Goal: Information Seeking & Learning: Learn about a topic

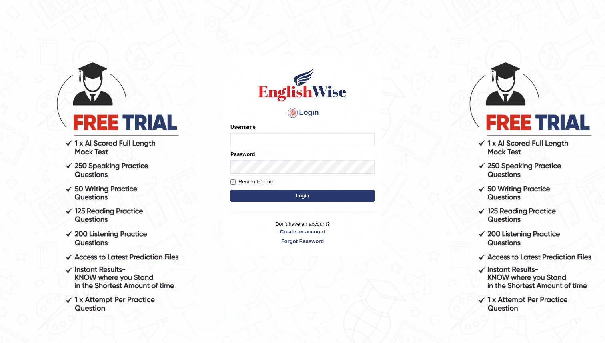
type input "manjot789"
click at [230, 190] on button "Login" at bounding box center [302, 196] width 144 height 12
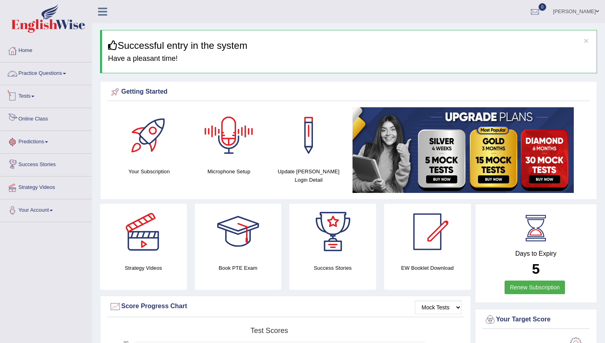
click at [62, 78] on link "Practice Questions" at bounding box center [45, 72] width 91 height 20
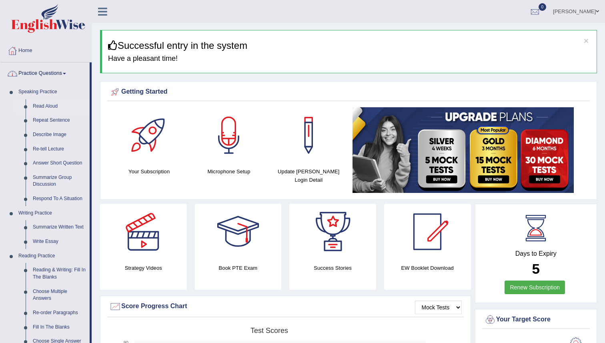
click at [52, 108] on link "Read Aloud" at bounding box center [59, 106] width 60 height 14
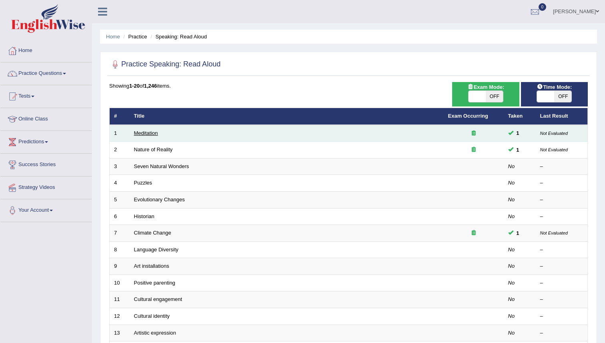
click at [150, 136] on link "Meditation" at bounding box center [146, 133] width 24 height 6
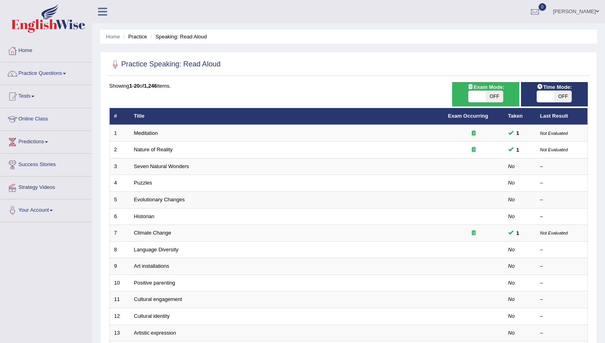
click at [500, 92] on span "OFF" at bounding box center [494, 96] width 17 height 11
checkbox input "true"
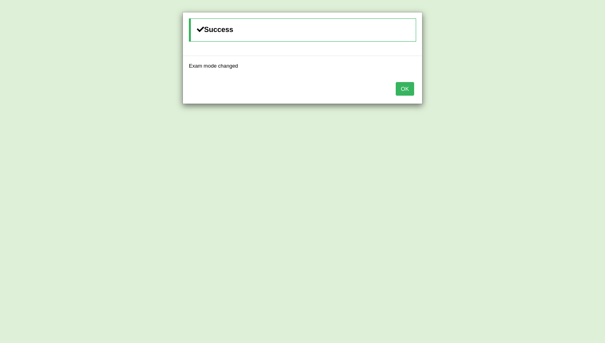
click at [399, 89] on button "OK" at bounding box center [405, 89] width 18 height 14
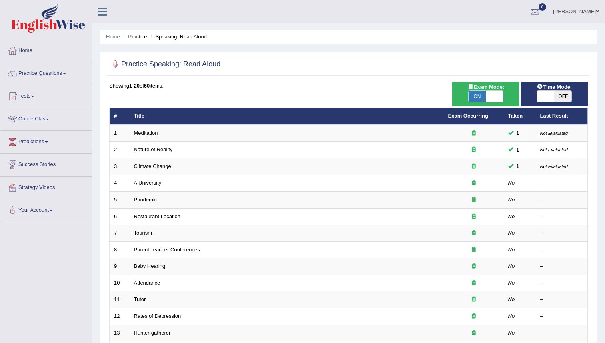
click at [555, 98] on span "OFF" at bounding box center [562, 96] width 17 height 11
checkbox input "true"
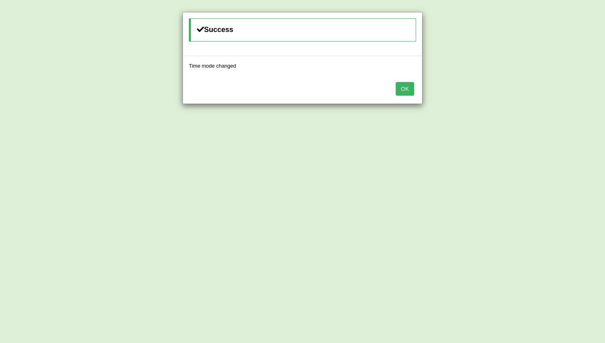
click at [402, 90] on button "OK" at bounding box center [405, 89] width 18 height 14
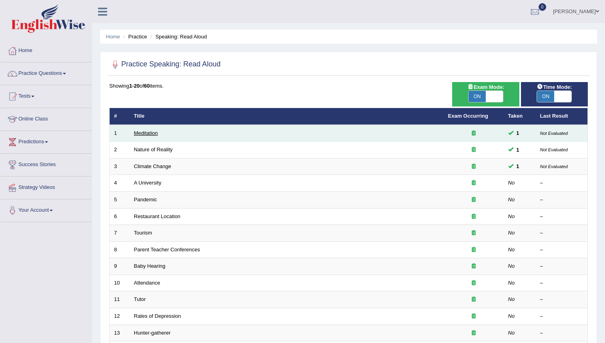
click at [149, 134] on link "Meditation" at bounding box center [146, 133] width 24 height 6
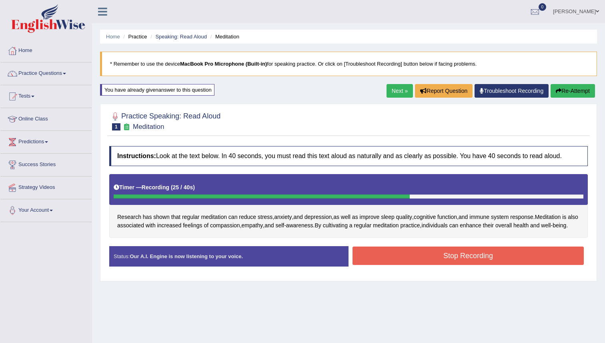
click at [469, 265] on button "Stop Recording" at bounding box center [467, 255] width 231 height 18
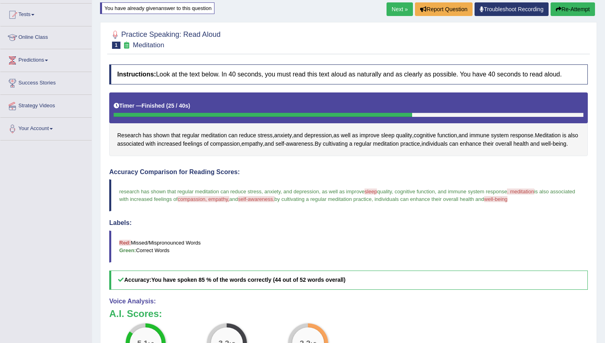
scroll to position [65, 0]
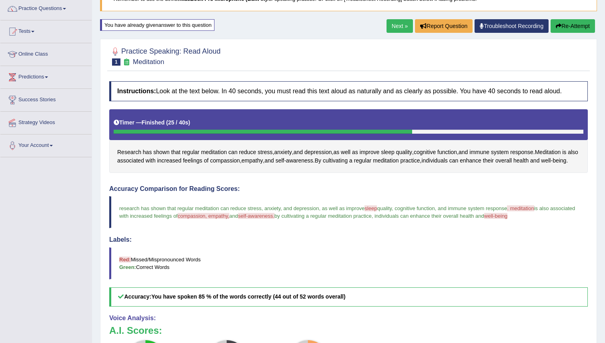
click at [558, 21] on button "Re-Attempt" at bounding box center [572, 26] width 44 height 14
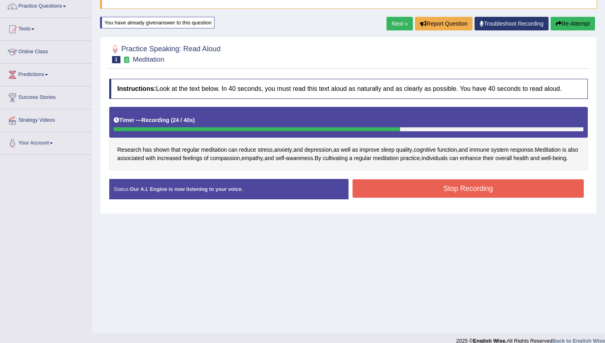
click at [512, 191] on button "Stop Recording" at bounding box center [467, 188] width 231 height 18
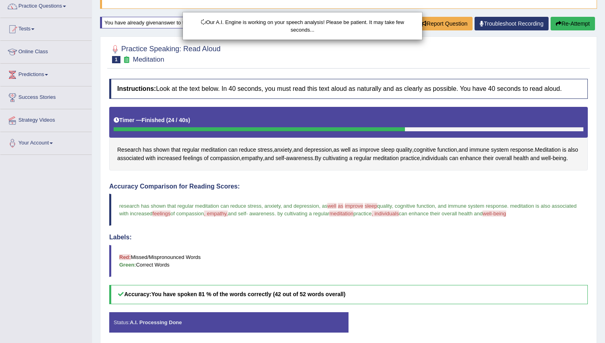
click at [456, 160] on div "Our A.I. Engine is working on your speech analysis! Please be patient. It may t…" at bounding box center [302, 171] width 605 height 343
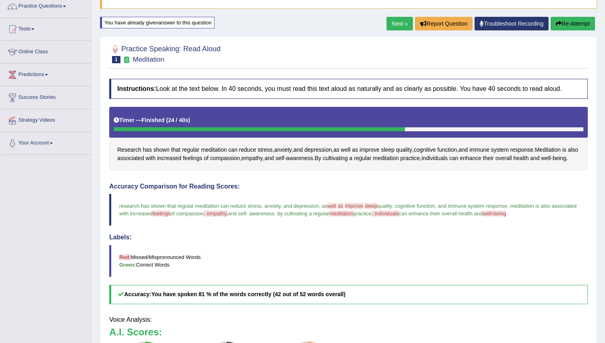
click at [447, 160] on span "individuals" at bounding box center [434, 158] width 26 height 8
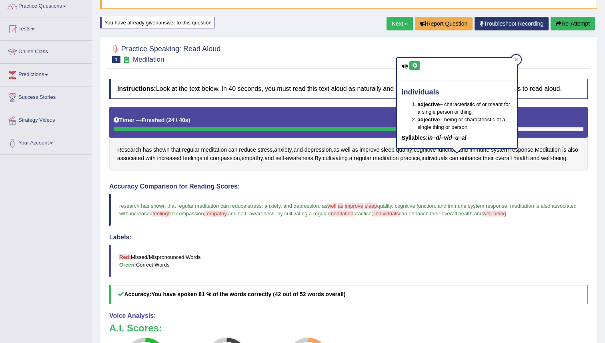
click at [447, 160] on span "individuals" at bounding box center [434, 158] width 26 height 8
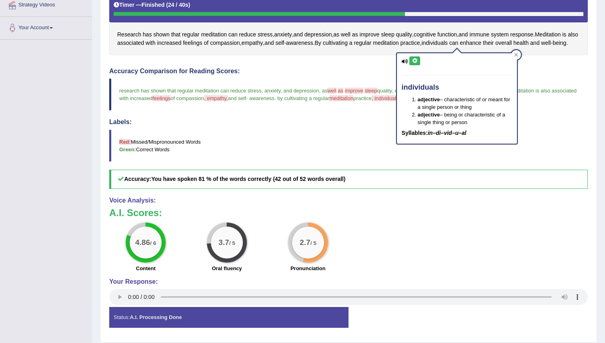
scroll to position [183, 0]
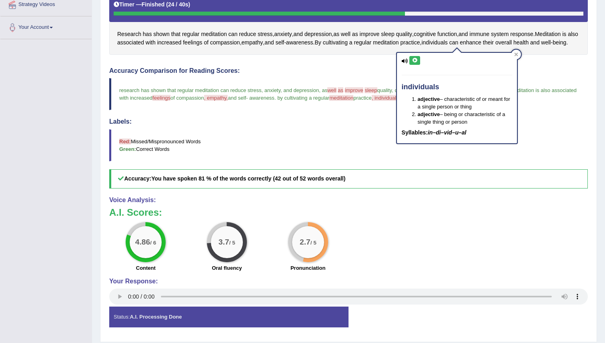
click at [275, 143] on blockquote "Red: Missed/Mispronounced Words Green: Correct Words" at bounding box center [348, 145] width 478 height 32
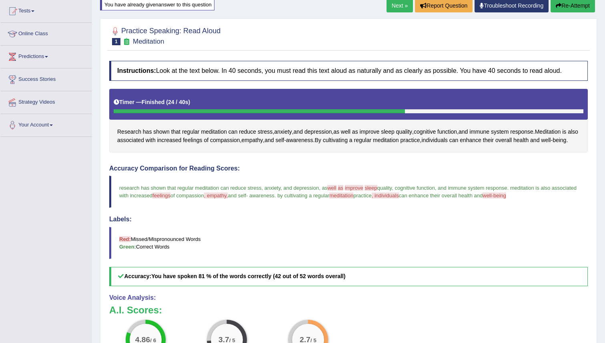
scroll to position [84, 0]
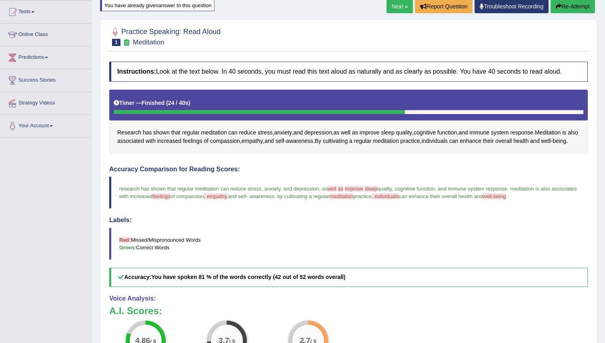
click at [394, 5] on link "Next »" at bounding box center [399, 7] width 26 height 14
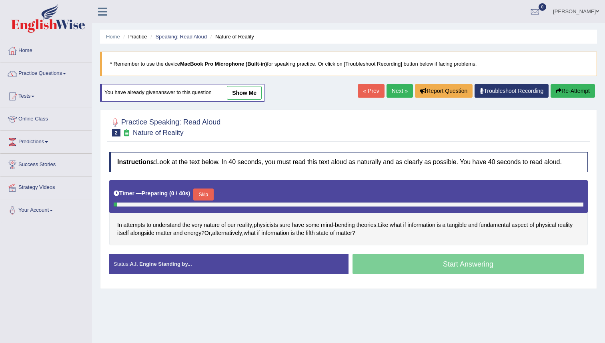
click at [311, 130] on div at bounding box center [348, 126] width 478 height 24
click at [311, 131] on div at bounding box center [348, 126] width 478 height 24
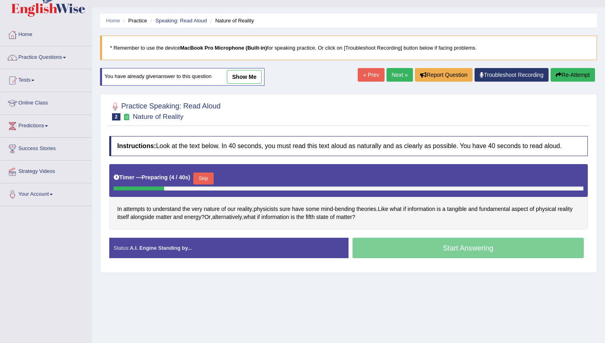
scroll to position [29, 0]
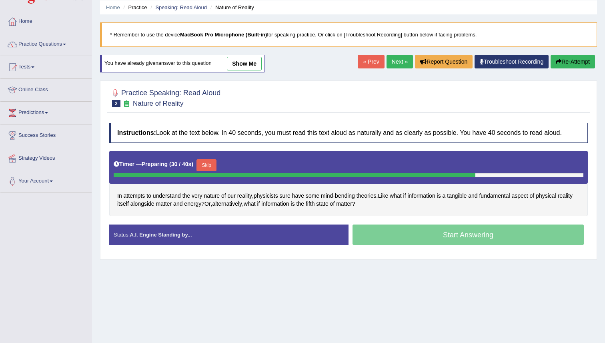
click at [312, 145] on div "Instructions: Look at the text below. In 40 seconds, you must read this text al…" at bounding box center [348, 187] width 482 height 136
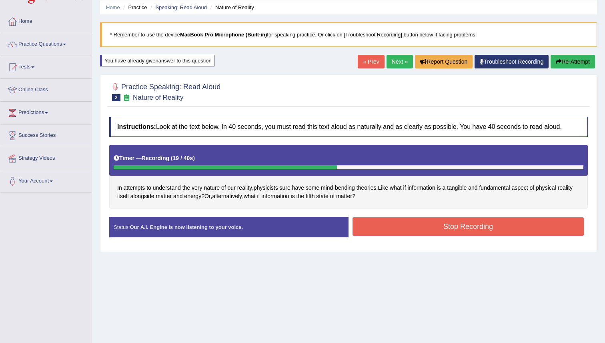
click at [385, 228] on button "Stop Recording" at bounding box center [467, 226] width 231 height 18
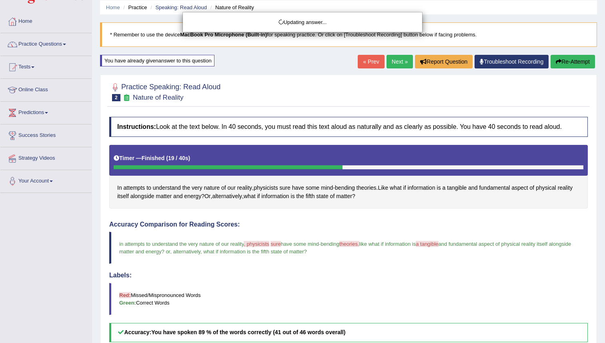
click at [385, 228] on div "Updating answer..." at bounding box center [302, 171] width 605 height 343
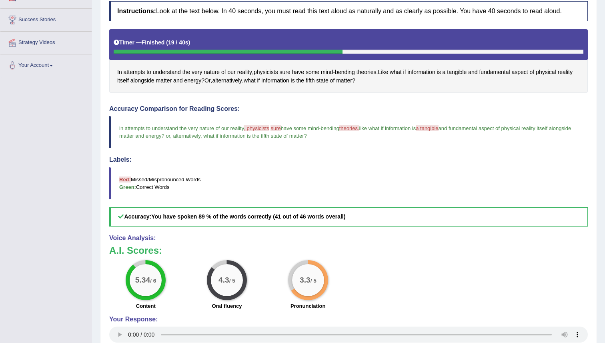
scroll to position [155, 0]
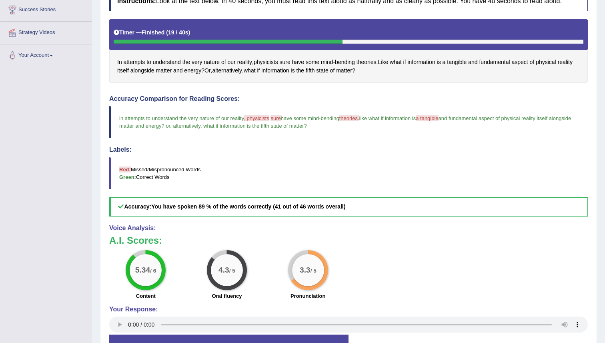
click at [360, 168] on blockquote "Red: Missed/Mispronounced Words Green: Correct Words" at bounding box center [348, 173] width 478 height 32
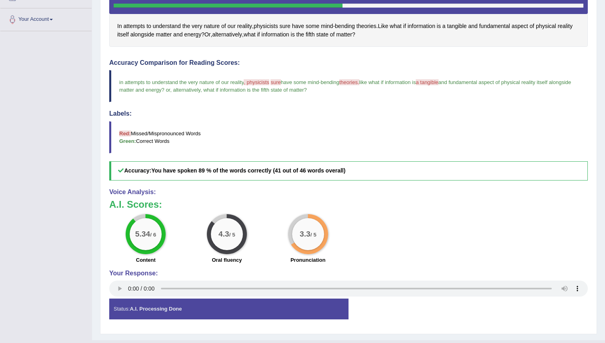
scroll to position [196, 0]
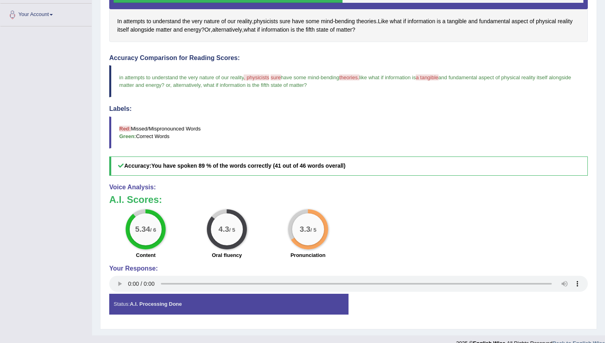
click at [266, 119] on blockquote "Red: Missed/Mispronounced Words Green: Correct Words" at bounding box center [348, 132] width 478 height 32
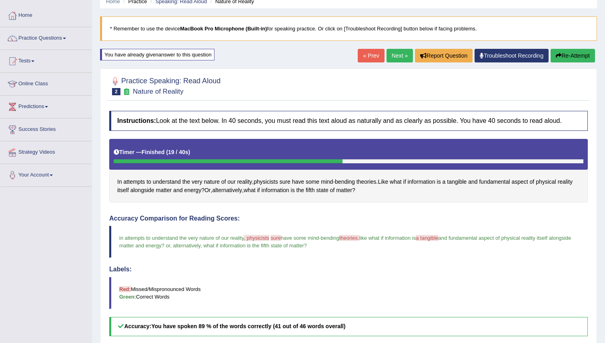
scroll to position [0, 0]
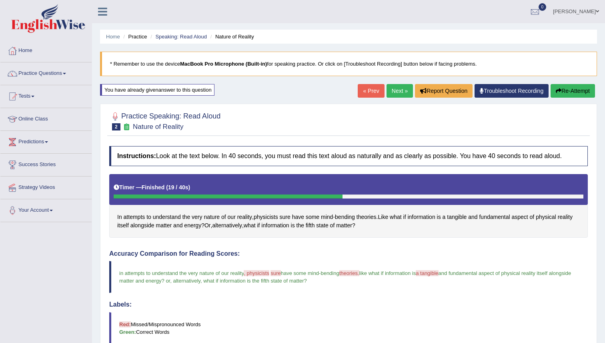
click at [399, 92] on link "Next »" at bounding box center [399, 91] width 26 height 14
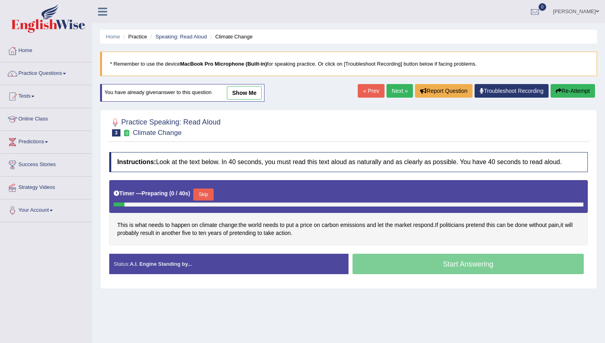
click at [304, 144] on div "Practice Speaking: Read Aloud 3 Climate Change Instructions: Look at the text b…" at bounding box center [348, 199] width 497 height 179
click at [304, 143] on div "Practice Speaking: Read Aloud 3 Climate Change Instructions: Look at the text b…" at bounding box center [348, 199] width 497 height 179
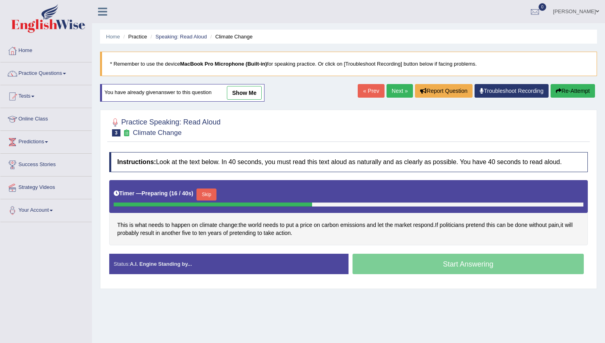
click at [304, 143] on div "Practice Speaking: Read Aloud 3 Climate Change Instructions: Look at the text b…" at bounding box center [348, 199] width 497 height 179
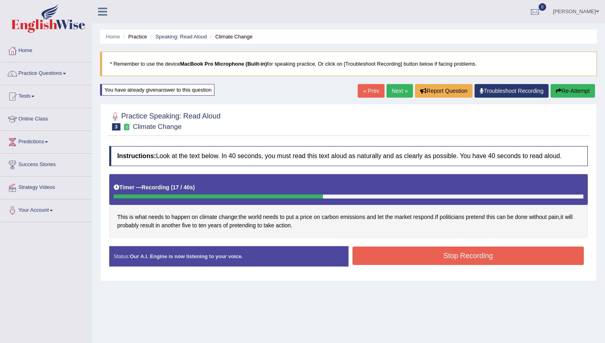
click at [404, 252] on button "Stop Recording" at bounding box center [467, 255] width 231 height 18
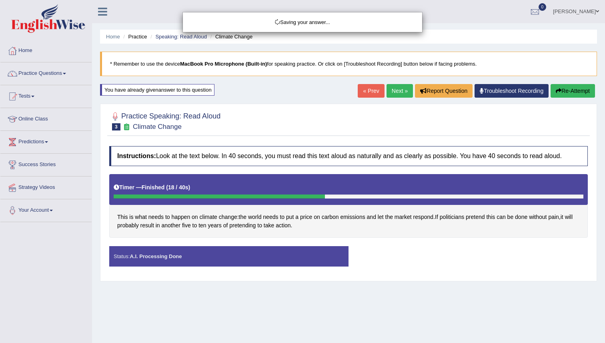
click at [347, 127] on div "Saving your answer..." at bounding box center [302, 171] width 605 height 343
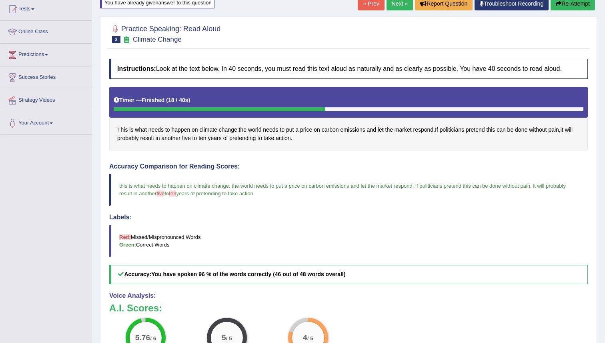
scroll to position [73, 0]
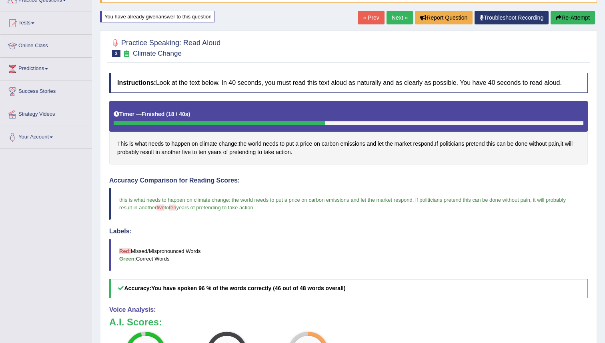
click at [399, 20] on link "Next »" at bounding box center [399, 18] width 26 height 14
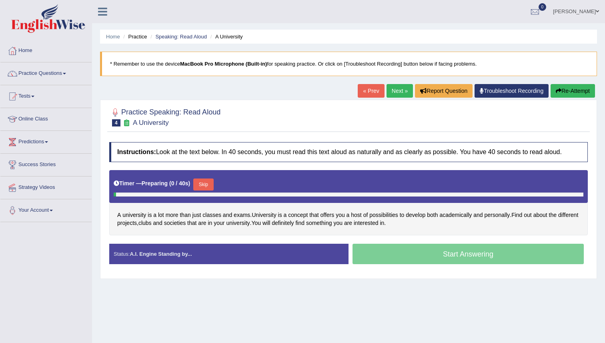
click at [332, 114] on div at bounding box center [348, 116] width 478 height 24
click at [332, 112] on div at bounding box center [348, 116] width 478 height 24
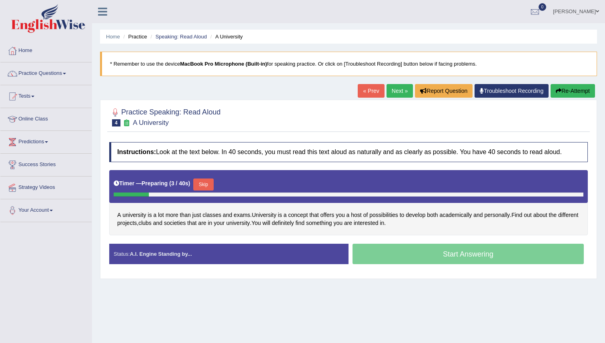
click at [332, 112] on div at bounding box center [348, 116] width 478 height 24
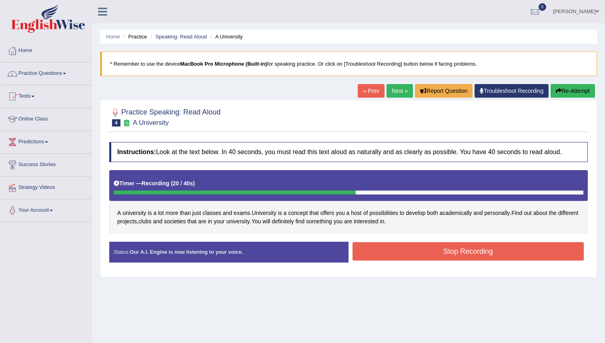
click at [404, 247] on button "Stop Recording" at bounding box center [467, 251] width 231 height 18
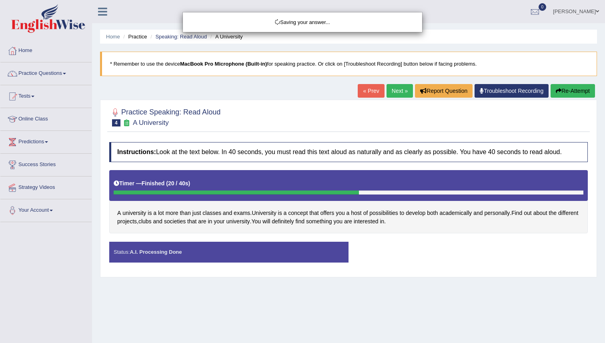
click at [353, 139] on div "Saving your answer..." at bounding box center [302, 171] width 605 height 343
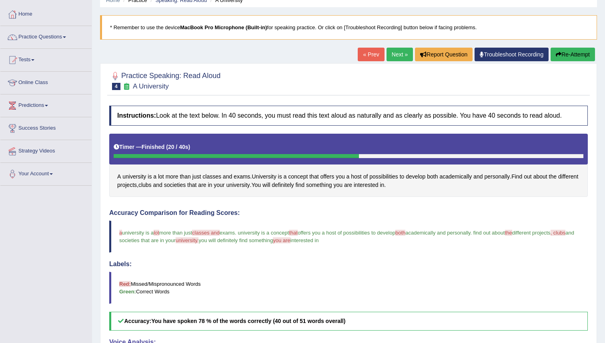
scroll to position [10, 0]
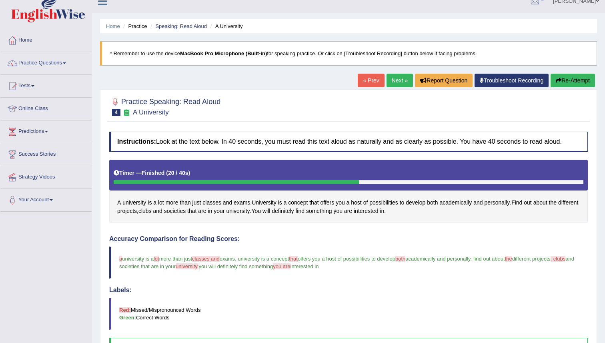
click at [562, 74] on button "Re-Attempt" at bounding box center [572, 81] width 44 height 14
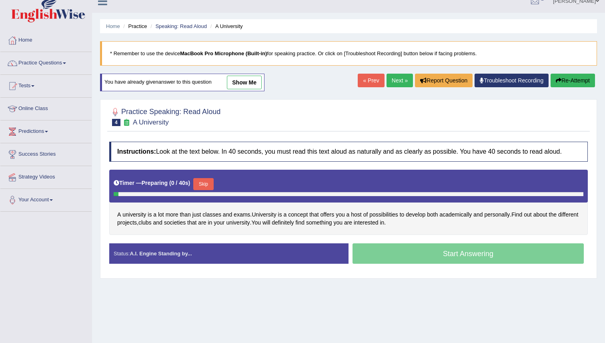
click at [261, 109] on div at bounding box center [348, 116] width 478 height 24
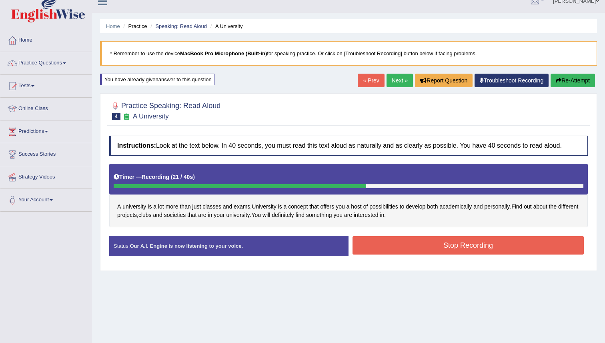
click at [400, 252] on button "Stop Recording" at bounding box center [467, 245] width 231 height 18
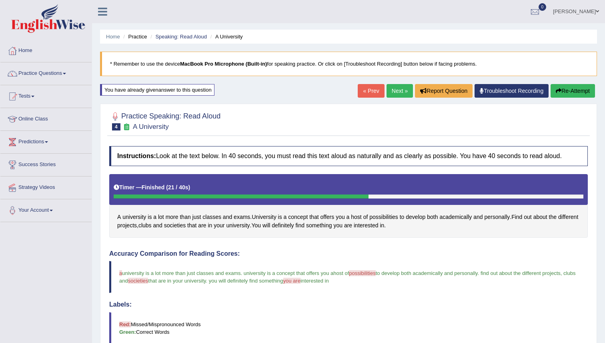
click at [398, 86] on link "Next »" at bounding box center [399, 91] width 26 height 14
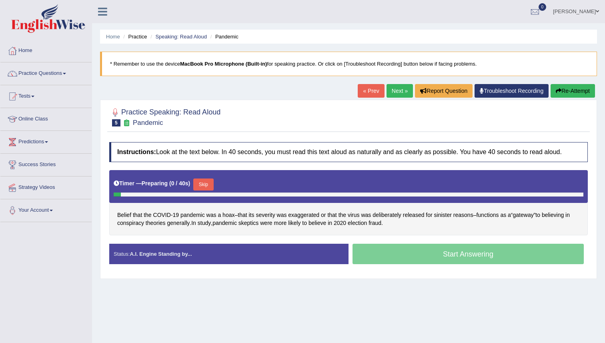
click at [334, 115] on div at bounding box center [348, 116] width 478 height 24
click at [211, 220] on span "study" at bounding box center [204, 223] width 13 height 8
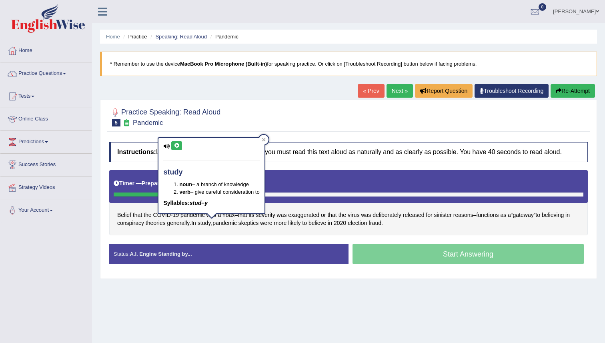
click at [256, 218] on div "study noun – a branch of knowledge verb – give careful consideration to Syllabl…" at bounding box center [211, 178] width 107 height 82
click at [268, 141] on div at bounding box center [264, 140] width 10 height 10
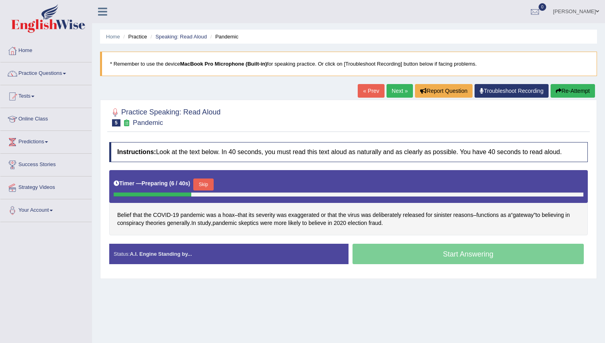
click at [213, 184] on button "Skip" at bounding box center [203, 184] width 20 height 12
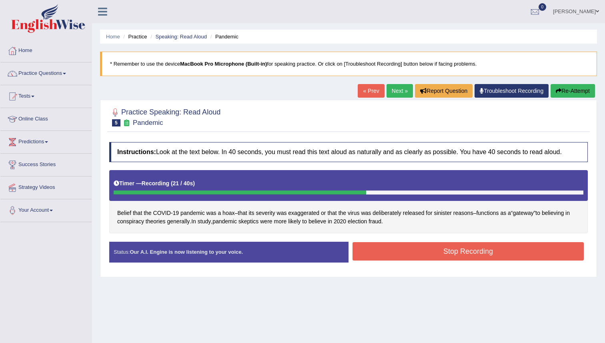
click at [412, 249] on button "Stop Recording" at bounding box center [467, 251] width 231 height 18
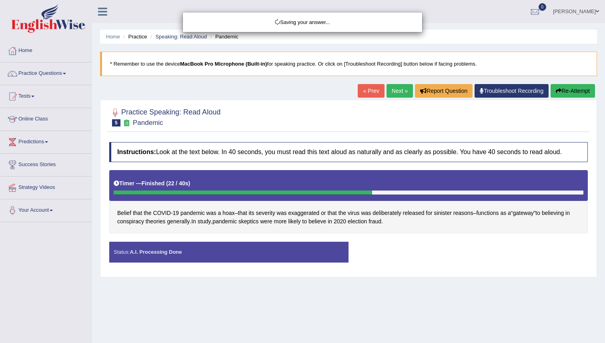
click at [410, 217] on div "Saving your answer..." at bounding box center [302, 171] width 605 height 343
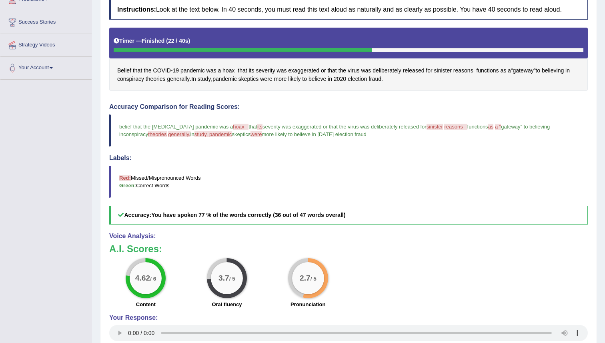
scroll to position [145, 0]
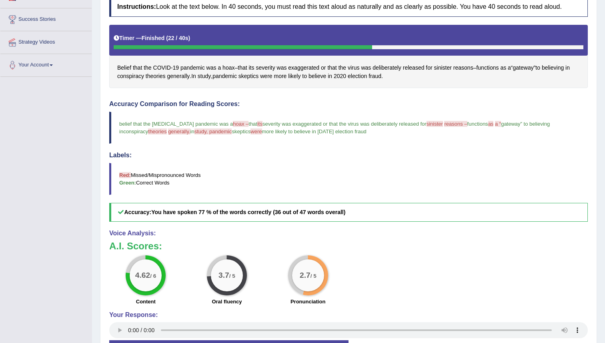
click at [410, 217] on h5 "Accuracy: You have spoken 77 % of the words correctly (36 out of 47 words overa…" at bounding box center [348, 212] width 478 height 19
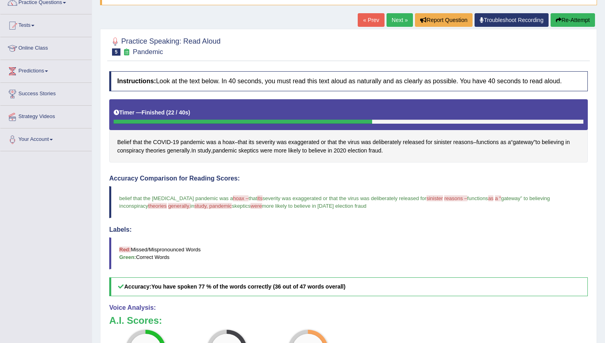
scroll to position [54, 0]
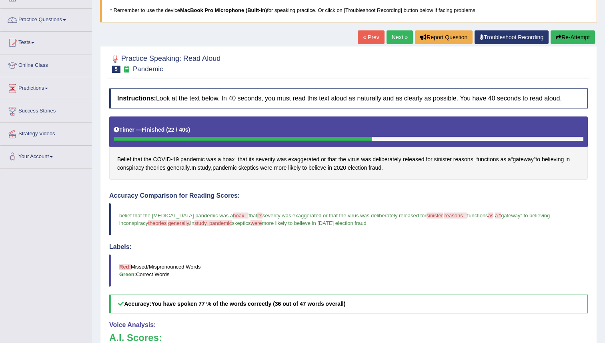
click at [568, 46] on div "« Prev Next » Report Question Troubleshoot Recording Re-Attempt" at bounding box center [477, 38] width 239 height 16
click at [568, 39] on button "Re-Attempt" at bounding box center [572, 37] width 44 height 14
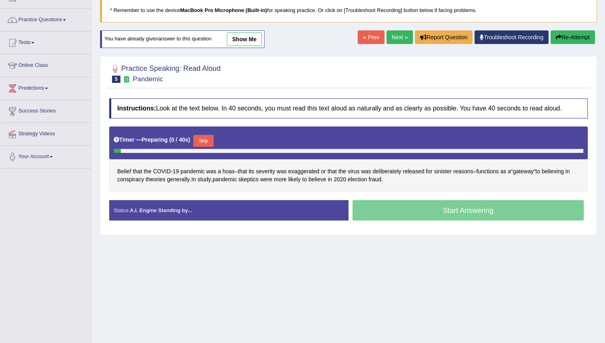
click at [206, 142] on button "Skip" at bounding box center [203, 141] width 20 height 12
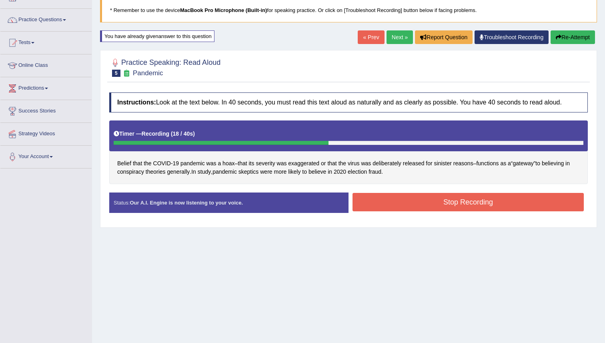
click at [414, 200] on button "Stop Recording" at bounding box center [467, 202] width 231 height 18
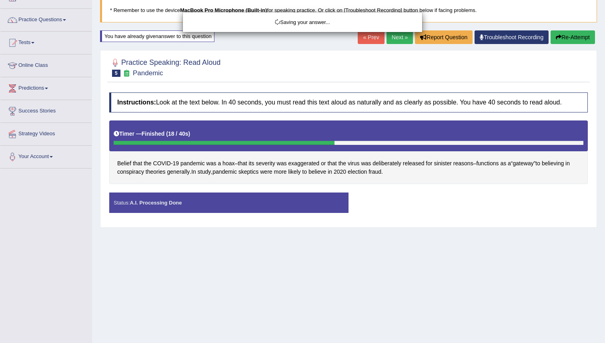
click at [402, 183] on div "Saving your answer..." at bounding box center [302, 171] width 605 height 343
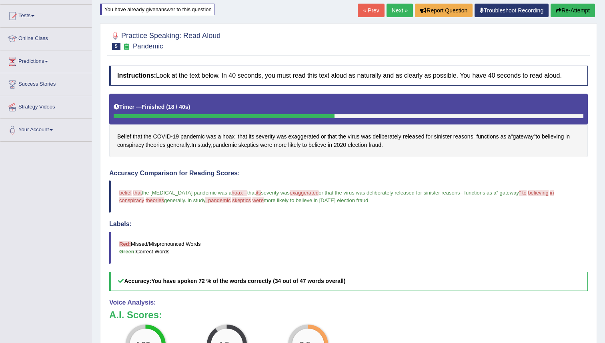
scroll to position [62, 0]
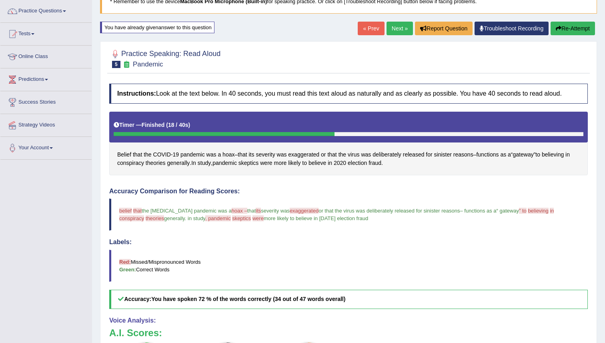
click at [395, 25] on link "Next »" at bounding box center [399, 29] width 26 height 14
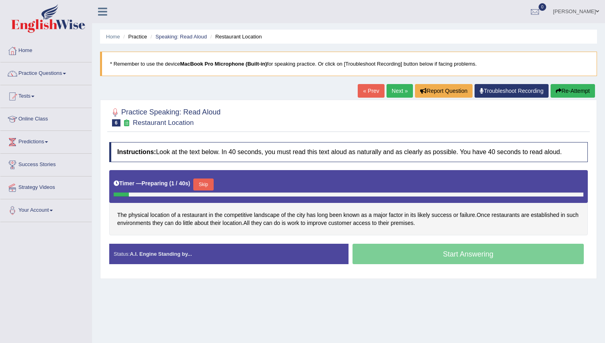
click at [209, 184] on button "Skip" at bounding box center [203, 184] width 20 height 12
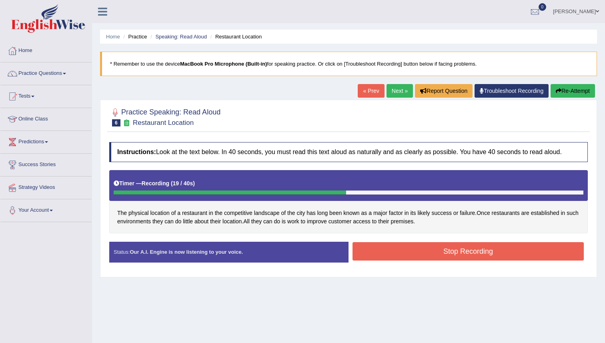
click at [446, 257] on button "Stop Recording" at bounding box center [467, 251] width 231 height 18
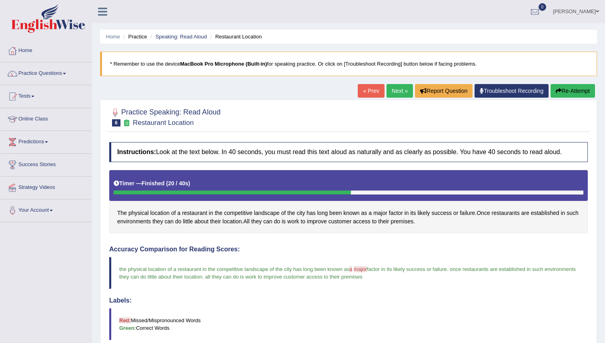
click at [331, 222] on body "Toggle navigation Home Practice Questions Speaking Practice Read Aloud Repeat S…" at bounding box center [302, 171] width 605 height 343
click at [327, 222] on span "improve" at bounding box center [317, 221] width 20 height 8
click at [331, 222] on body "Toggle navigation Home Practice Questions Speaking Practice Read Aloud Repeat S…" at bounding box center [302, 171] width 605 height 343
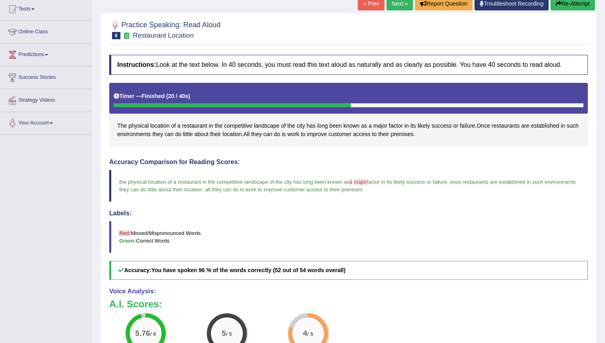
scroll to position [81, 0]
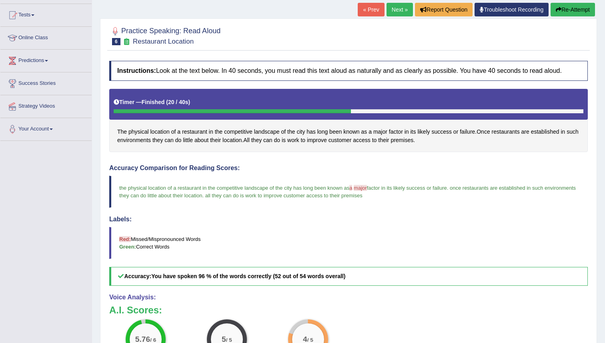
click at [397, 10] on link "Next »" at bounding box center [399, 10] width 26 height 14
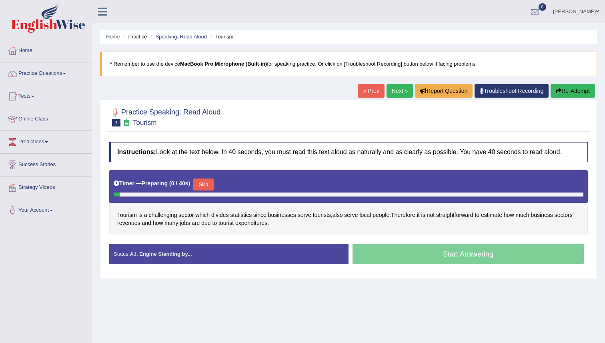
click at [206, 185] on button "Skip" at bounding box center [203, 184] width 20 height 12
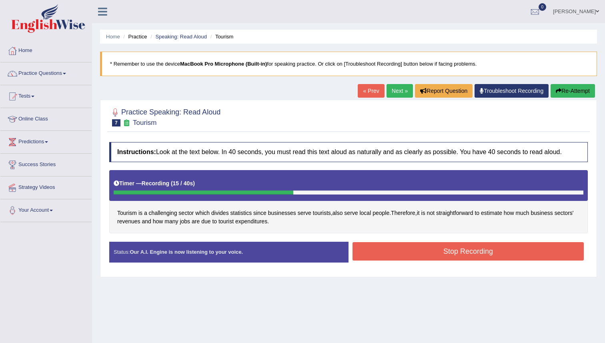
click at [391, 252] on button "Stop Recording" at bounding box center [467, 251] width 231 height 18
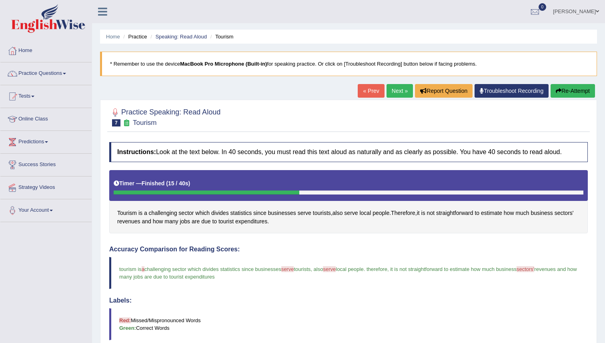
click at [279, 134] on div "Comparing text to speech..." at bounding box center [302, 171] width 605 height 343
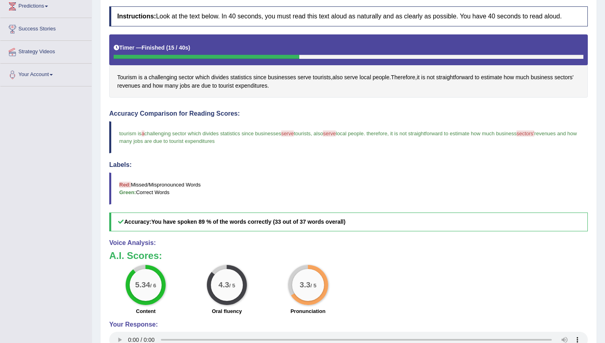
scroll to position [136, 0]
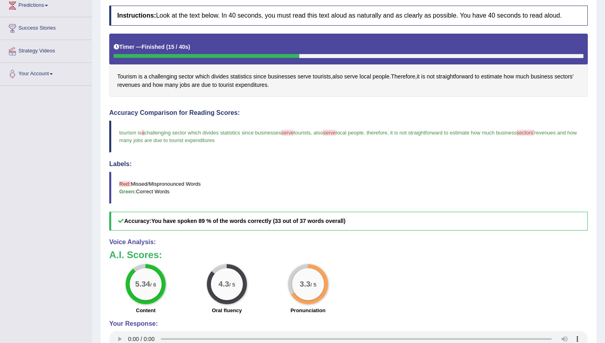
click at [275, 143] on blockquote "tourism is a the challenging sector which divides statistics since businesses s…" at bounding box center [348, 136] width 478 height 32
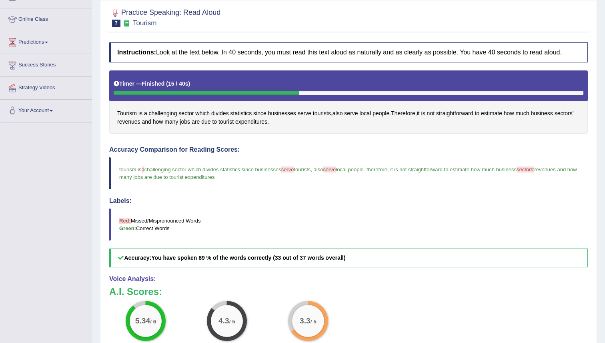
scroll to position [94, 0]
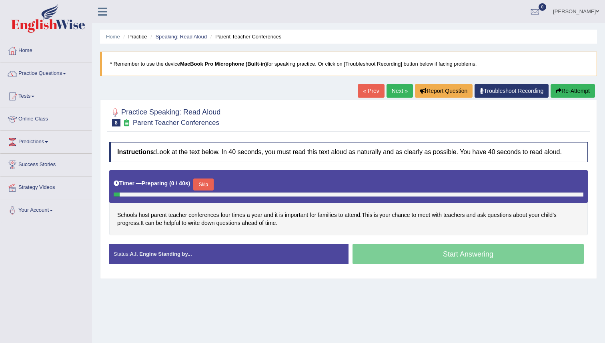
click at [211, 186] on button "Skip" at bounding box center [203, 184] width 20 height 12
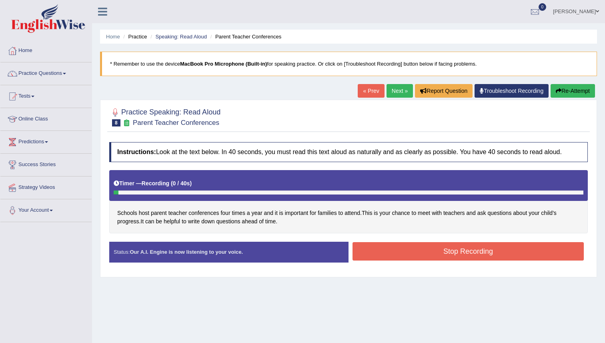
click at [164, 220] on div "Schools host parent teacher conferences four times a year and it is important f…" at bounding box center [348, 202] width 478 height 64
click at [405, 251] on button "Stop Recording" at bounding box center [467, 251] width 231 height 18
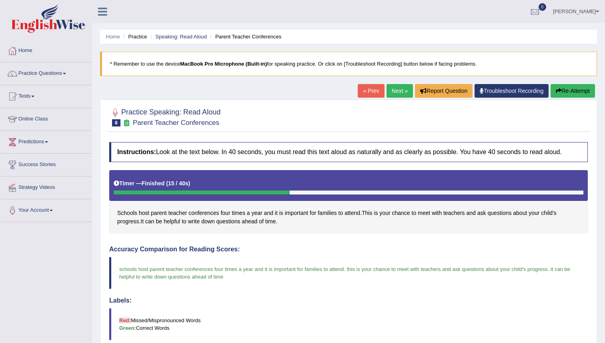
click at [319, 220] on body "Toggle navigation Home Practice Questions Speaking Practice Read Aloud Repeat S…" at bounding box center [302, 171] width 605 height 343
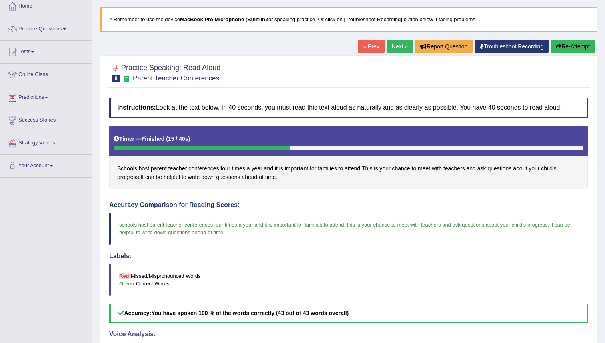
click at [319, 220] on blockquote "schools host parent teacher conferences four times a year and it is important f…" at bounding box center [348, 228] width 478 height 32
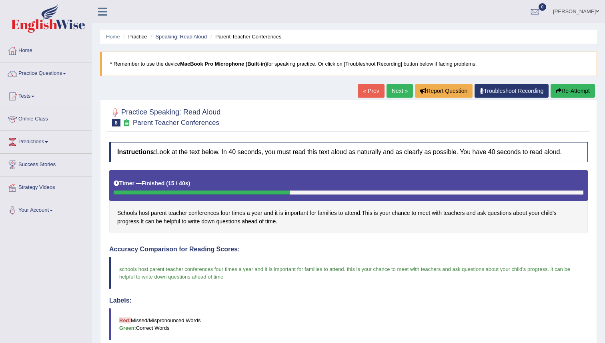
click at [398, 86] on link "Next »" at bounding box center [399, 91] width 26 height 14
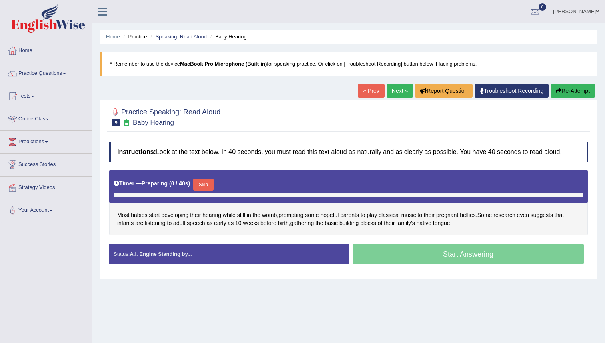
click at [262, 222] on span "before" at bounding box center [268, 223] width 16 height 8
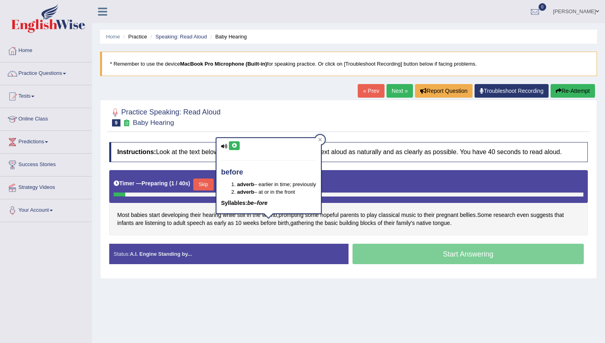
click at [197, 198] on div "Timer — Preparing ( 1 / 40s ) Skip" at bounding box center [348, 186] width 478 height 33
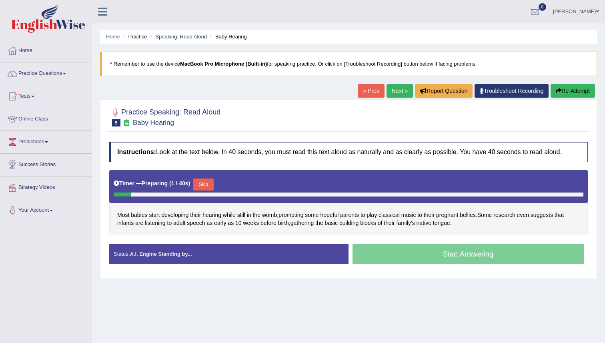
click at [206, 183] on button "Skip" at bounding box center [203, 184] width 20 height 12
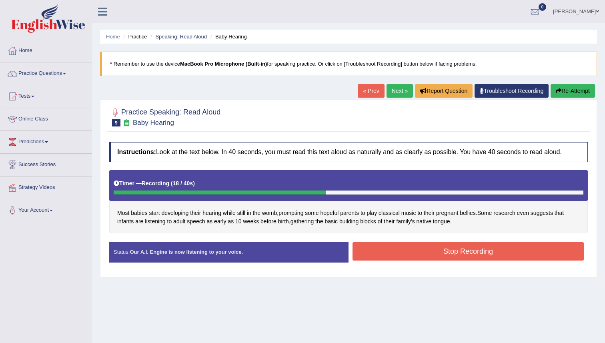
click at [466, 257] on button "Stop Recording" at bounding box center [467, 251] width 231 height 18
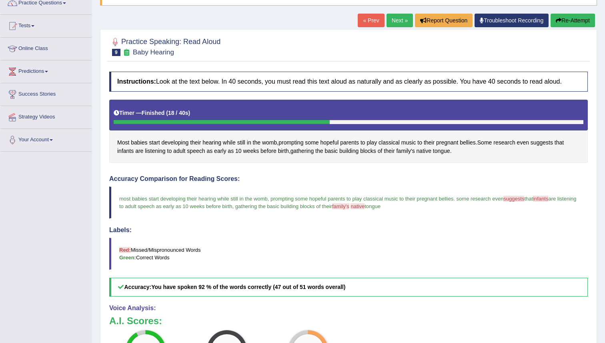
scroll to position [71, 0]
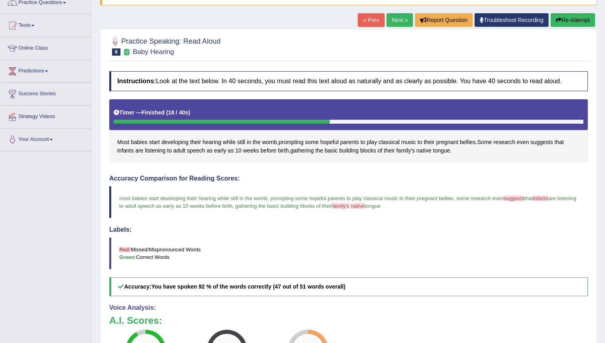
click at [333, 225] on div "Accuracy Comparison for Reading Scores: most babies start developing their hear…" at bounding box center [348, 235] width 478 height 121
click at [333, 222] on div "Accuracy Comparison for Reading Scores: most babies start developing their hear…" at bounding box center [348, 235] width 478 height 121
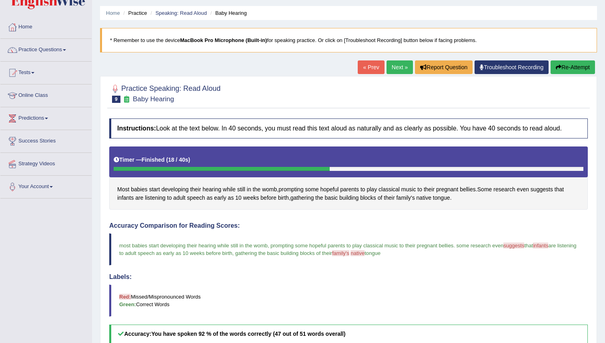
scroll to position [0, 0]
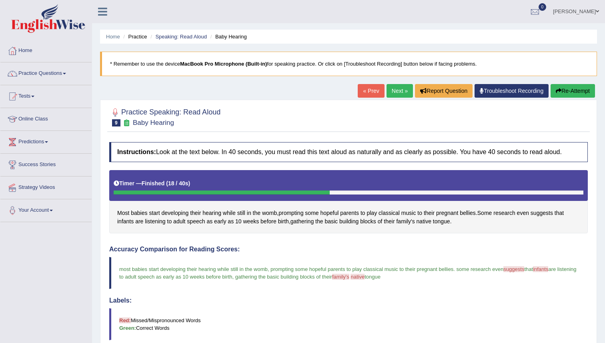
click at [395, 93] on link "Next »" at bounding box center [399, 91] width 26 height 14
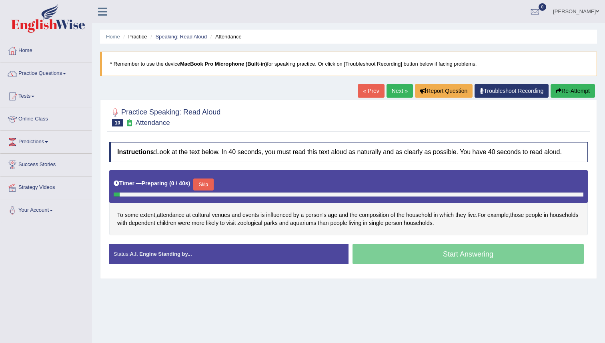
click at [210, 185] on button "Skip" at bounding box center [203, 184] width 20 height 12
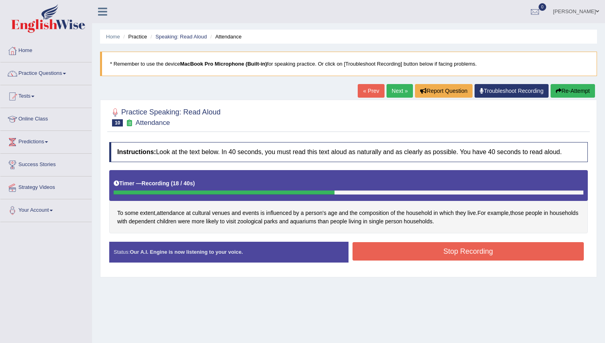
click at [462, 250] on button "Stop Recording" at bounding box center [467, 251] width 231 height 18
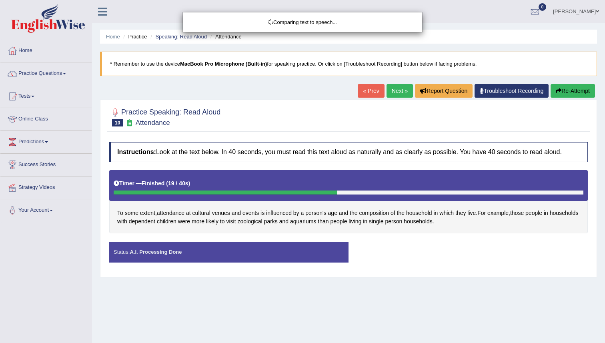
click at [350, 216] on div "Comparing text to speech..." at bounding box center [302, 171] width 605 height 343
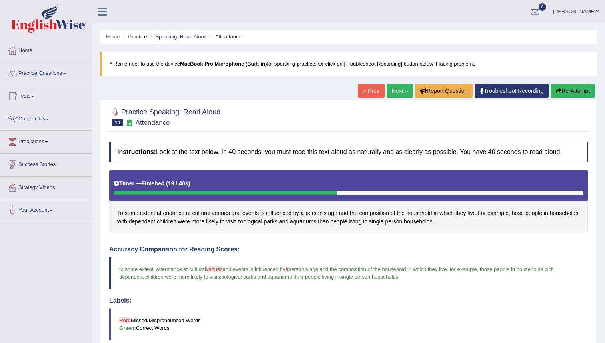
click at [391, 93] on link "Next »" at bounding box center [399, 91] width 26 height 14
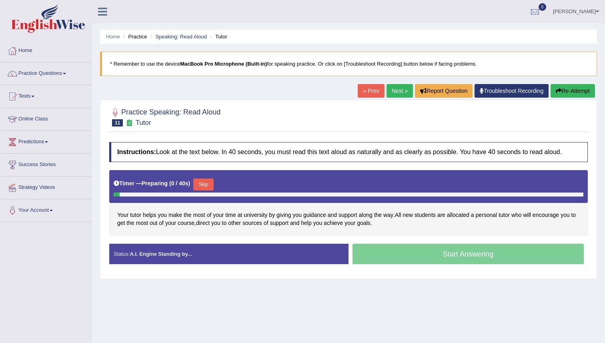
click at [202, 183] on button "Skip" at bounding box center [203, 184] width 20 height 12
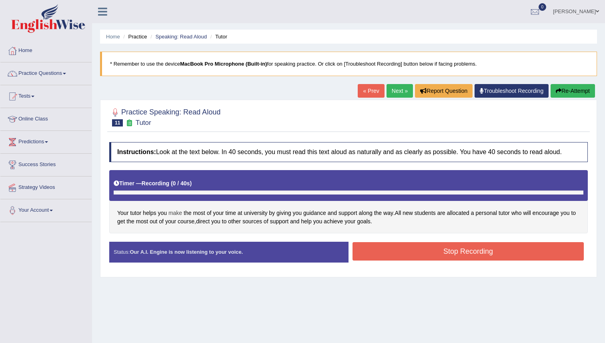
click at [177, 210] on span "make" at bounding box center [175, 213] width 14 height 8
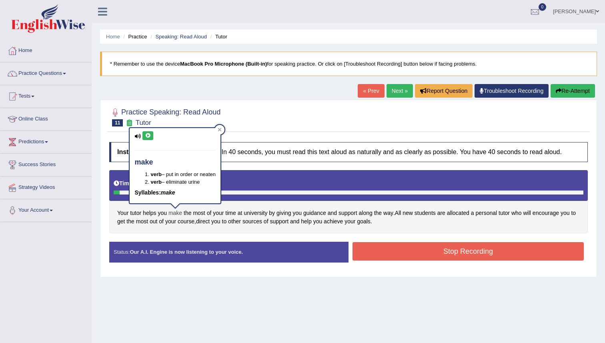
click at [177, 210] on span "make" at bounding box center [175, 213] width 14 height 8
click at [193, 216] on div "Your tutor helps you make the most of your time at university by giving you gui…" at bounding box center [348, 202] width 478 height 64
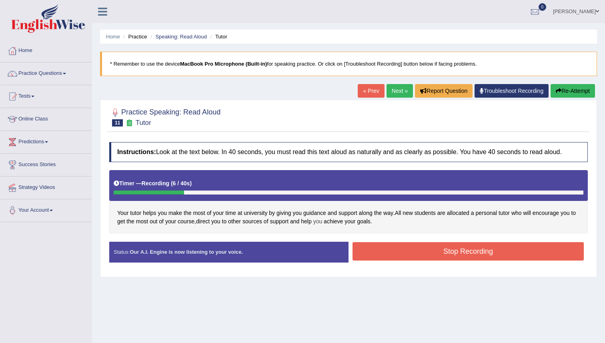
scroll to position [1, 0]
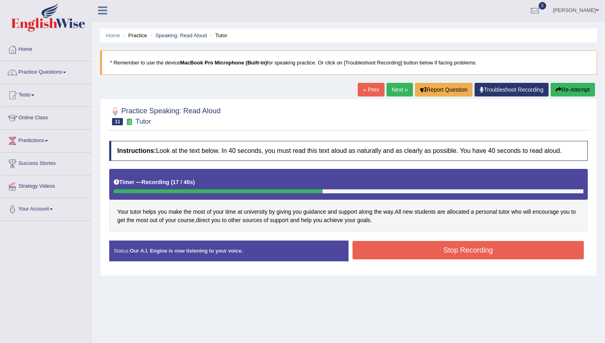
click at [394, 252] on button "Stop Recording" at bounding box center [467, 250] width 231 height 18
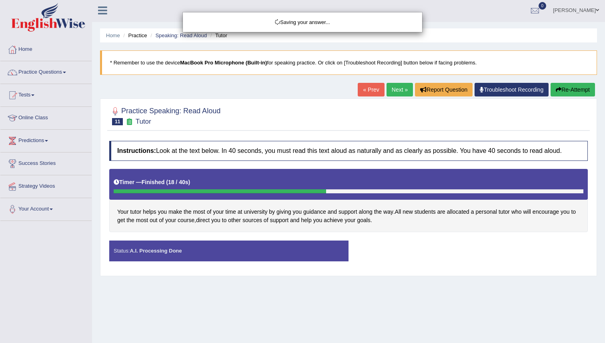
click at [400, 222] on div "Saving your answer..." at bounding box center [302, 171] width 605 height 343
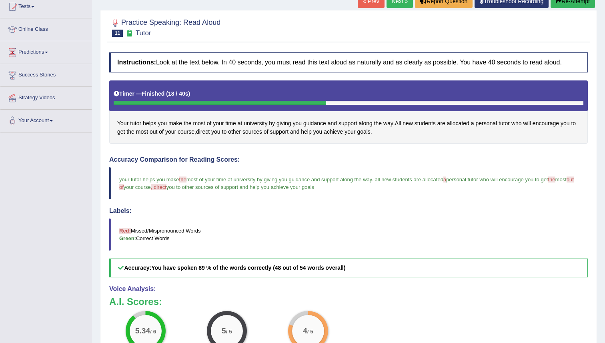
click at [371, 231] on blockquote "Red: Missed/Mispronounced Words Green: Correct Words" at bounding box center [348, 234] width 478 height 32
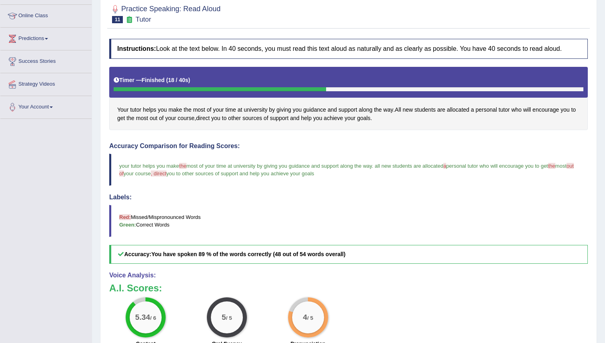
scroll to position [0, 0]
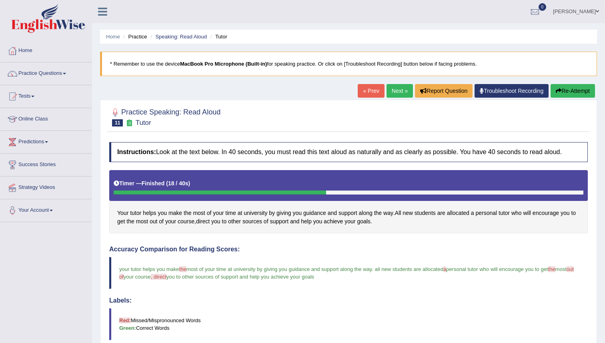
click at [395, 90] on link "Next »" at bounding box center [399, 91] width 26 height 14
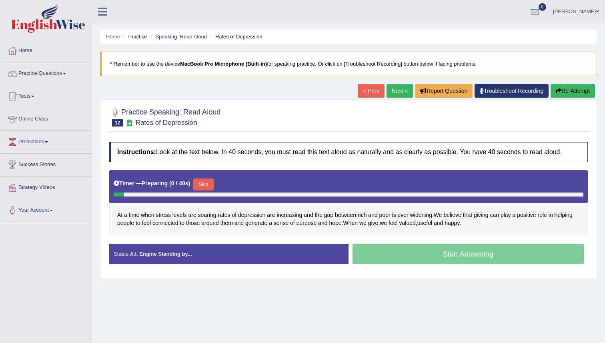
click at [217, 183] on div "Timer — Preparing ( 0 / 40s ) Skip" at bounding box center [349, 184] width 470 height 16
click at [206, 185] on button "Skip" at bounding box center [203, 184] width 20 height 12
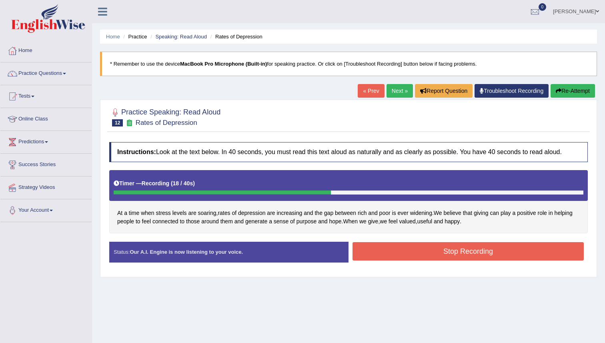
click at [451, 254] on button "Stop Recording" at bounding box center [467, 251] width 231 height 18
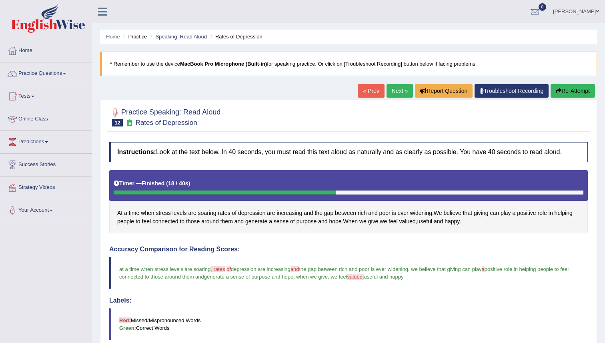
click at [397, 88] on link "Next »" at bounding box center [399, 91] width 26 height 14
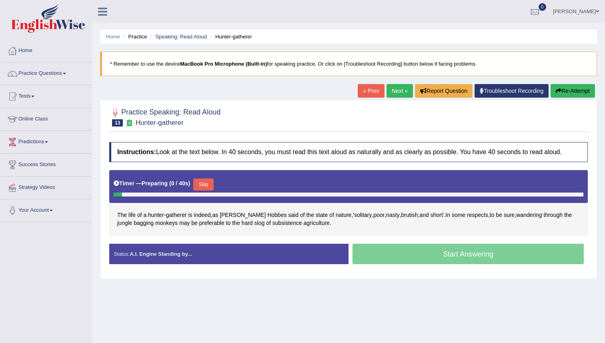
click at [213, 188] on button "Skip" at bounding box center [203, 184] width 20 height 12
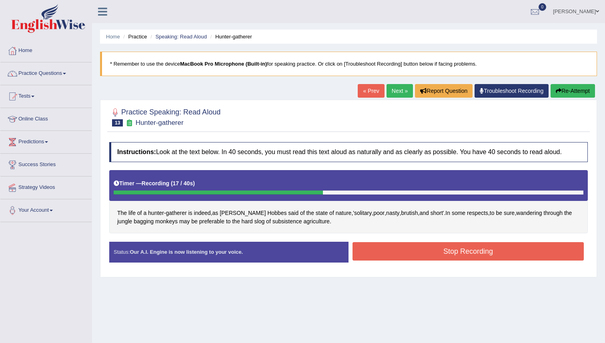
click at [398, 248] on button "Stop Recording" at bounding box center [467, 251] width 231 height 18
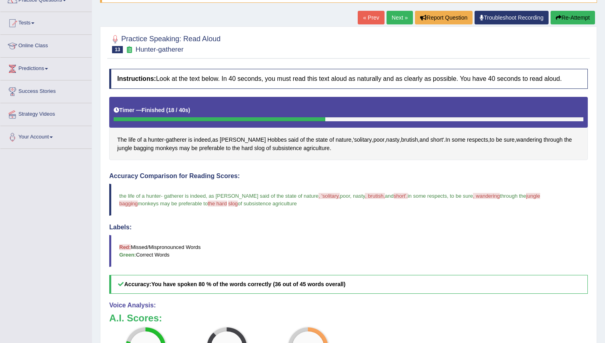
scroll to position [43, 0]
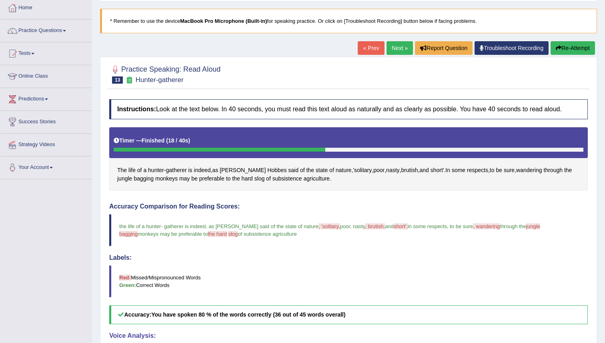
click at [400, 62] on div at bounding box center [348, 74] width 478 height 24
click at [400, 56] on div "« Prev Next » Report Question Troubleshoot Recording Re-Attempt" at bounding box center [477, 49] width 239 height 16
click at [399, 45] on link "Next »" at bounding box center [399, 48] width 26 height 14
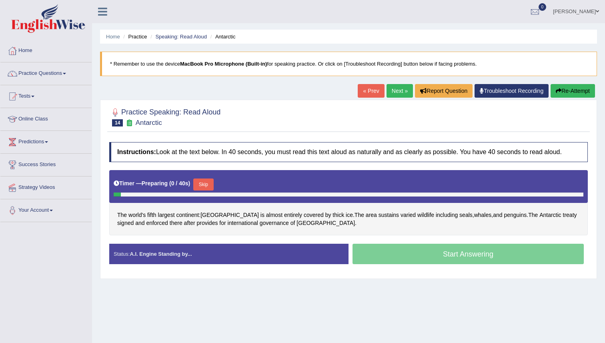
click at [213, 186] on button "Skip" at bounding box center [203, 184] width 20 height 12
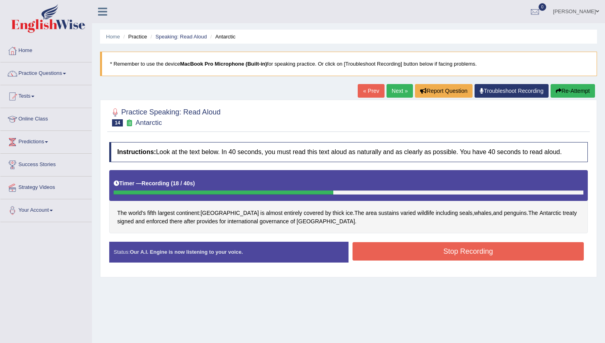
click at [404, 250] on button "Stop Recording" at bounding box center [467, 251] width 231 height 18
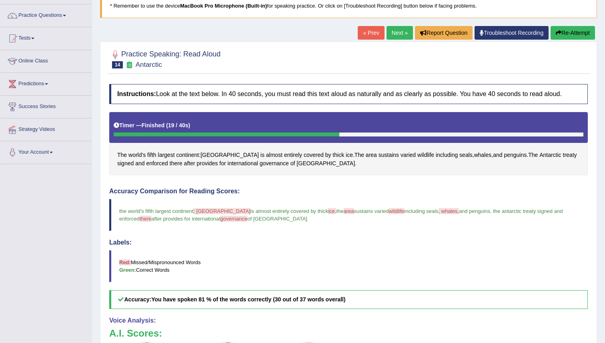
scroll to position [36, 0]
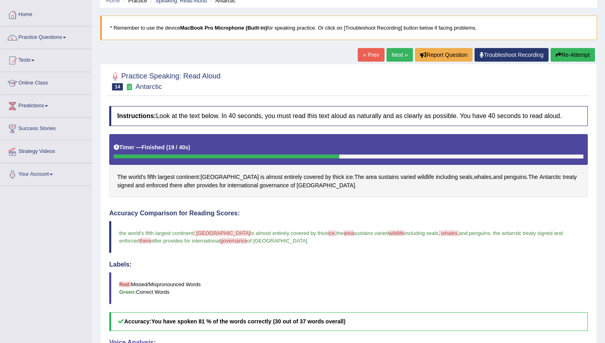
click at [396, 58] on link "Next »" at bounding box center [399, 55] width 26 height 14
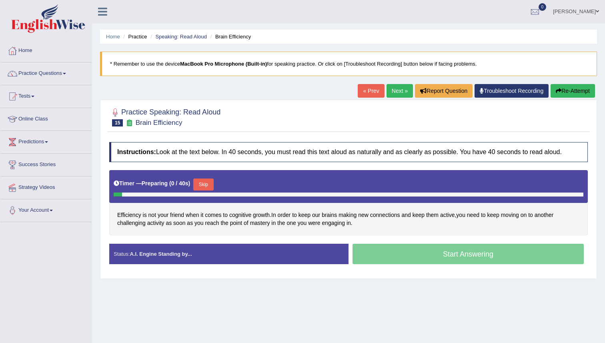
click at [205, 178] on button "Skip" at bounding box center [203, 184] width 20 height 12
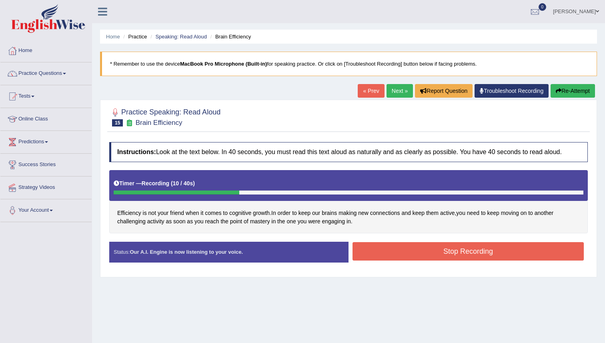
click at [199, 236] on div "Instructions: Look at the text below. In 40 seconds, you must read this text al…" at bounding box center [348, 205] width 482 height 134
click at [435, 250] on button "Stop Recording" at bounding box center [467, 251] width 231 height 18
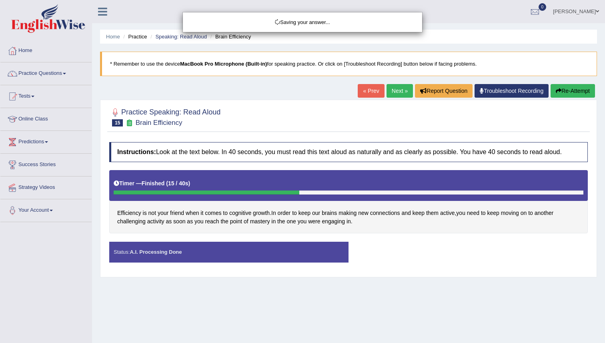
click at [378, 224] on div "Saving your answer..." at bounding box center [302, 171] width 605 height 343
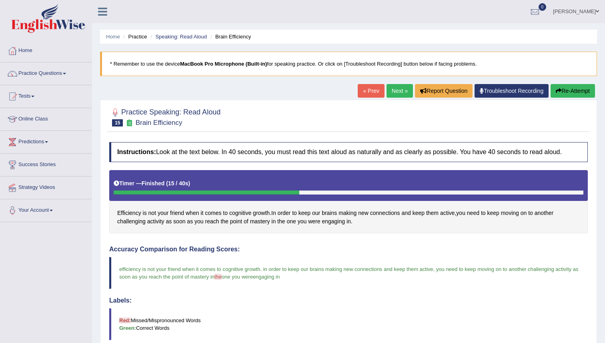
click at [378, 224] on body "Toggle navigation Home Practice Questions Speaking Practice Read Aloud Repeat S…" at bounding box center [302, 171] width 605 height 343
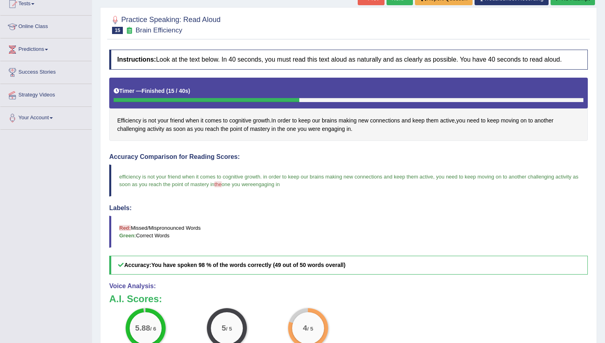
scroll to position [47, 0]
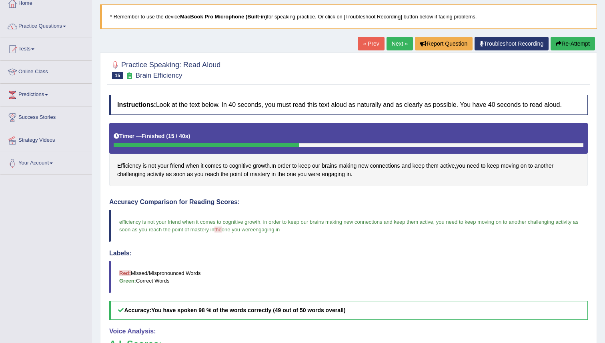
click at [400, 40] on link "Next »" at bounding box center [399, 44] width 26 height 14
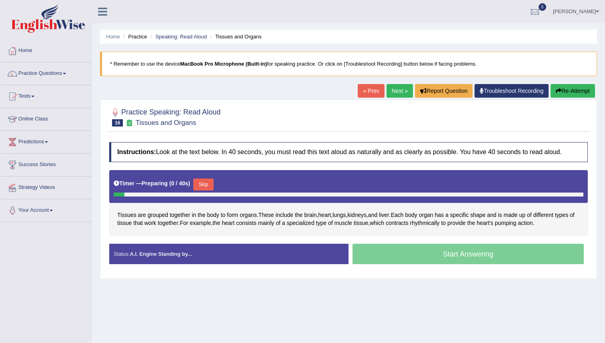
click at [204, 181] on button "Skip" at bounding box center [203, 184] width 20 height 12
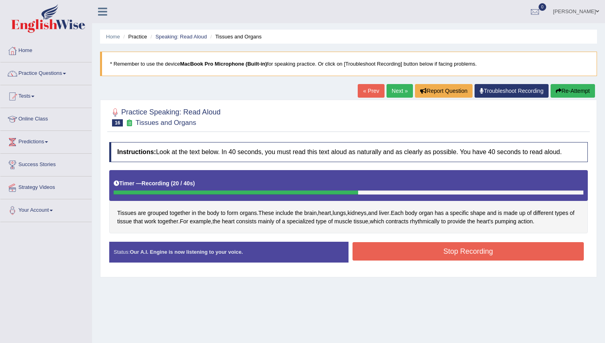
click at [499, 253] on button "Stop Recording" at bounding box center [467, 251] width 231 height 18
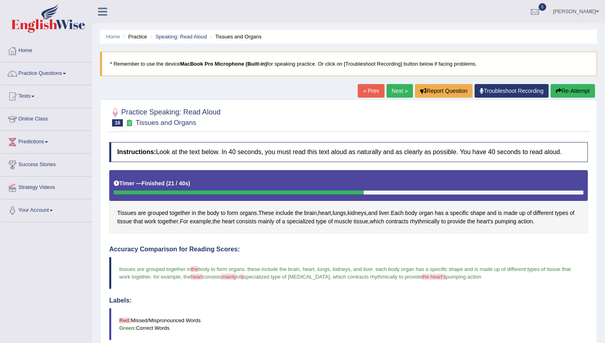
click at [396, 92] on link "Next »" at bounding box center [399, 91] width 26 height 14
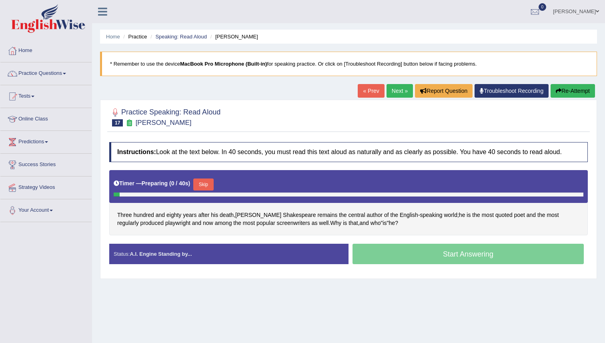
click at [208, 185] on button "Skip" at bounding box center [203, 184] width 20 height 12
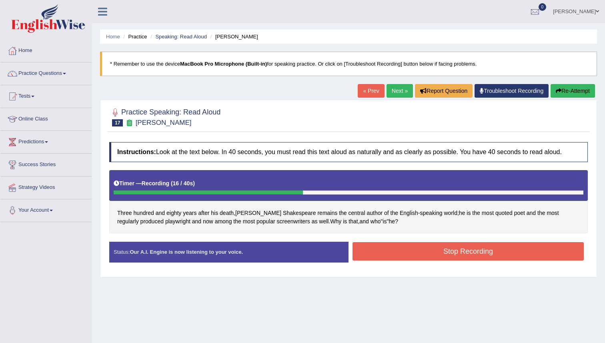
click at [410, 248] on button "Stop Recording" at bounding box center [467, 251] width 231 height 18
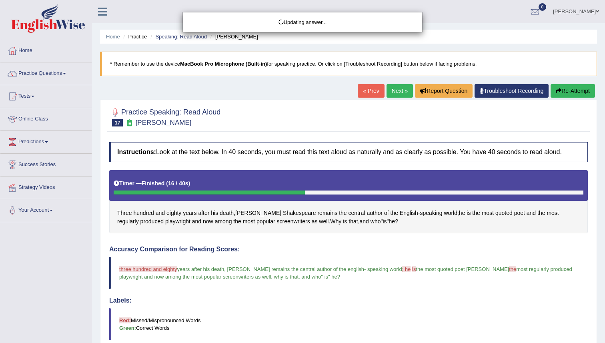
click at [270, 222] on div "Updating answer..." at bounding box center [302, 171] width 605 height 343
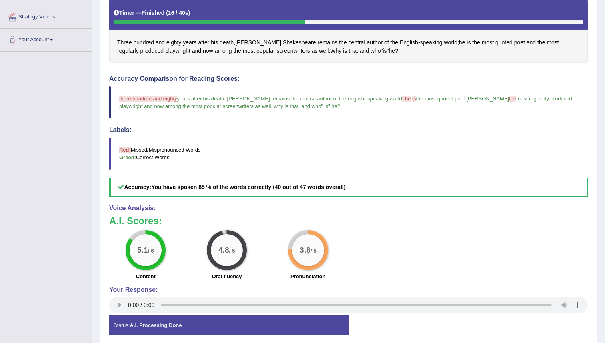
scroll to position [184, 0]
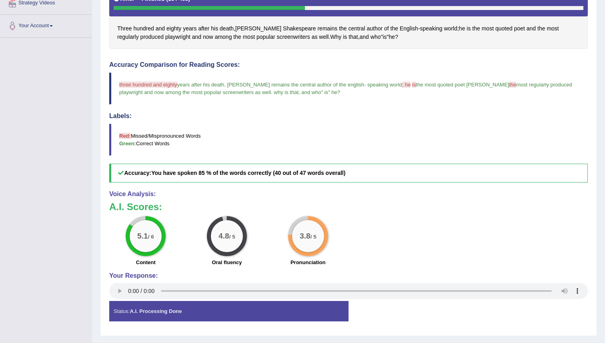
click at [286, 140] on blockquote "Red: Missed/Mispronounced Words Green: Correct Words" at bounding box center [348, 140] width 478 height 32
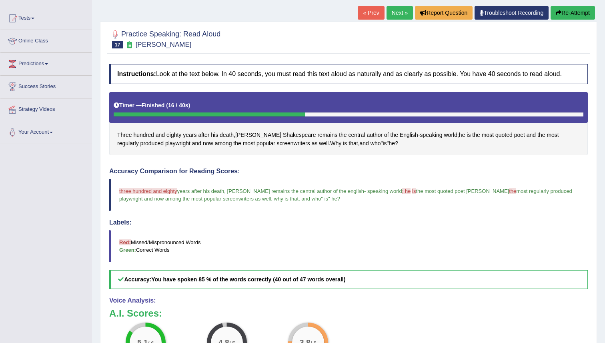
scroll to position [56, 0]
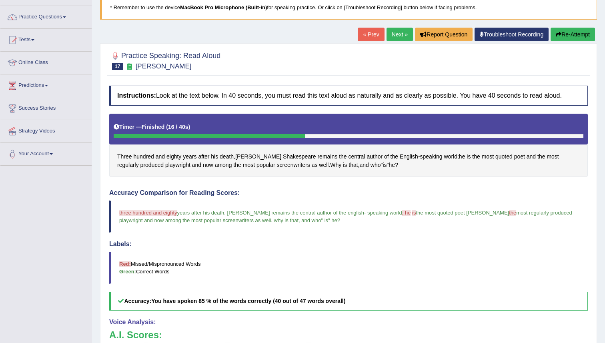
click at [394, 35] on link "Next »" at bounding box center [399, 35] width 26 height 14
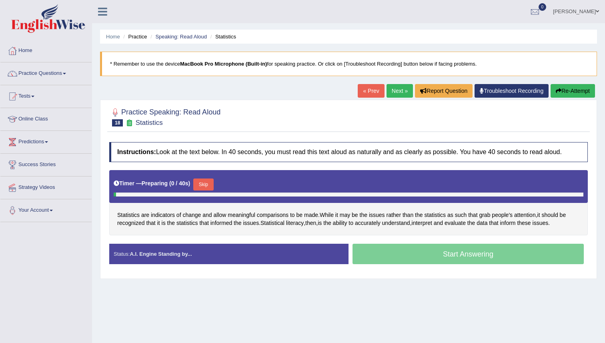
click at [306, 144] on h4 "Instructions: Look at the text below. In 40 seconds, you must read this text al…" at bounding box center [348, 152] width 478 height 20
click at [206, 177] on div "Timer — Preparing ( 1 / 40s ) Skip" at bounding box center [349, 184] width 470 height 16
click at [206, 182] on button "Skip" at bounding box center [203, 184] width 20 height 12
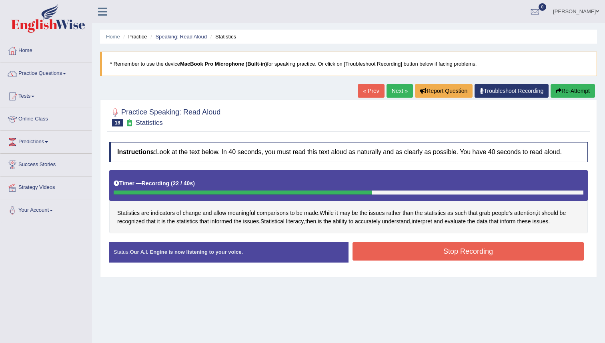
click at [483, 256] on button "Stop Recording" at bounding box center [467, 251] width 231 height 18
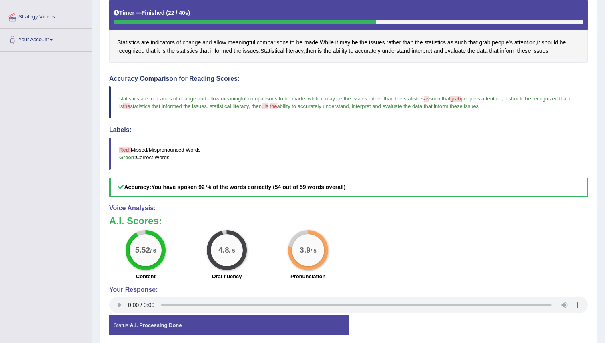
scroll to position [204, 0]
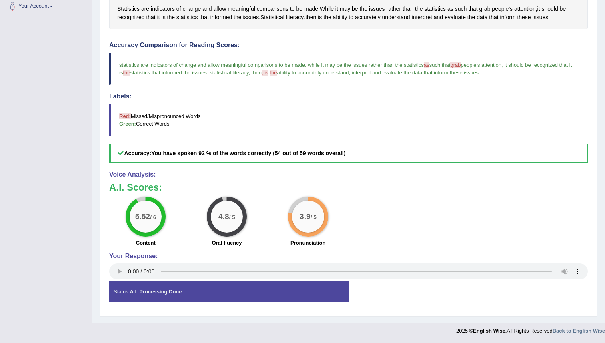
click at [296, 83] on blockquote "statistics are indicators of change and allow meaningful comparisons to be made…" at bounding box center [348, 69] width 478 height 32
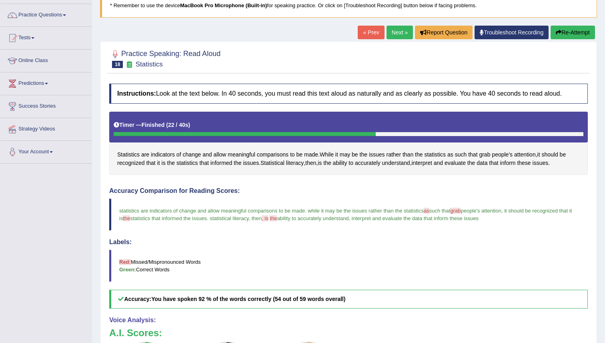
scroll to position [0, 0]
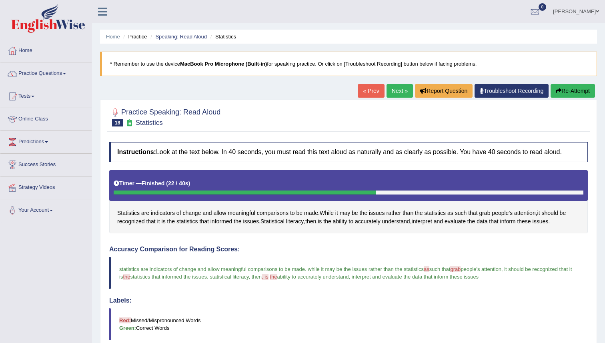
click at [394, 89] on link "Next »" at bounding box center [399, 91] width 26 height 14
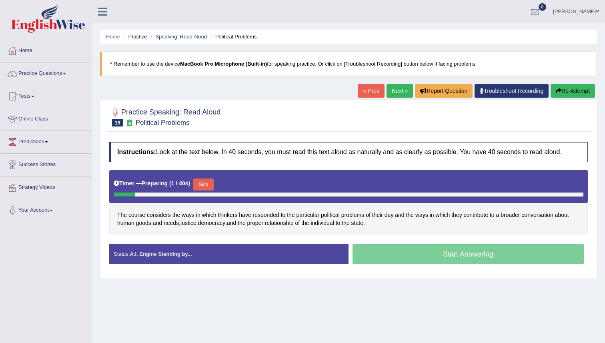
click at [205, 186] on button "Skip" at bounding box center [203, 184] width 20 height 12
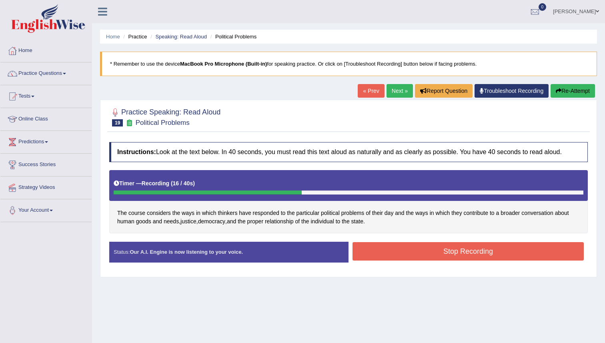
click at [401, 253] on button "Stop Recording" at bounding box center [467, 251] width 231 height 18
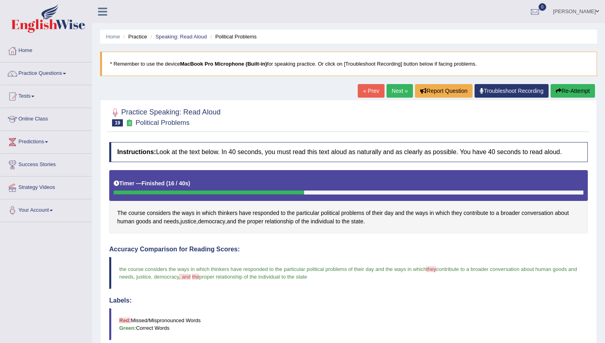
click at [345, 221] on body "Toggle navigation Home Practice Questions Speaking Practice Read Aloud Repeat S…" at bounding box center [302, 171] width 605 height 343
click at [398, 92] on link "Next »" at bounding box center [399, 91] width 26 height 14
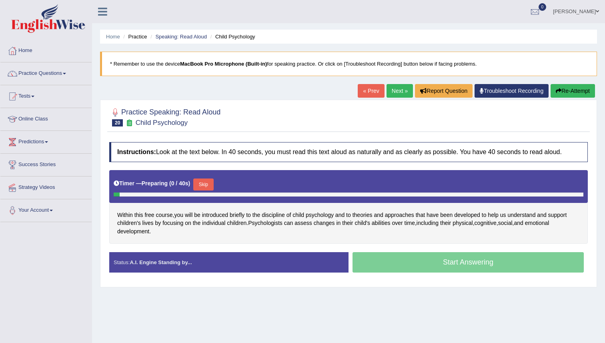
click at [208, 186] on button "Skip" at bounding box center [203, 184] width 20 height 12
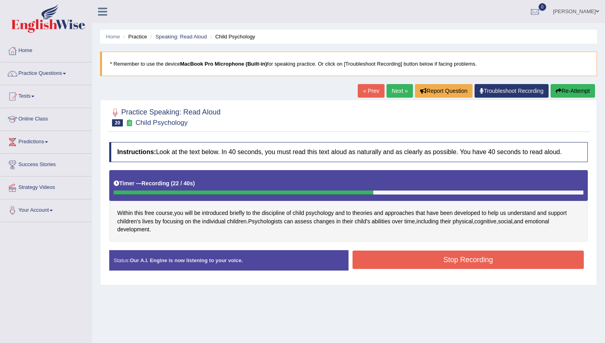
click at [408, 263] on button "Stop Recording" at bounding box center [467, 259] width 231 height 18
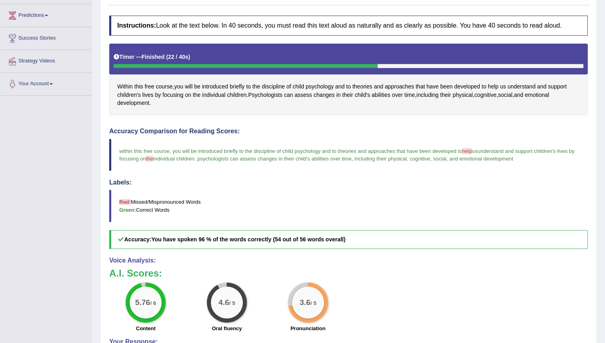
scroll to position [106, 0]
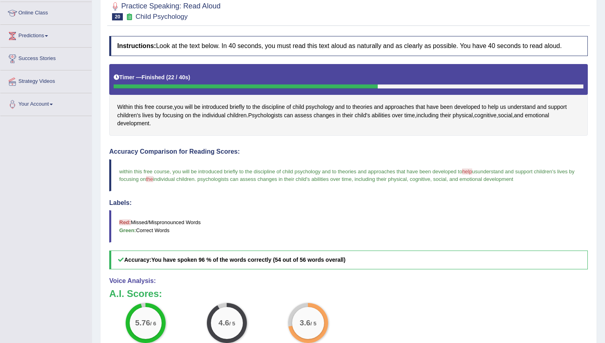
click at [247, 188] on blockquote "within this free course , you will be introduced briefly to the discipline of c…" at bounding box center [348, 175] width 478 height 32
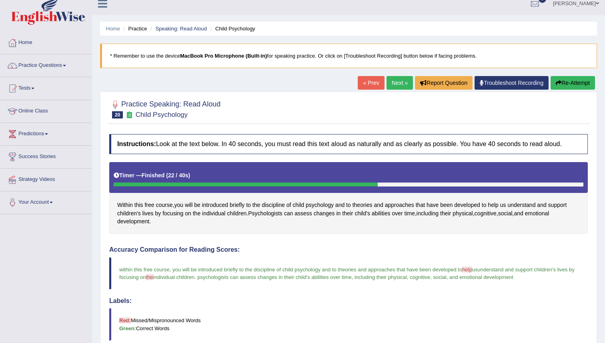
scroll to position [0, 0]
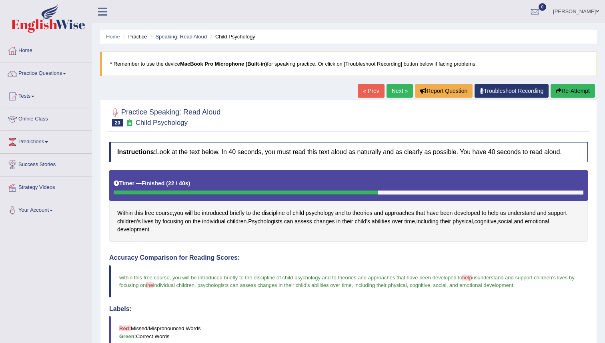
click at [394, 89] on link "Next »" at bounding box center [399, 91] width 26 height 14
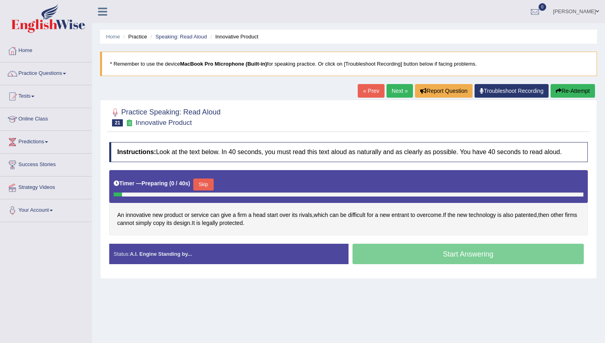
click at [203, 184] on button "Skip" at bounding box center [203, 184] width 20 height 12
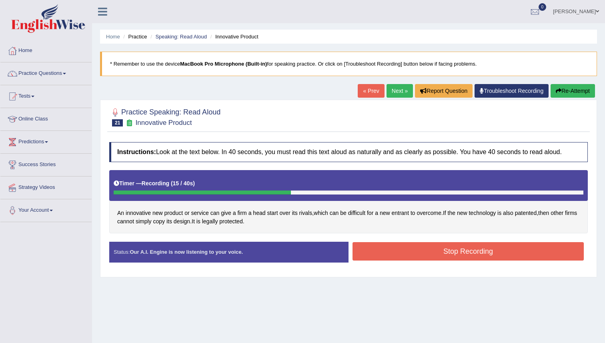
click at [405, 251] on button "Stop Recording" at bounding box center [467, 251] width 231 height 18
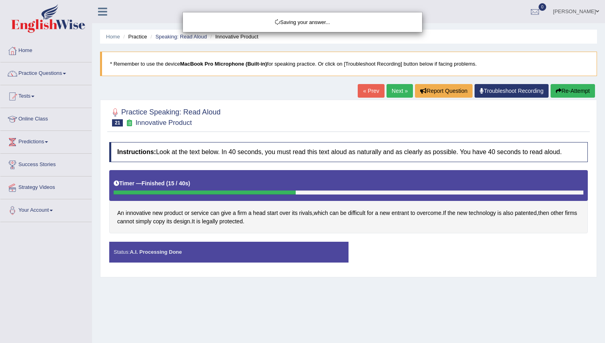
click at [256, 223] on div "Saving your answer..." at bounding box center [302, 171] width 605 height 343
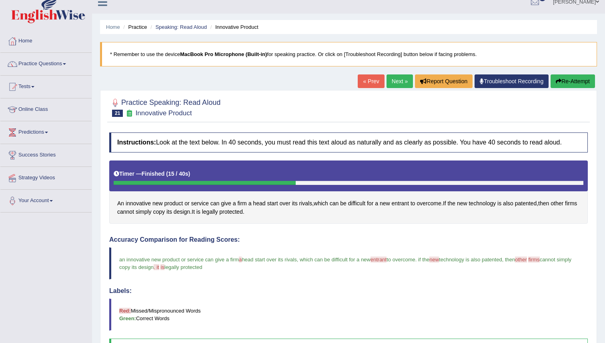
scroll to position [4, 0]
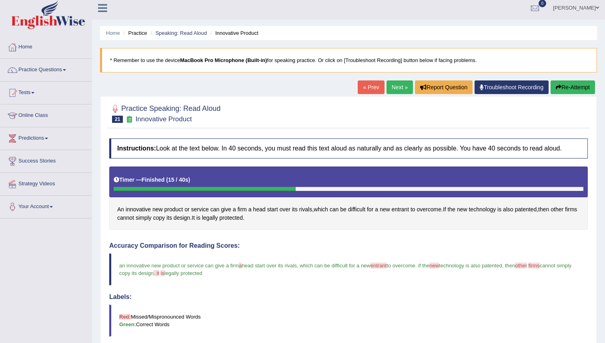
click at [397, 85] on link "Next »" at bounding box center [399, 87] width 26 height 14
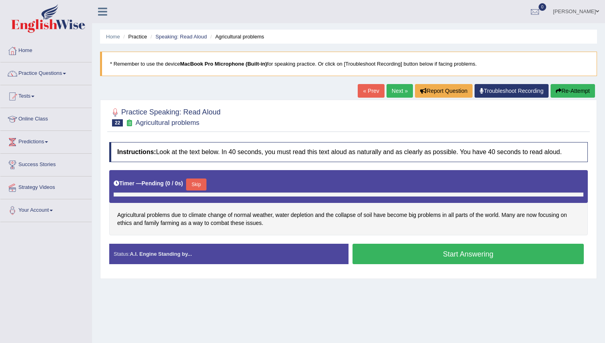
click at [204, 182] on button "Skip" at bounding box center [196, 184] width 20 height 12
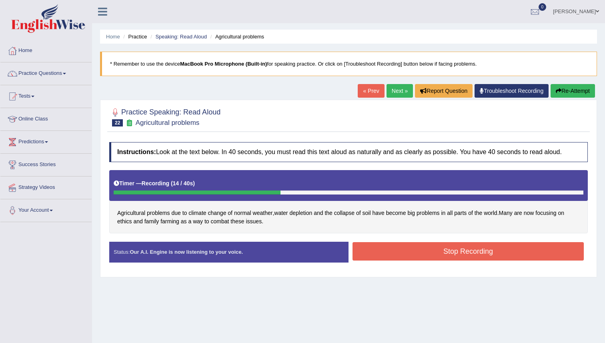
click at [405, 252] on button "Stop Recording" at bounding box center [467, 251] width 231 height 18
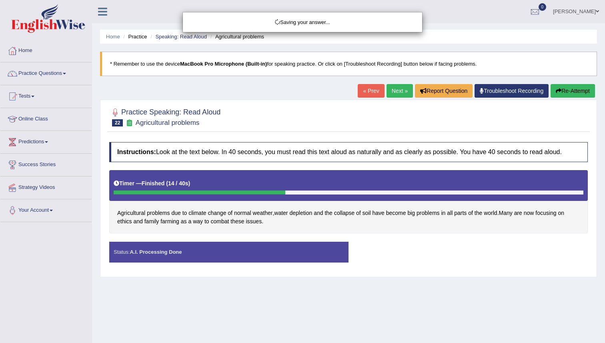
click at [292, 222] on div "Saving your answer..." at bounding box center [302, 171] width 605 height 343
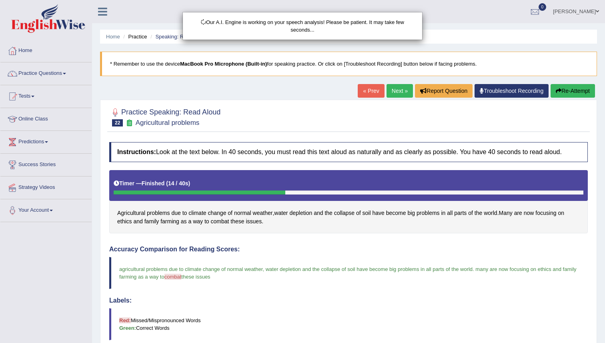
click at [292, 222] on div "Our A.I. Engine is working on your speech analysis! Please be patient. It may t…" at bounding box center [302, 171] width 605 height 343
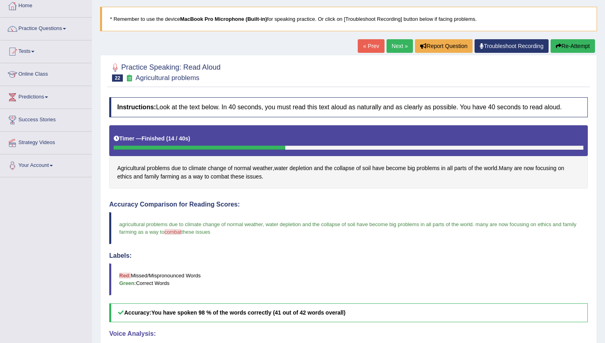
scroll to position [17, 0]
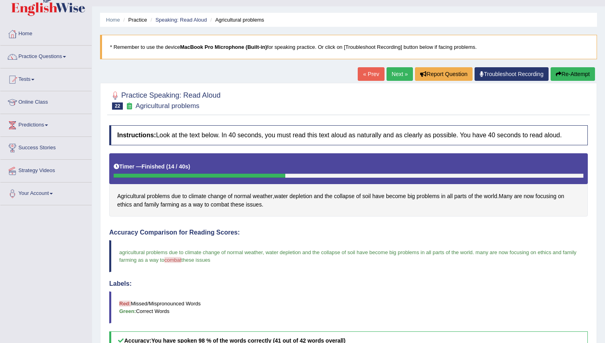
click at [394, 78] on link "Next »" at bounding box center [399, 74] width 26 height 14
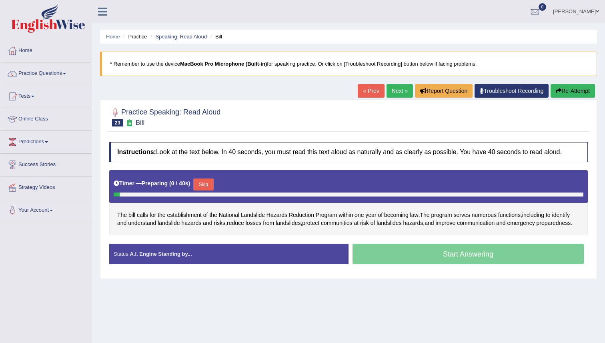
click at [206, 183] on button "Skip" at bounding box center [203, 184] width 20 height 12
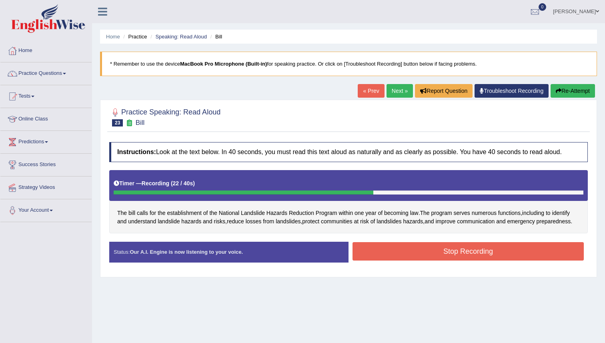
click at [511, 260] on button "Stop Recording" at bounding box center [467, 251] width 231 height 18
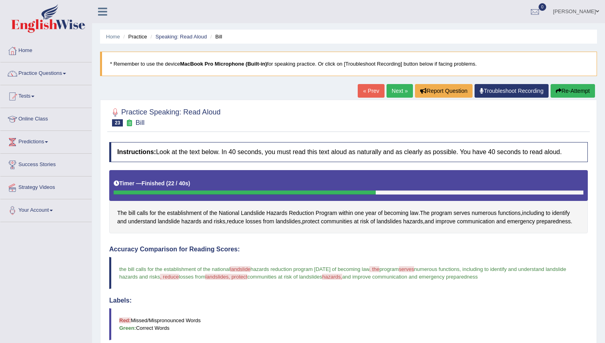
click at [0, 0] on div "Updating answer..." at bounding box center [0, 0] width 0 height 0
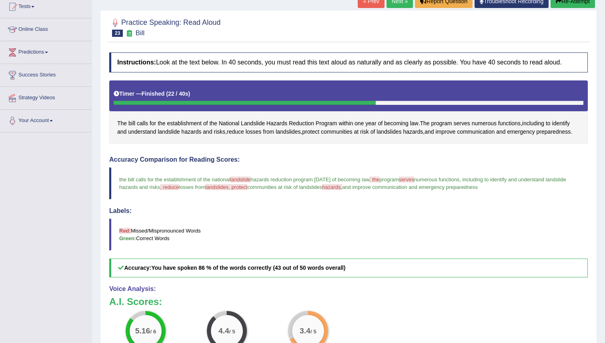
scroll to position [92, 0]
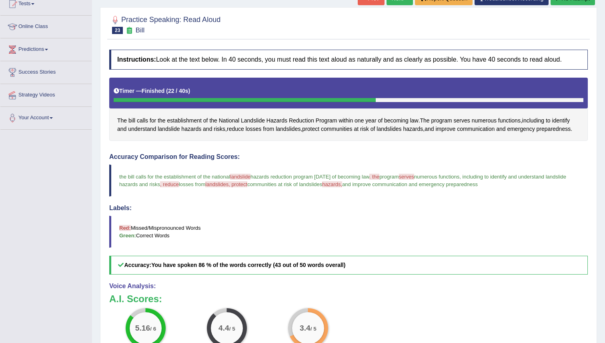
click at [462, 223] on div "Labels: Red: Missed/Mispronounced Words Green: Correct Words" at bounding box center [348, 225] width 478 height 43
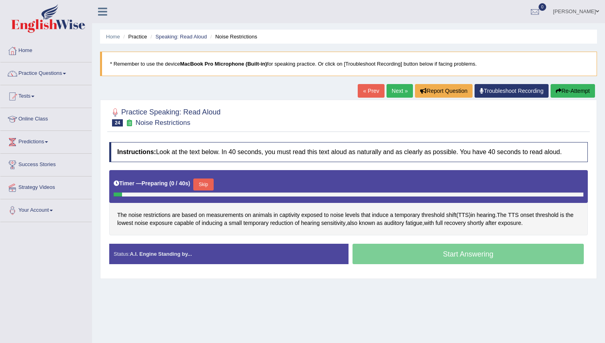
click at [210, 191] on div "Skip" at bounding box center [203, 185] width 20 height 14
click at [206, 188] on button "Skip" at bounding box center [203, 184] width 20 height 12
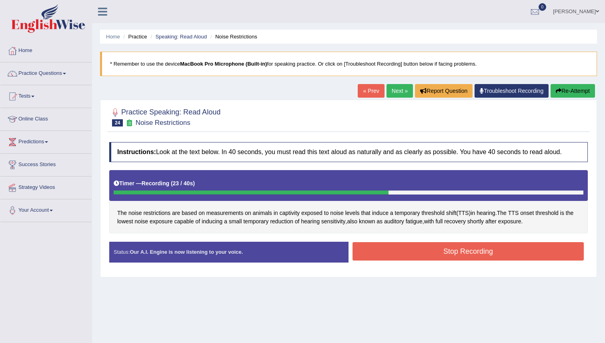
click at [454, 250] on button "Stop Recording" at bounding box center [467, 251] width 231 height 18
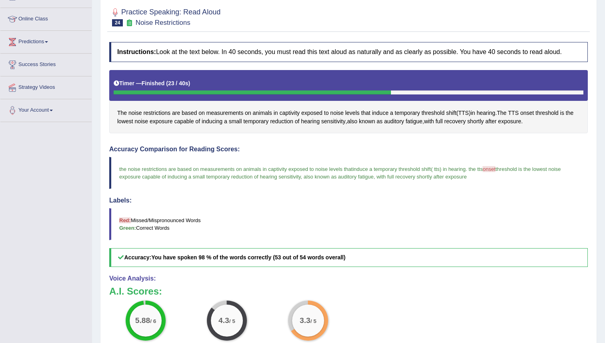
click at [403, 228] on blockquote "Red: Missed/Mispronounced Words Green: Correct Words" at bounding box center [348, 224] width 478 height 32
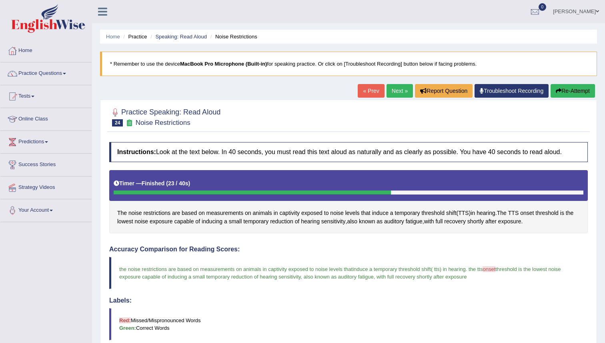
click at [397, 87] on link "Next »" at bounding box center [399, 91] width 26 height 14
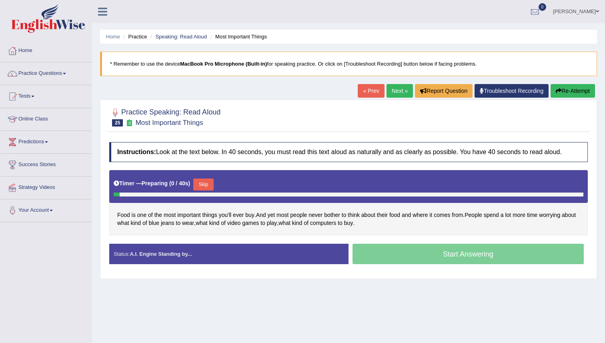
click at [213, 184] on button "Skip" at bounding box center [203, 184] width 20 height 12
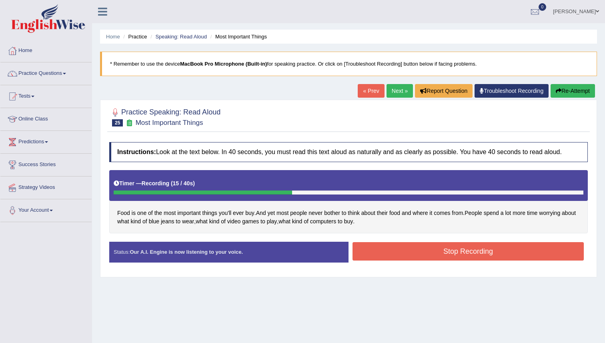
click at [407, 249] on button "Stop Recording" at bounding box center [467, 251] width 231 height 18
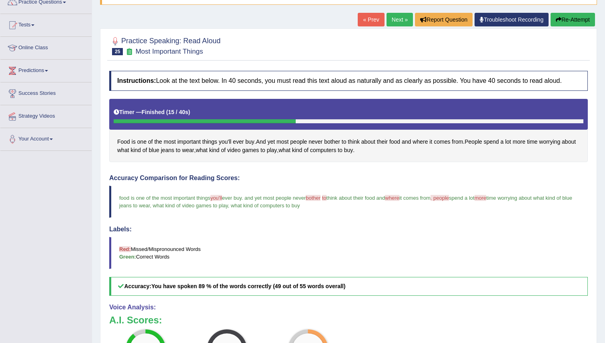
scroll to position [67, 0]
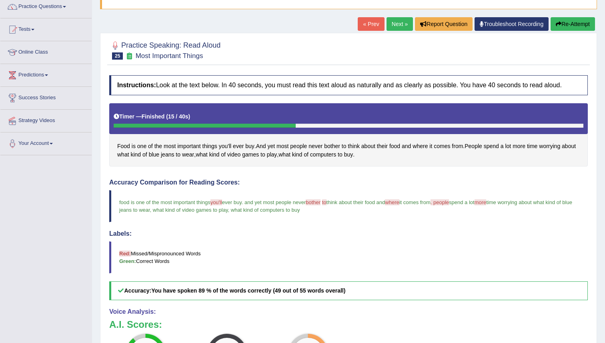
click at [396, 22] on link "Next »" at bounding box center [399, 24] width 26 height 14
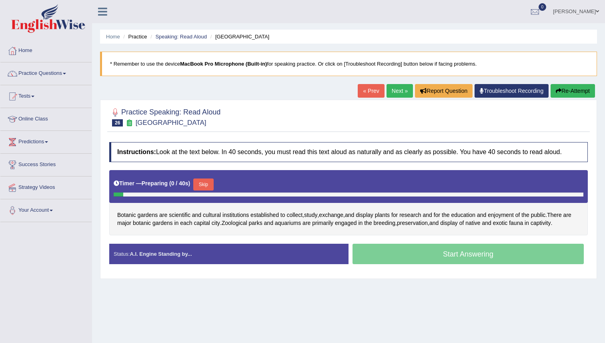
click at [206, 188] on button "Skip" at bounding box center [203, 184] width 20 height 12
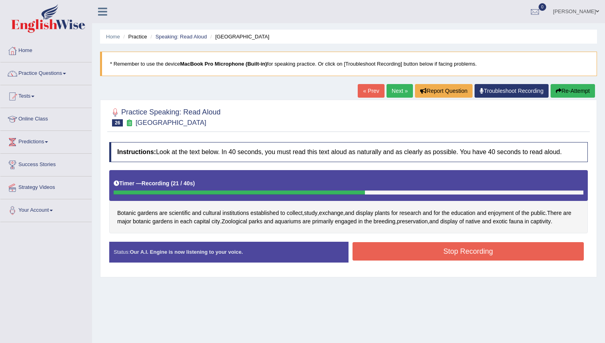
click at [516, 251] on button "Stop Recording" at bounding box center [467, 251] width 231 height 18
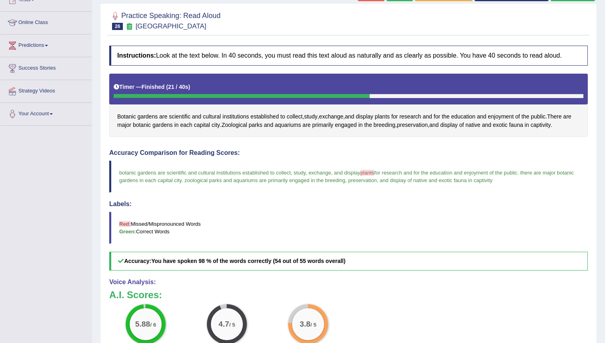
click at [448, 216] on blockquote "Red: Missed/Mispronounced Words Green: Correct Words" at bounding box center [348, 228] width 478 height 32
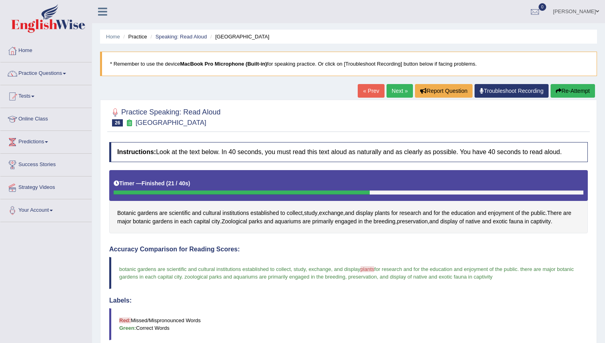
click at [393, 89] on link "Next »" at bounding box center [399, 91] width 26 height 14
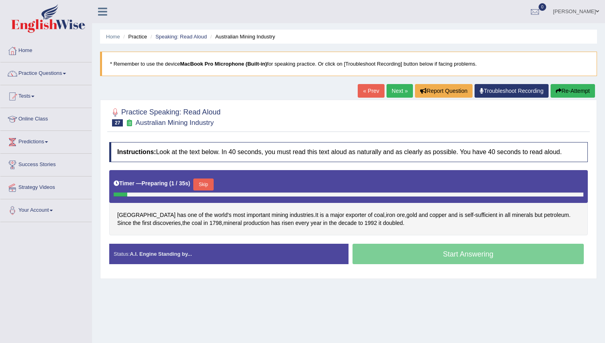
click at [208, 187] on button "Skip" at bounding box center [203, 184] width 20 height 12
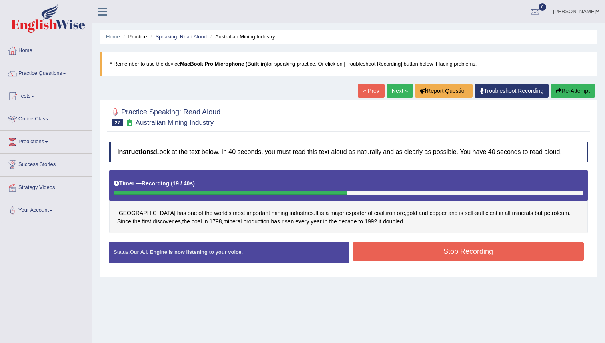
click at [407, 253] on button "Stop Recording" at bounding box center [467, 251] width 231 height 18
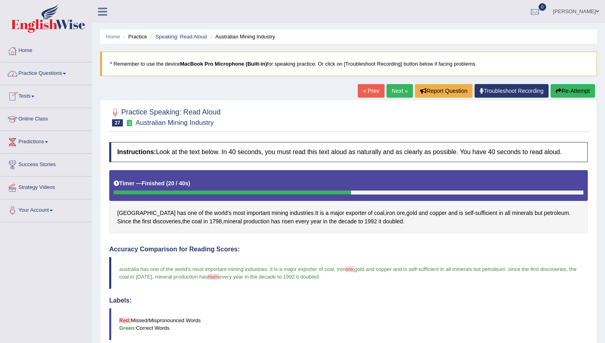
click at [47, 71] on link "Practice Questions" at bounding box center [45, 72] width 91 height 20
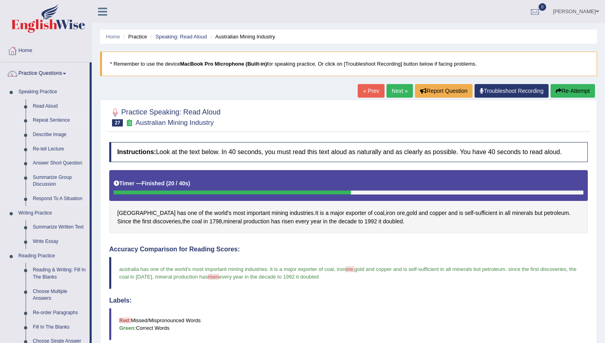
click at [60, 122] on link "Repeat Sentence" at bounding box center [59, 120] width 60 height 14
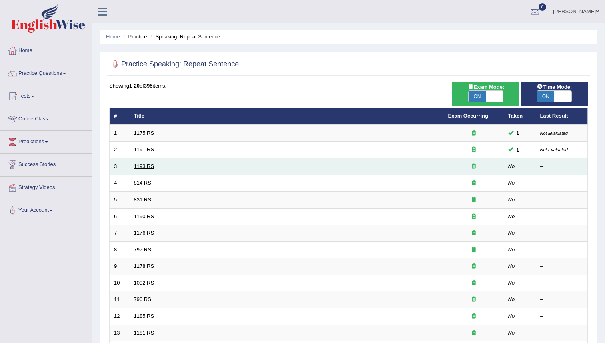
click at [146, 166] on link "1193 RS" at bounding box center [144, 166] width 20 height 6
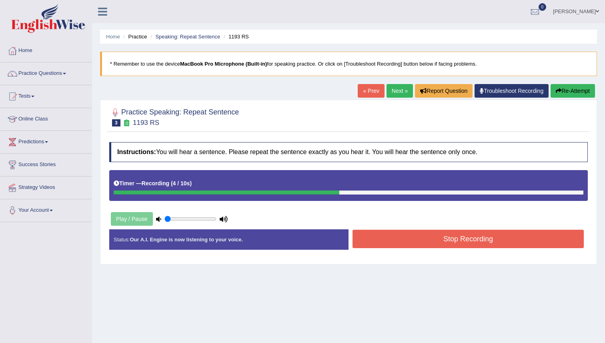
click at [476, 241] on button "Stop Recording" at bounding box center [467, 239] width 231 height 18
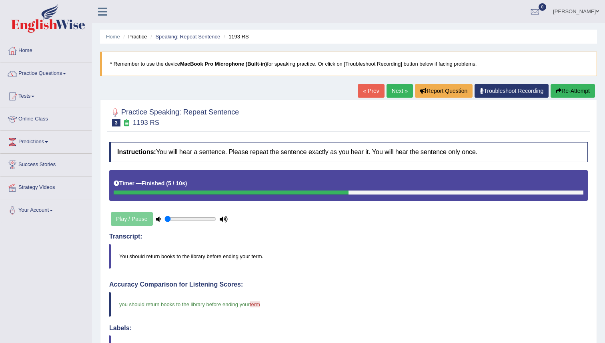
click at [396, 88] on link "Next »" at bounding box center [399, 91] width 26 height 14
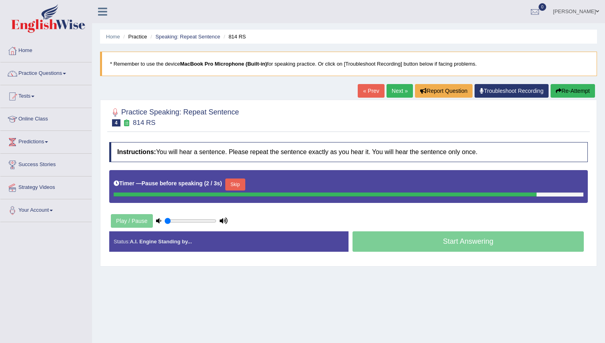
click at [590, 89] on button "Re-Attempt" at bounding box center [572, 91] width 44 height 14
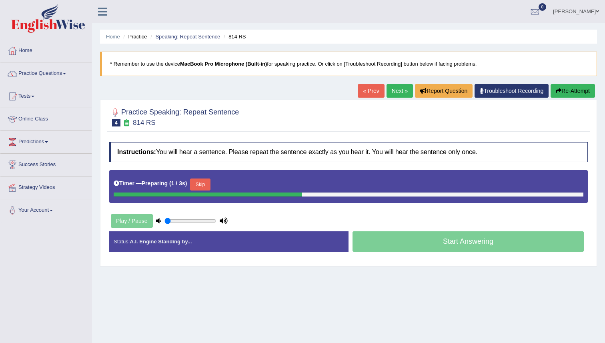
click at [348, 278] on div "Home Practice Speaking: Repeat Sentence 814 RS * Remember to use the device Mac…" at bounding box center [348, 200] width 513 height 400
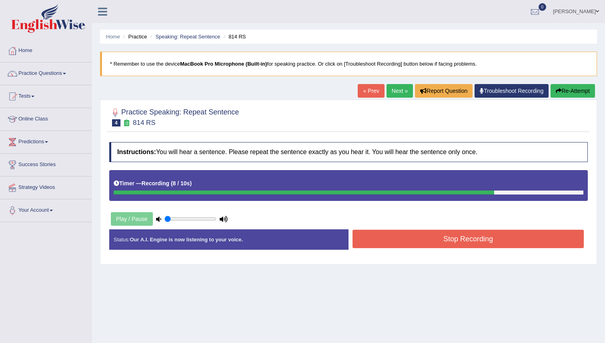
click at [412, 254] on div "Status: Our A.I. Engine is now listening to your voice. Start Answering Stop Re…" at bounding box center [348, 243] width 478 height 28
click at [412, 238] on button "Stop Recording" at bounding box center [467, 239] width 231 height 18
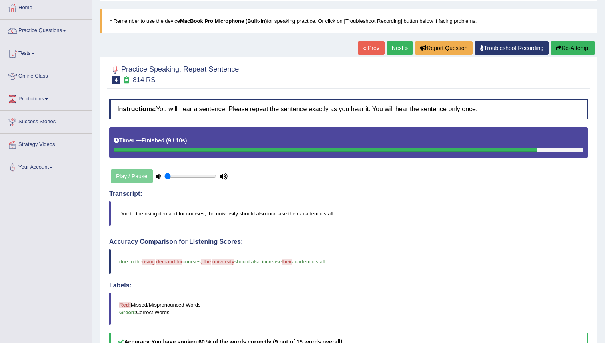
scroll to position [55, 0]
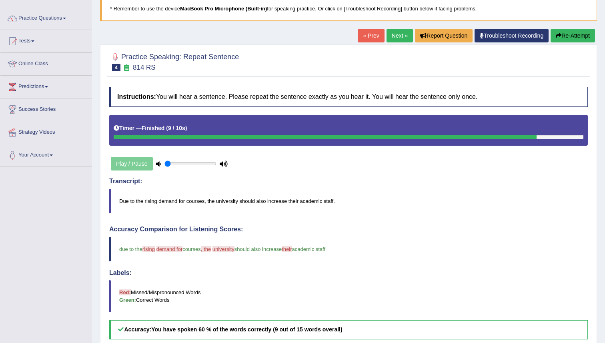
click at [400, 28] on div "Home Practice Speaking: Repeat Sentence 814 RS * Remember to use the device Mac…" at bounding box center [348, 222] width 513 height 554
click at [400, 34] on link "Next »" at bounding box center [399, 36] width 26 height 14
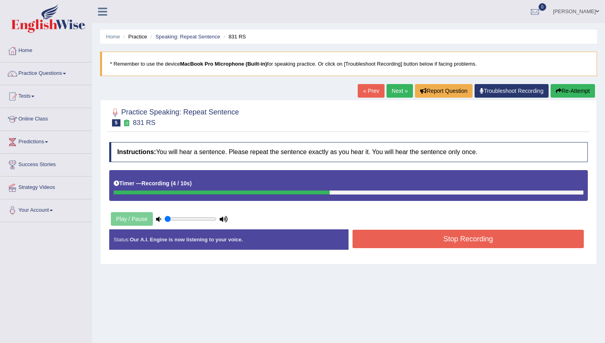
click at [506, 234] on button "Stop Recording" at bounding box center [467, 239] width 231 height 18
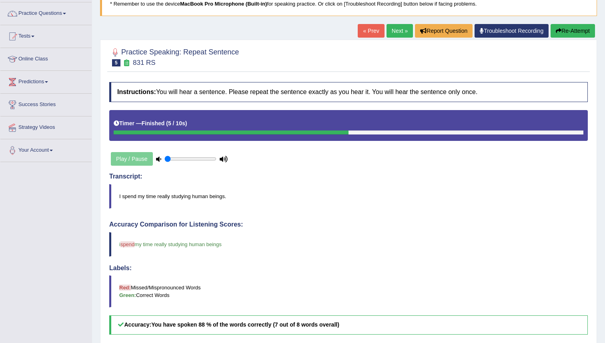
scroll to position [57, 0]
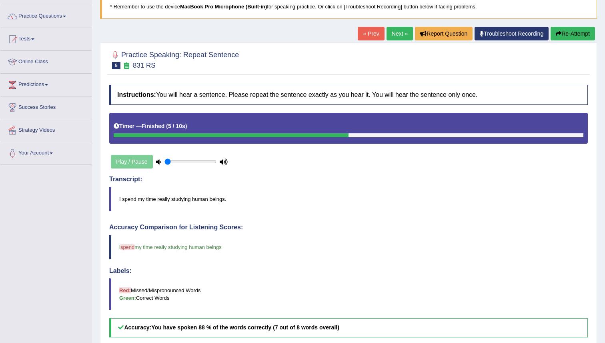
click at [399, 34] on link "Next »" at bounding box center [399, 34] width 26 height 14
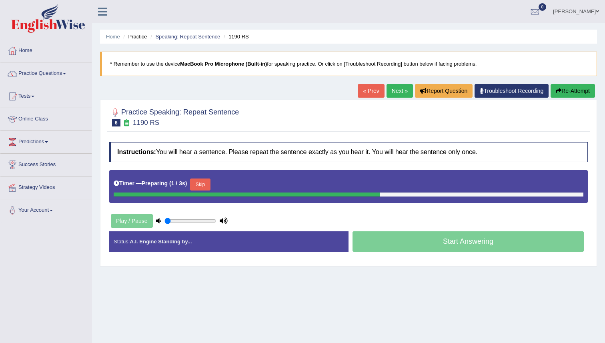
click at [411, 117] on div at bounding box center [348, 116] width 478 height 24
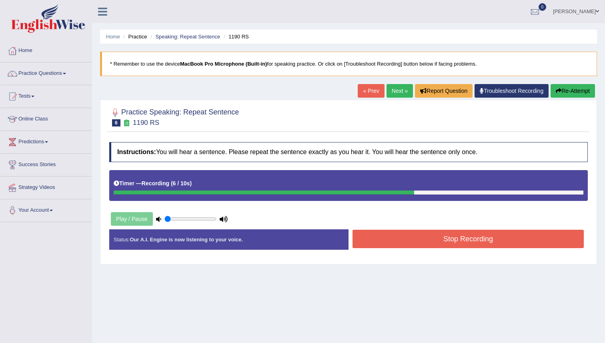
click at [445, 244] on button "Stop Recording" at bounding box center [467, 239] width 231 height 18
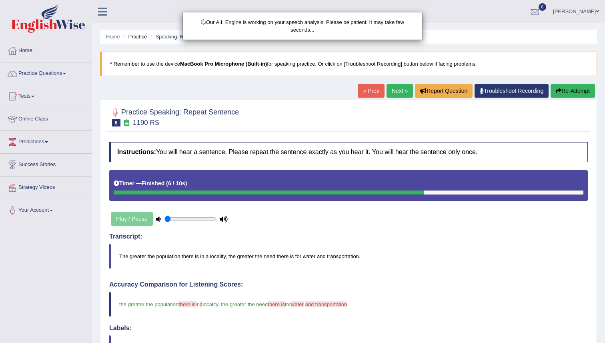
click at [436, 232] on div "Our A.I. Engine is working on your speech analysis! Please be patient. It may t…" at bounding box center [302, 171] width 605 height 343
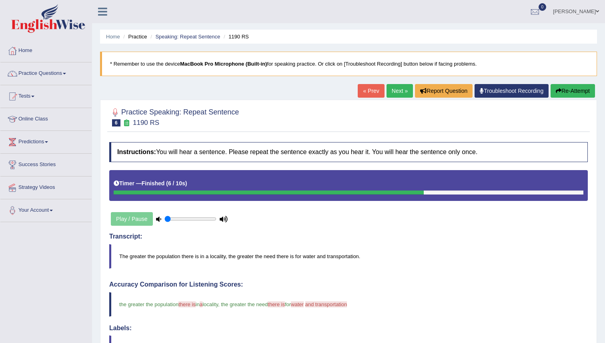
click at [399, 89] on link "Next »" at bounding box center [399, 91] width 26 height 14
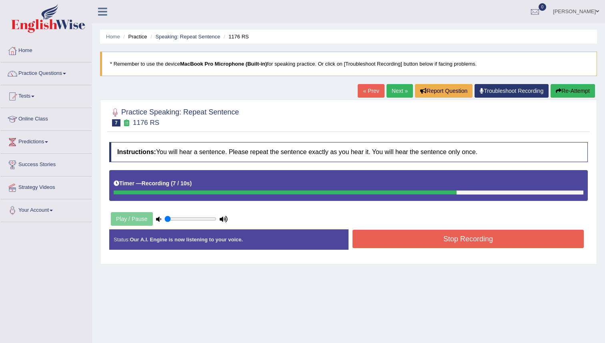
click at [578, 93] on button "Re-Attempt" at bounding box center [572, 91] width 44 height 14
click at [499, 243] on button "Stop Recording" at bounding box center [467, 239] width 231 height 18
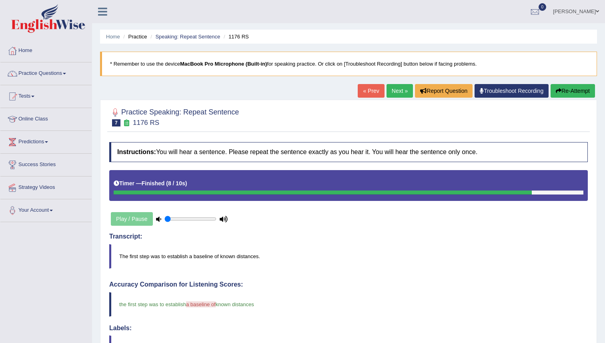
click at [396, 87] on link "Next »" at bounding box center [399, 91] width 26 height 14
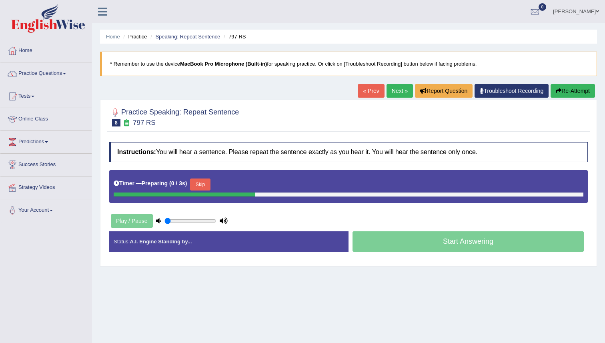
click at [210, 186] on button "Skip" at bounding box center [200, 184] width 20 height 12
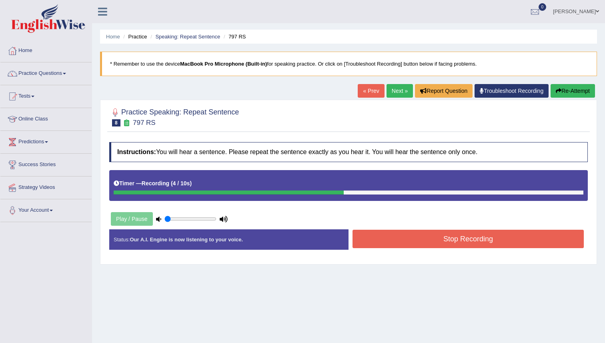
click at [359, 239] on button "Stop Recording" at bounding box center [467, 239] width 231 height 18
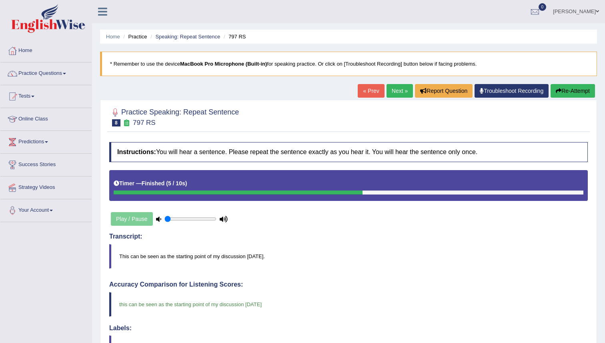
click at [391, 88] on link "Next »" at bounding box center [399, 91] width 26 height 14
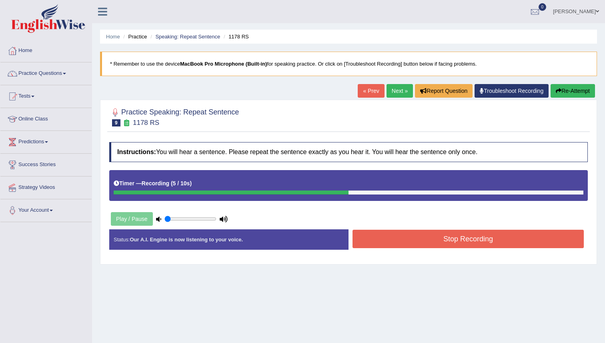
click at [450, 240] on button "Stop Recording" at bounding box center [467, 239] width 231 height 18
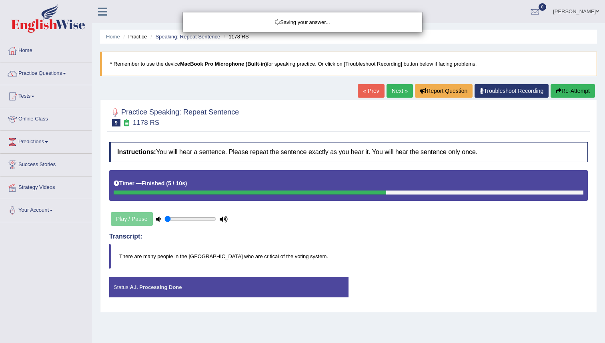
click at [449, 240] on div "Saving your answer..." at bounding box center [302, 171] width 605 height 343
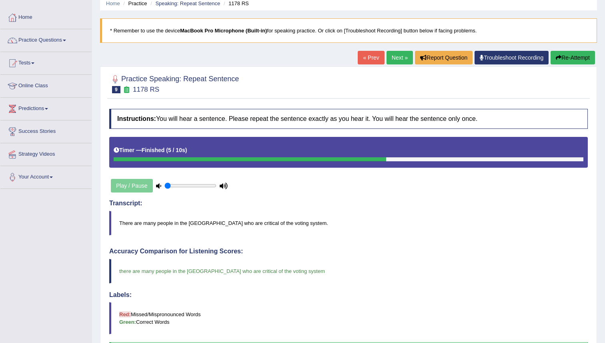
scroll to position [32, 0]
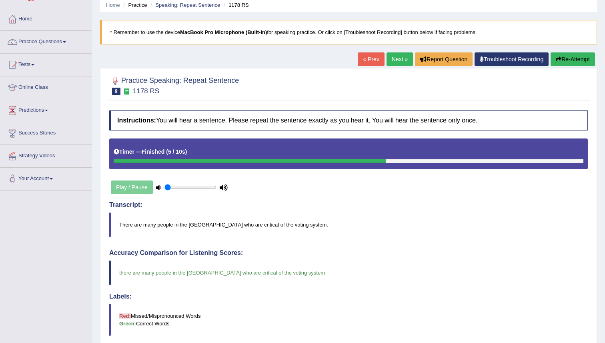
click at [397, 64] on link "Next »" at bounding box center [399, 59] width 26 height 14
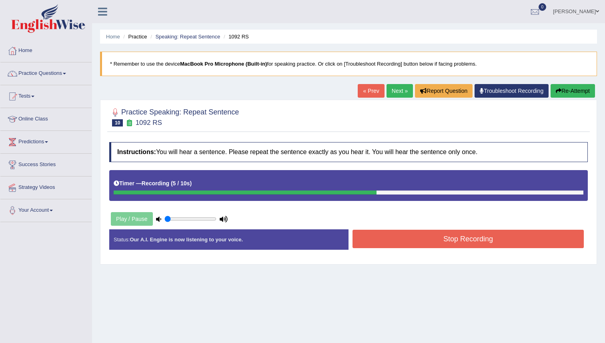
click at [435, 241] on button "Stop Recording" at bounding box center [467, 239] width 231 height 18
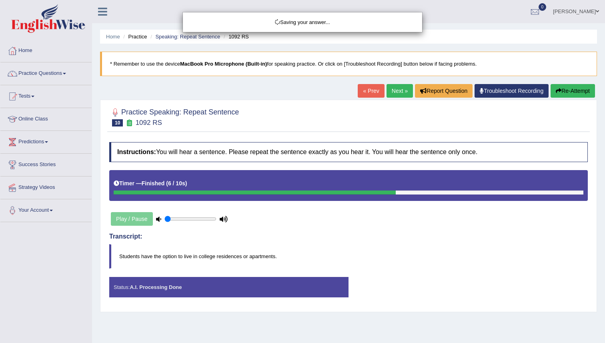
click at [435, 244] on body "Toggle navigation Home Practice Questions Speaking Practice Read Aloud Repeat S…" at bounding box center [302, 171] width 605 height 343
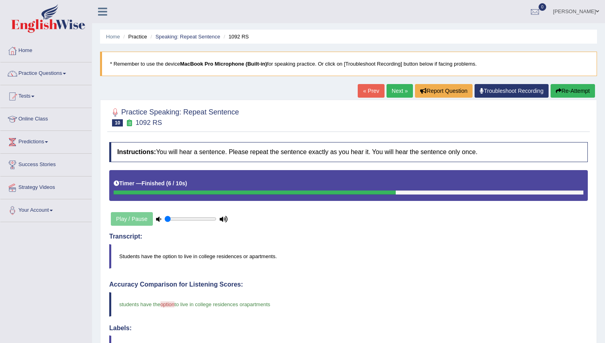
click at [394, 92] on link "Next »" at bounding box center [399, 91] width 26 height 14
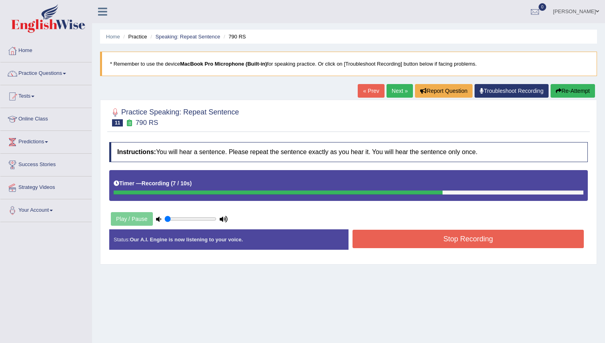
click at [434, 240] on button "Stop Recording" at bounding box center [467, 239] width 231 height 18
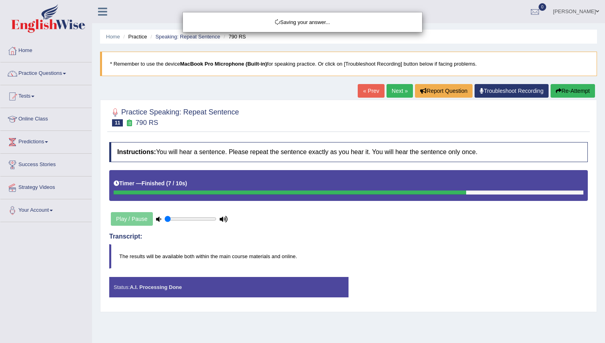
click at [422, 235] on div "Saving your answer..." at bounding box center [302, 171] width 605 height 343
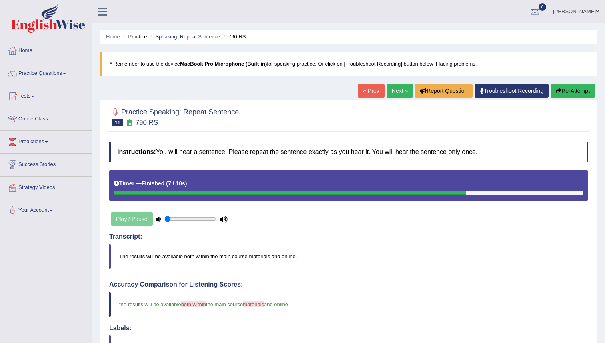
click at [392, 90] on link "Next »" at bounding box center [399, 91] width 26 height 14
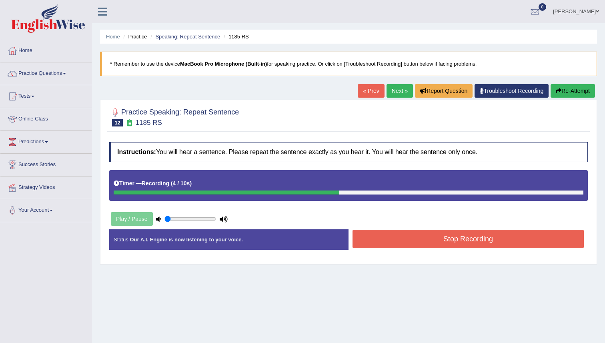
click at [478, 238] on button "Stop Recording" at bounding box center [467, 239] width 231 height 18
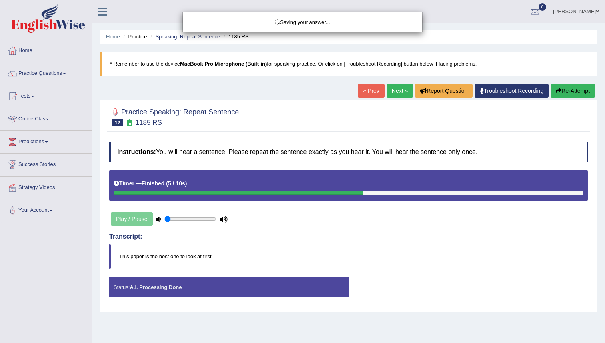
click at [459, 224] on div "Saving your answer..." at bounding box center [302, 171] width 605 height 343
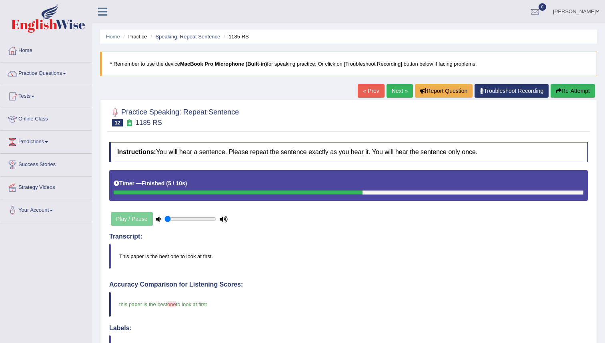
click at [396, 90] on link "Next »" at bounding box center [399, 91] width 26 height 14
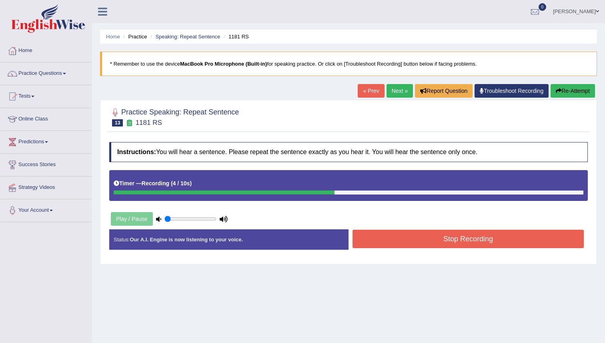
click at [428, 246] on button "Stop Recording" at bounding box center [467, 239] width 231 height 18
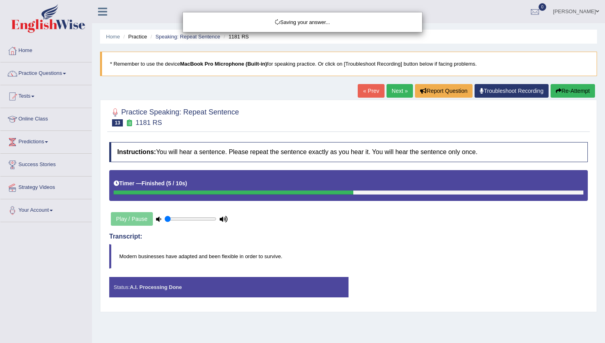
click at [423, 233] on div "Saving your answer..." at bounding box center [302, 171] width 605 height 343
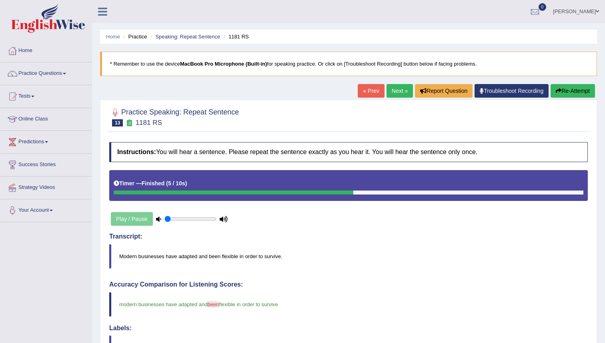
click at [397, 89] on link "Next »" at bounding box center [399, 91] width 26 height 14
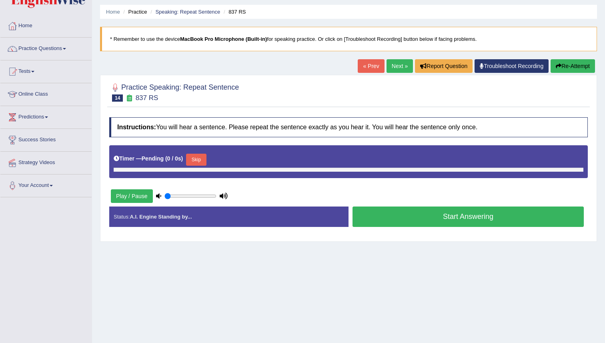
scroll to position [25, 0]
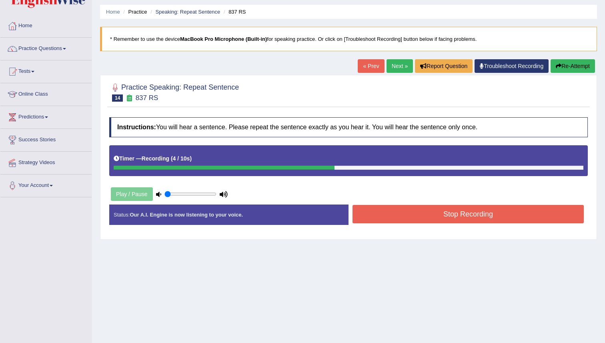
click at [460, 218] on button "Stop Recording" at bounding box center [467, 214] width 231 height 18
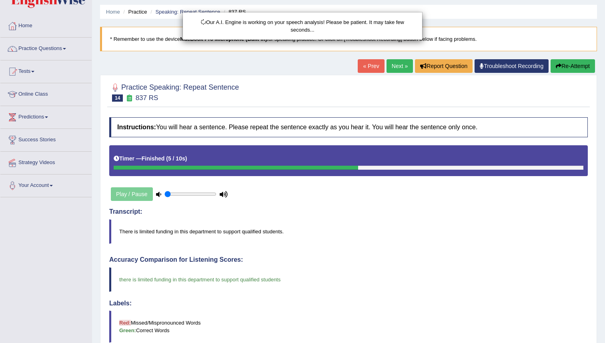
click at [457, 208] on div "Our A.I. Engine is working on your speech analysis! Please be patient. It may t…" at bounding box center [302, 171] width 605 height 343
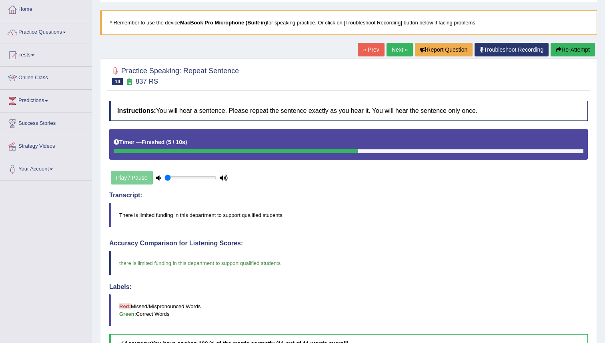
scroll to position [4, 0]
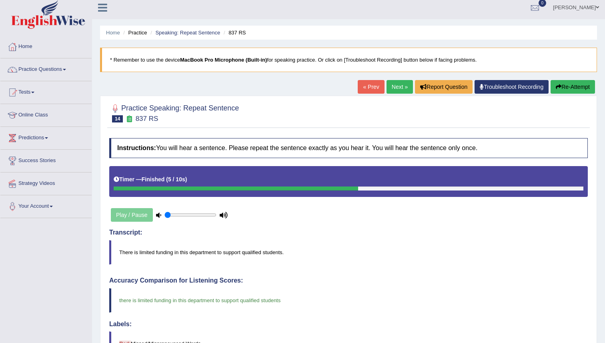
click at [392, 81] on link "Next »" at bounding box center [399, 87] width 26 height 14
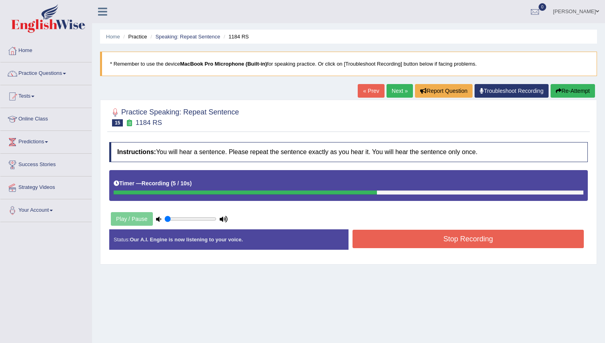
click at [447, 238] on button "Stop Recording" at bounding box center [467, 239] width 231 height 18
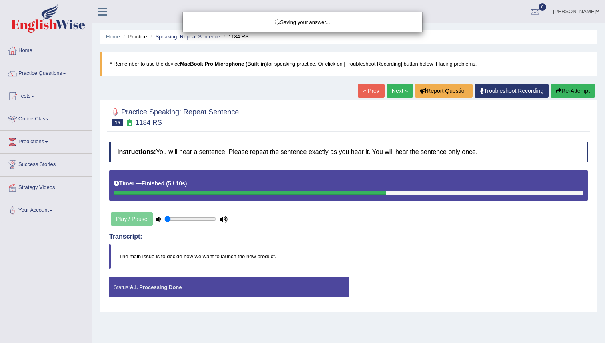
click at [410, 228] on div "Saving your answer..." at bounding box center [302, 171] width 605 height 343
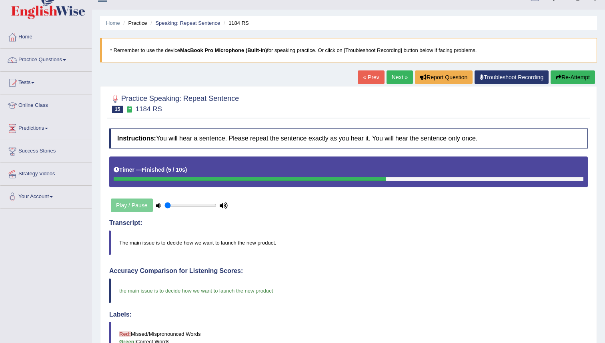
scroll to position [14, 0]
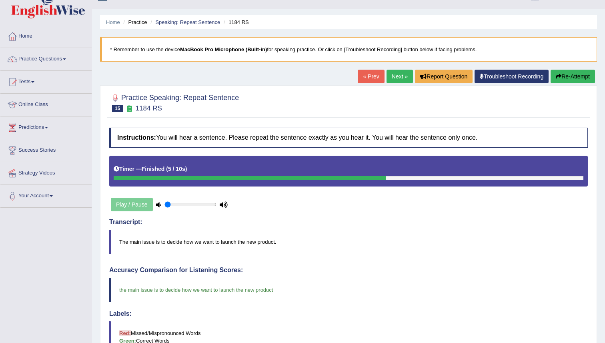
click at [391, 78] on link "Next »" at bounding box center [399, 77] width 26 height 14
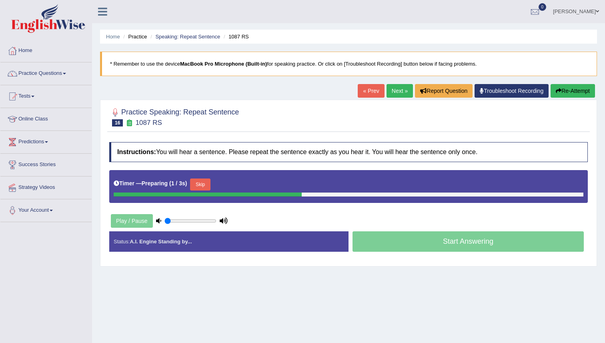
click at [285, 154] on h4 "Instructions: You will hear a sentence. Please repeat the sentence exactly as y…" at bounding box center [348, 152] width 478 height 20
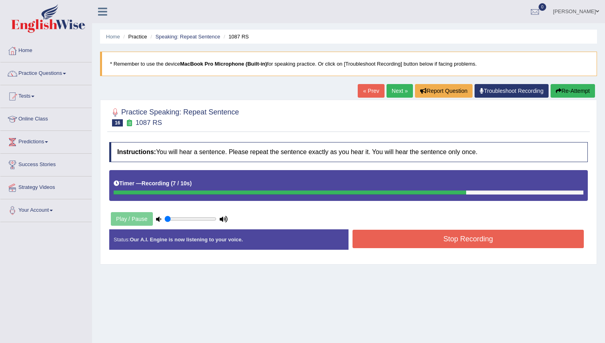
click at [399, 242] on button "Stop Recording" at bounding box center [467, 239] width 231 height 18
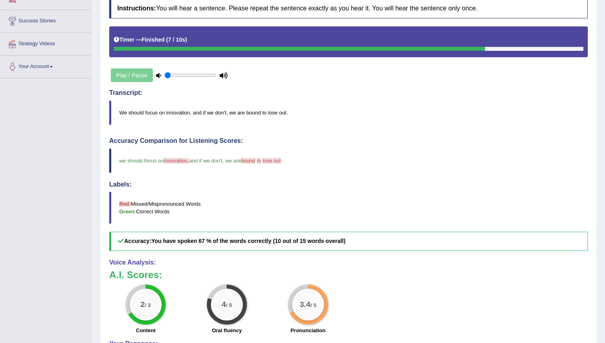
scroll to position [152, 0]
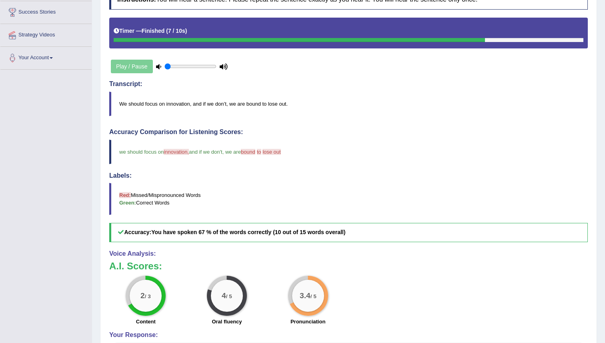
click at [395, 146] on blockquote "we should focus on innovation, invasion and if we don't , we are bound out to o…" at bounding box center [348, 152] width 478 height 24
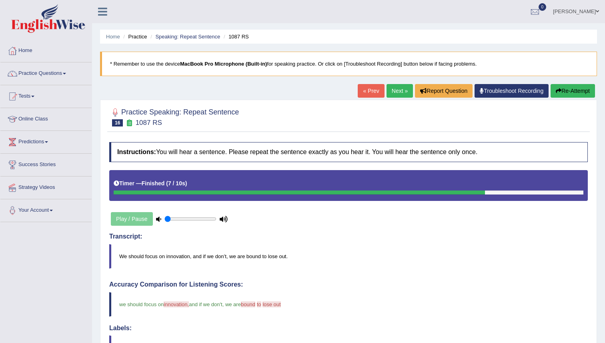
click at [394, 87] on link "Next »" at bounding box center [399, 91] width 26 height 14
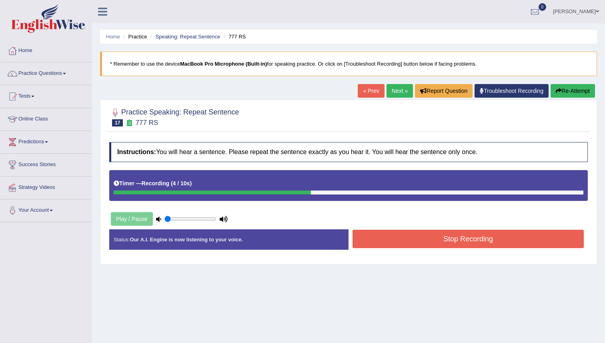
click at [430, 240] on button "Stop Recording" at bounding box center [467, 239] width 231 height 18
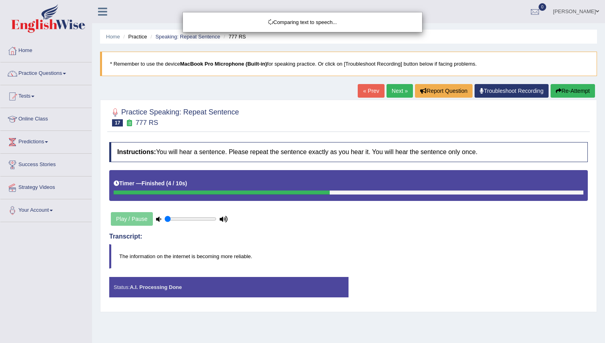
click at [430, 240] on body "Toggle navigation Home Practice Questions Speaking Practice Read Aloud Repeat S…" at bounding box center [302, 171] width 605 height 343
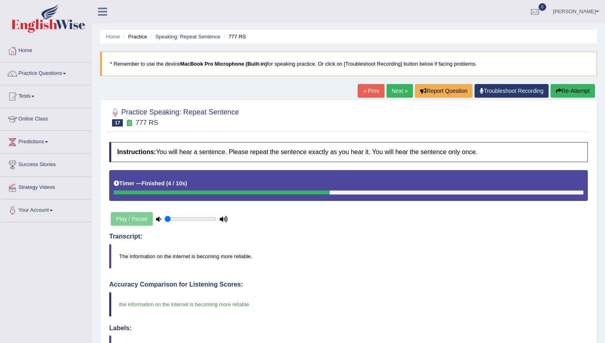
click at [389, 92] on link "Next »" at bounding box center [399, 91] width 26 height 14
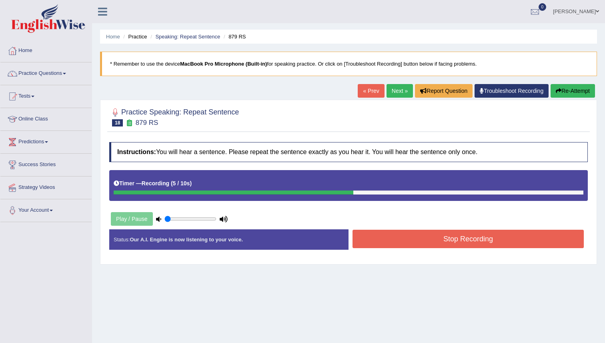
click at [406, 245] on button "Stop Recording" at bounding box center [467, 239] width 231 height 18
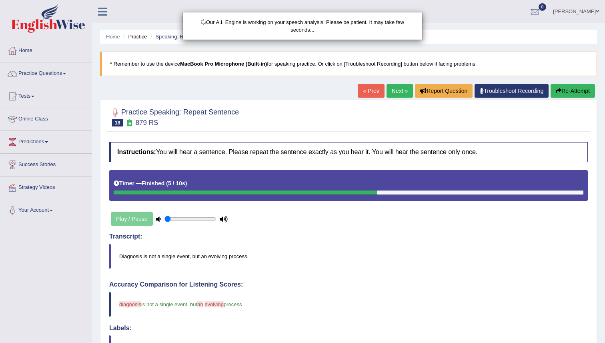
click at [406, 245] on div "Our A.I. Engine is working on your speech analysis! Please be patient. It may t…" at bounding box center [302, 171] width 605 height 343
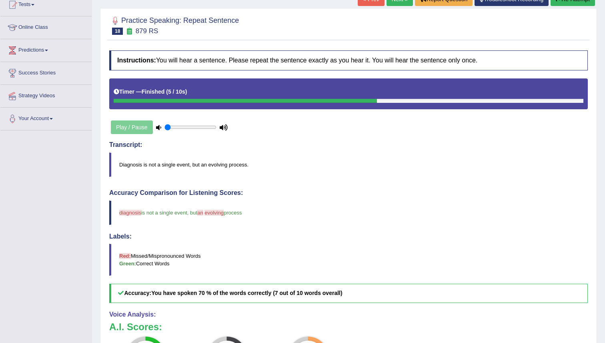
scroll to position [88, 0]
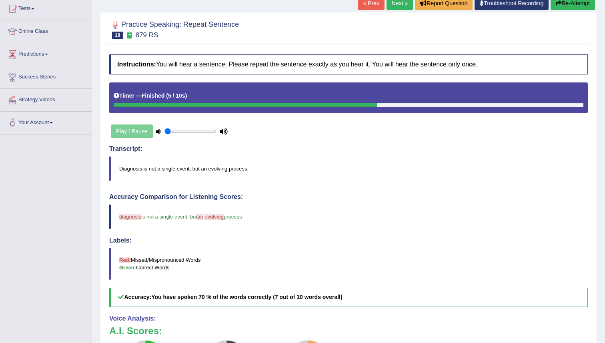
click at [397, 5] on link "Next »" at bounding box center [399, 3] width 26 height 14
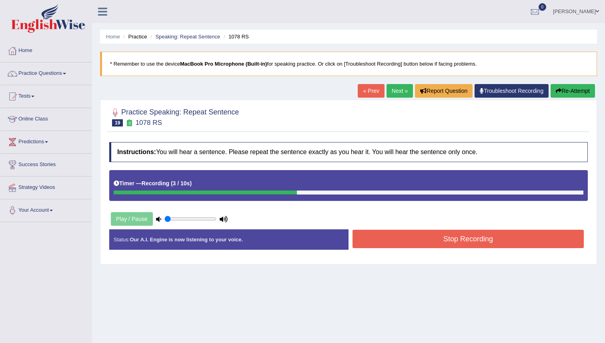
click at [418, 248] on div "Stop Recording" at bounding box center [467, 240] width 239 height 20
click at [418, 236] on button "Stop Recording" at bounding box center [467, 239] width 231 height 18
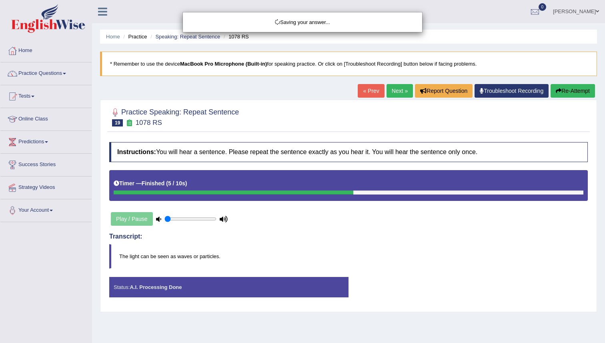
click at [364, 238] on body "Toggle navigation Home Practice Questions Speaking Practice Read Aloud Repeat S…" at bounding box center [302, 171] width 605 height 343
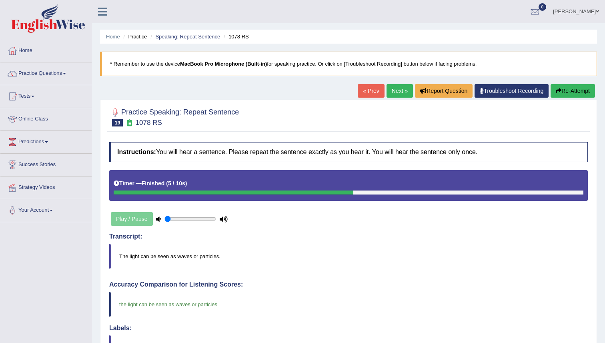
click at [391, 88] on link "Next »" at bounding box center [399, 91] width 26 height 14
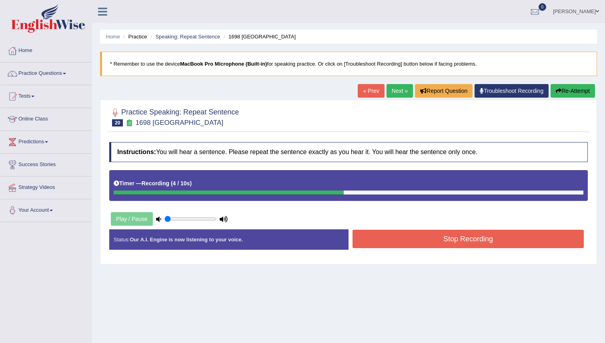
click at [422, 245] on button "Stop Recording" at bounding box center [467, 239] width 231 height 18
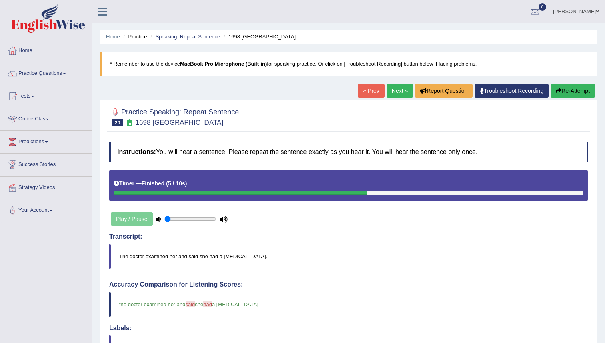
drag, startPoint x: 388, startPoint y: 293, endPoint x: 388, endPoint y: 261, distance: 32.0
click at [388, 261] on div "Instructions: You will hear a sentence. Please repeat the sentence exactly as y…" at bounding box center [348, 341] width 482 height 406
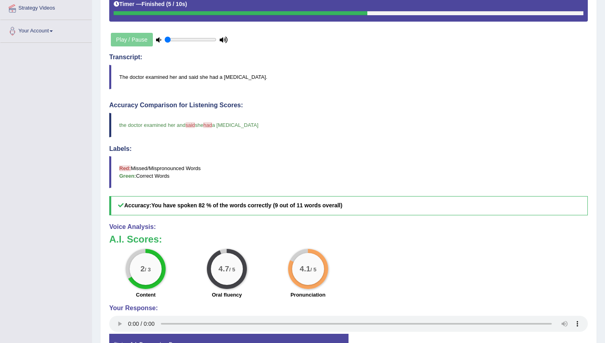
scroll to position [180, 0]
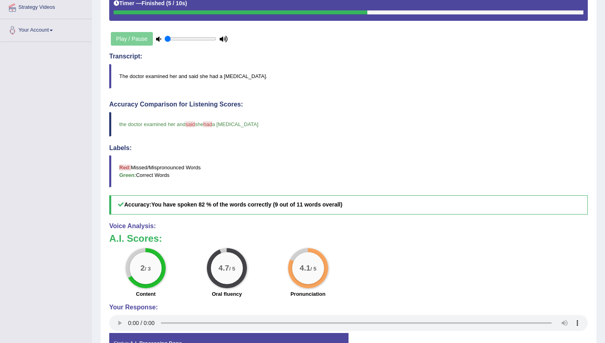
click at [393, 120] on blockquote "the doctor examined her and said she had said has a chest infection" at bounding box center [348, 124] width 478 height 24
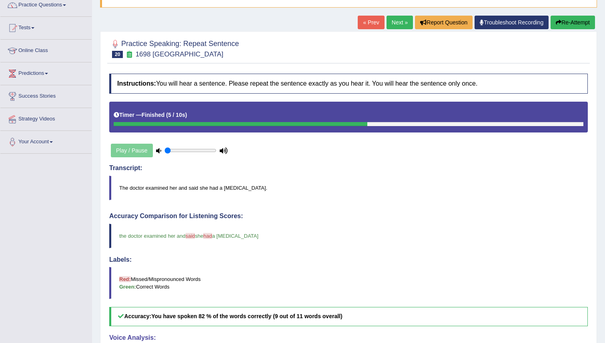
scroll to position [0, 0]
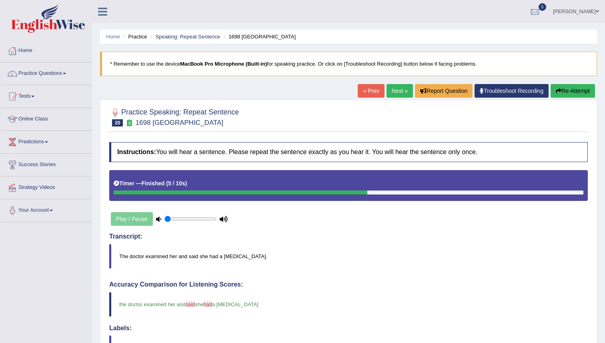
click at [400, 90] on link "Next »" at bounding box center [399, 91] width 26 height 14
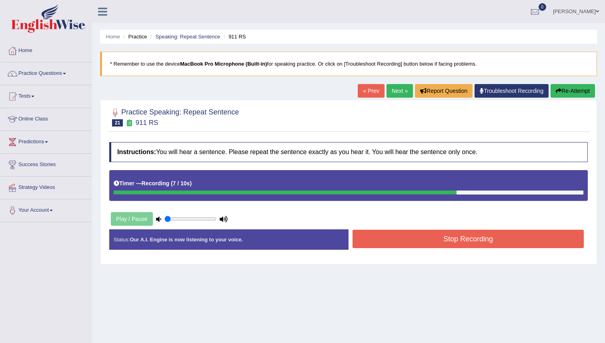
click at [425, 245] on button "Stop Recording" at bounding box center [467, 239] width 231 height 18
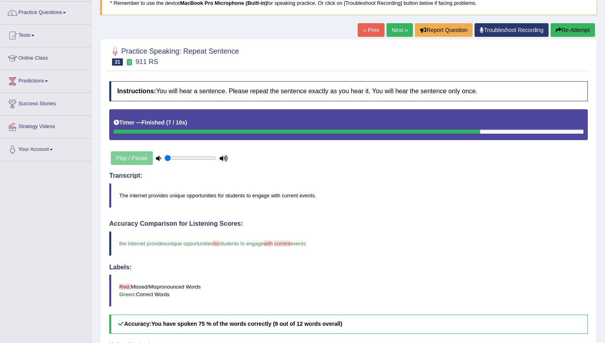
scroll to position [50, 0]
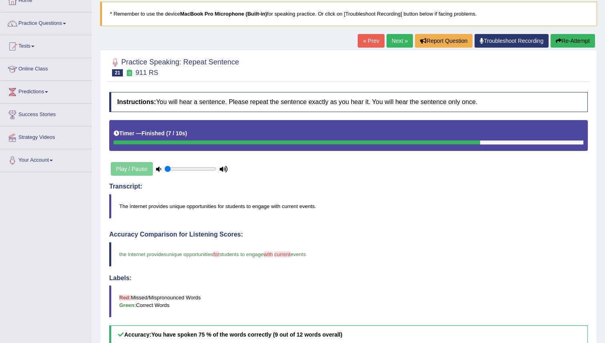
click at [399, 42] on link "Next »" at bounding box center [399, 41] width 26 height 14
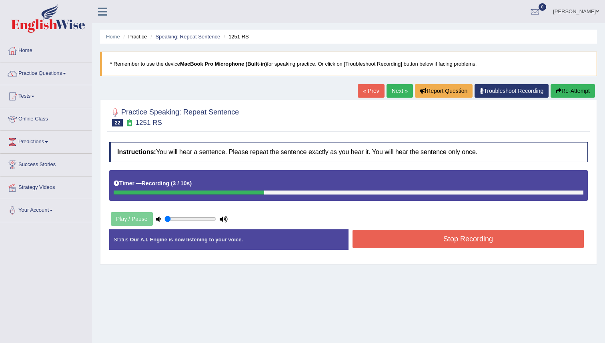
click at [428, 238] on button "Stop Recording" at bounding box center [467, 239] width 231 height 18
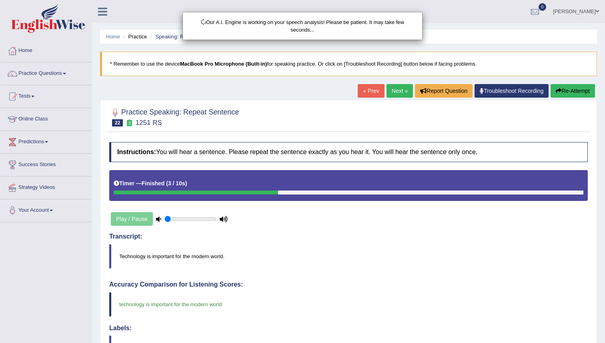
click at [428, 239] on div "Our A.I. Engine is working on your speech analysis! Please be patient. It may t…" at bounding box center [302, 171] width 605 height 343
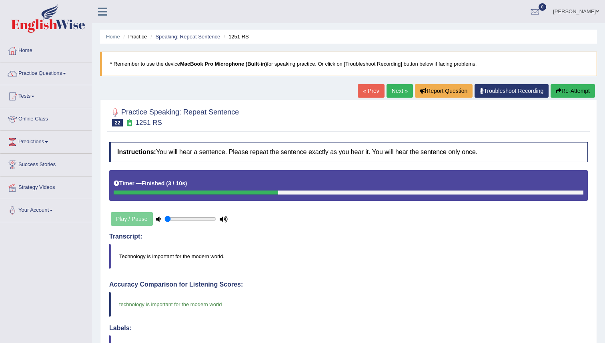
click at [394, 93] on link "Next »" at bounding box center [399, 91] width 26 height 14
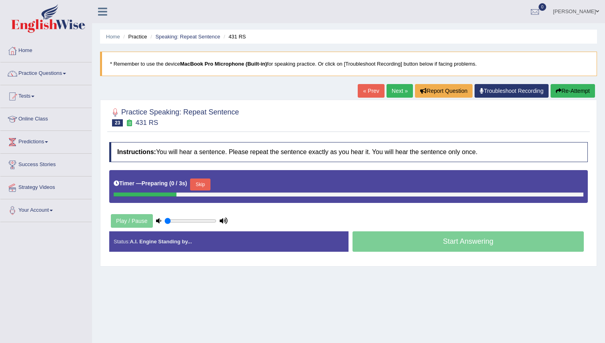
click at [442, 219] on div "Instructions: You will hear a sentence. Please repeat the sentence exactly as y…" at bounding box center [348, 200] width 482 height 124
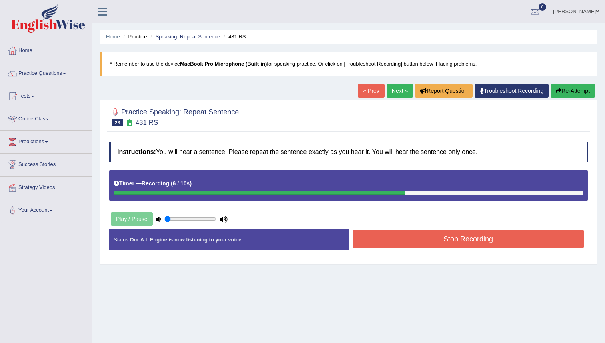
click at [543, 245] on button "Stop Recording" at bounding box center [467, 239] width 231 height 18
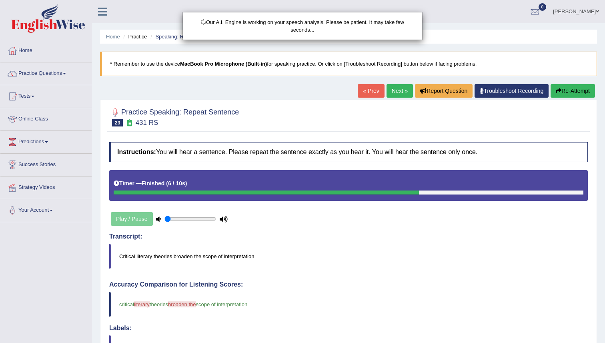
click at [455, 242] on body "Toggle navigation Home Practice Questions Speaking Practice Read Aloud Repeat S…" at bounding box center [302, 171] width 605 height 343
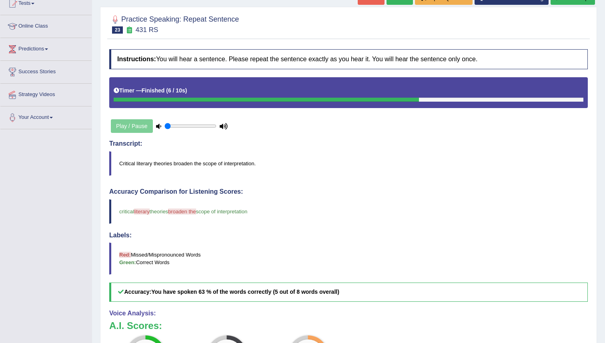
scroll to position [113, 0]
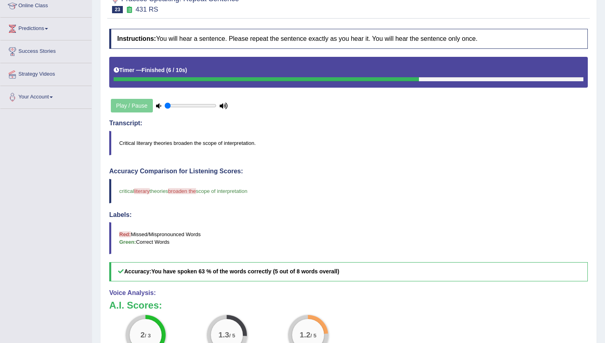
click at [455, 242] on blockquote "Red: Missed/Mispronounced Words Green: Correct Words" at bounding box center [348, 238] width 478 height 32
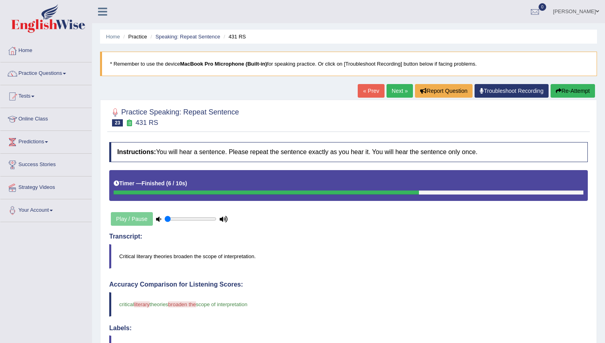
click at [393, 92] on link "Next »" at bounding box center [399, 91] width 26 height 14
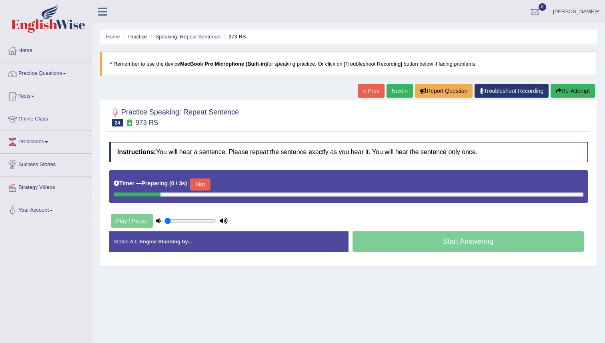
click at [365, 218] on div "Instructions: You will hear a sentence. Please repeat the sentence exactly as y…" at bounding box center [348, 200] width 482 height 124
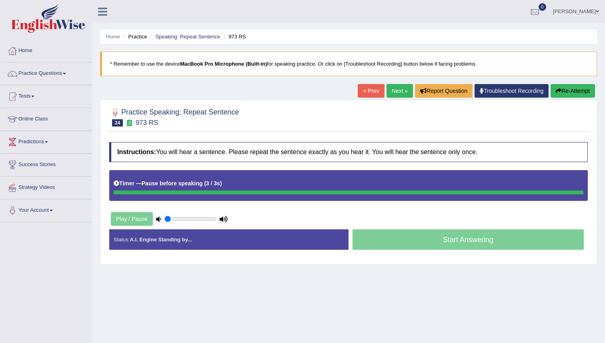
click at [584, 98] on div "« Prev Next » Report Question Troubleshoot Recording Re-Attempt" at bounding box center [477, 92] width 239 height 16
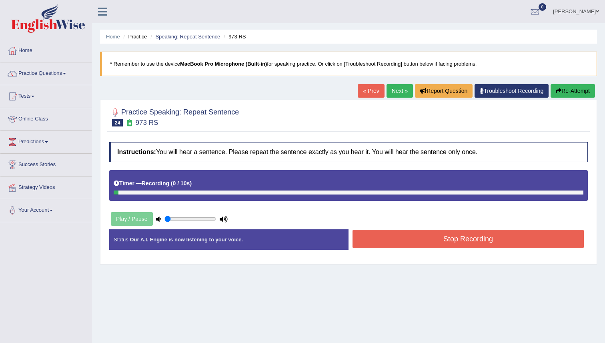
click at [584, 96] on button "Re-Attempt" at bounding box center [572, 91] width 44 height 14
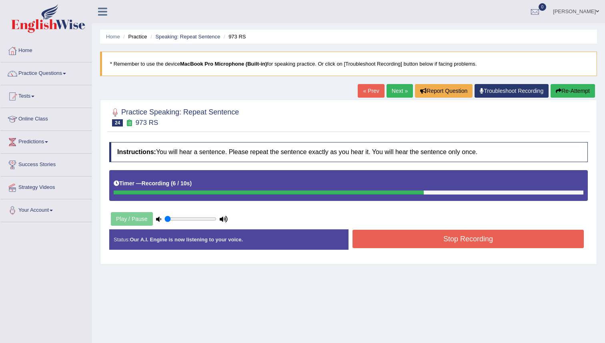
click at [506, 250] on div "Stop Recording" at bounding box center [467, 240] width 239 height 20
click at [506, 246] on button "Stop Recording" at bounding box center [467, 239] width 231 height 18
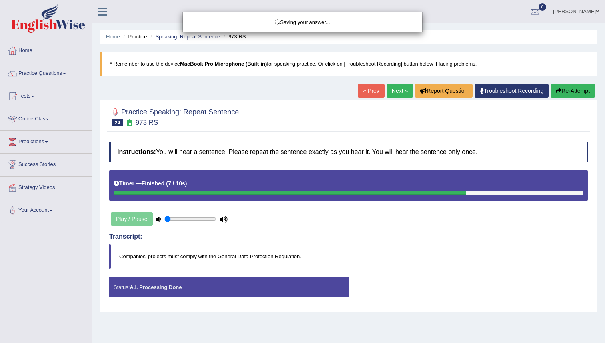
click at [483, 235] on div "Saving your answer..." at bounding box center [302, 171] width 605 height 343
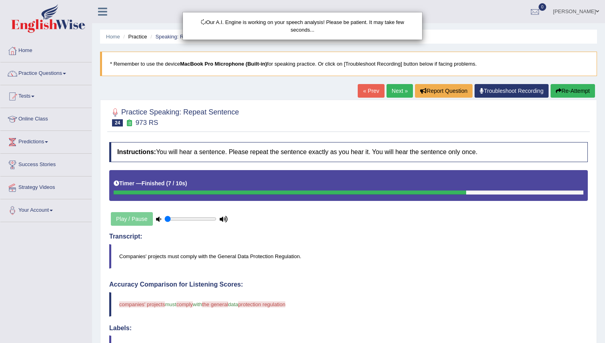
click at [483, 235] on body "Toggle navigation Home Practice Questions Speaking Practice Read Aloud Repeat S…" at bounding box center [302, 171] width 605 height 343
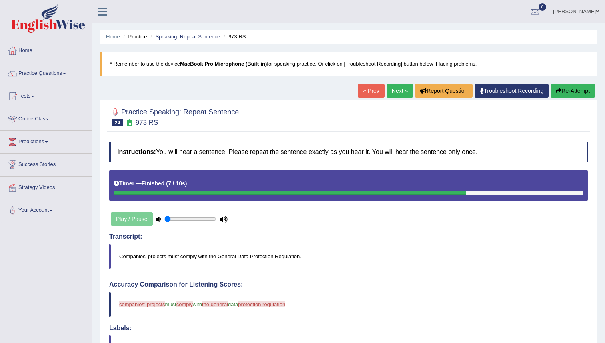
click at [394, 92] on link "Next »" at bounding box center [399, 91] width 26 height 14
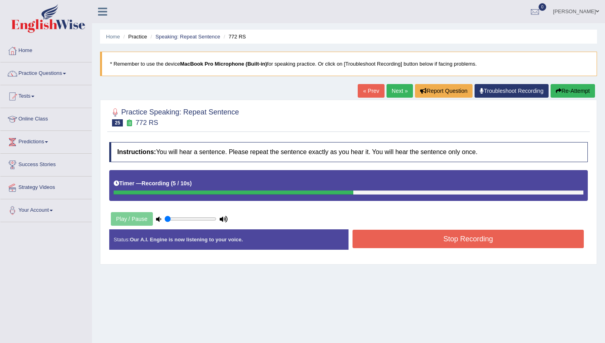
click at [436, 236] on button "Stop Recording" at bounding box center [467, 239] width 231 height 18
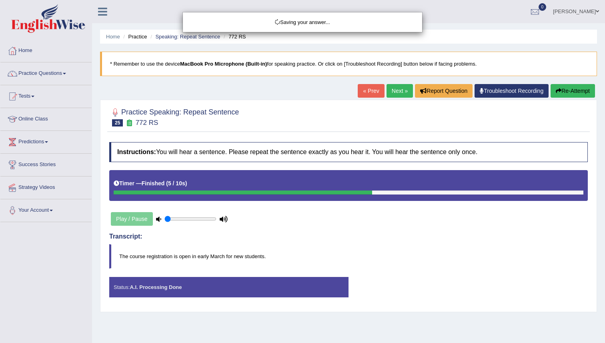
click at [394, 234] on div "Saving your answer..." at bounding box center [302, 171] width 605 height 343
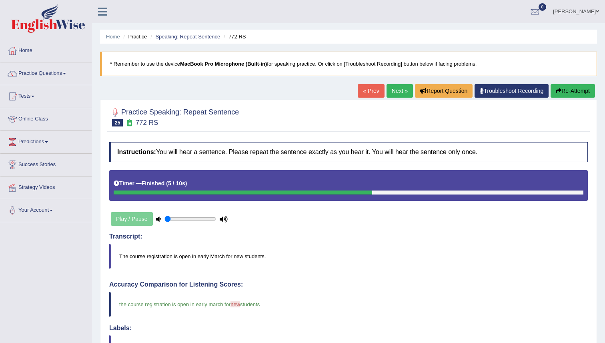
click at [397, 87] on link "Next »" at bounding box center [399, 91] width 26 height 14
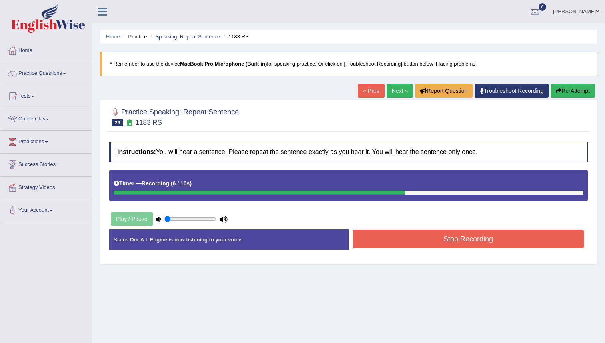
click at [474, 248] on button "Stop Recording" at bounding box center [467, 239] width 231 height 18
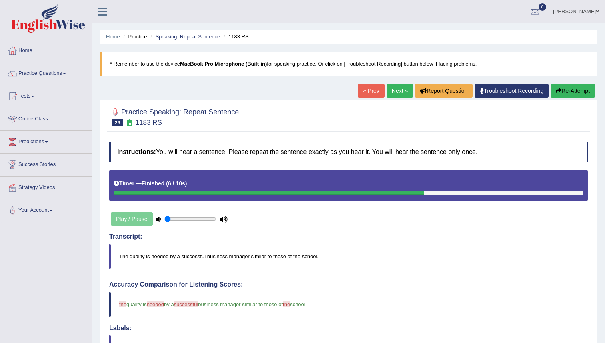
click at [403, 88] on link "Next »" at bounding box center [399, 91] width 26 height 14
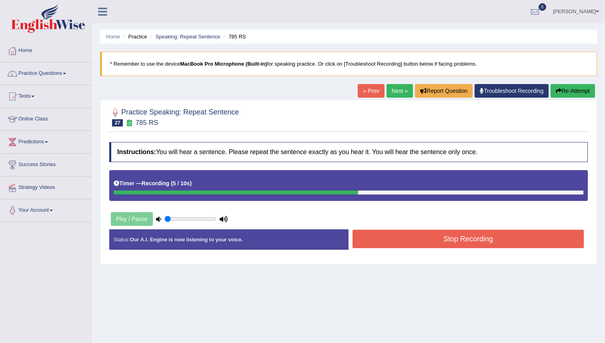
click at [472, 234] on button "Stop Recording" at bounding box center [467, 239] width 231 height 18
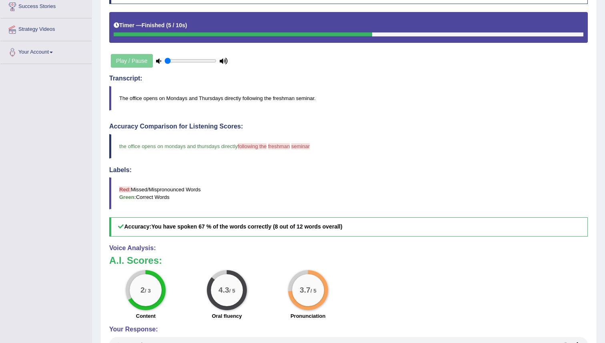
scroll to position [231, 0]
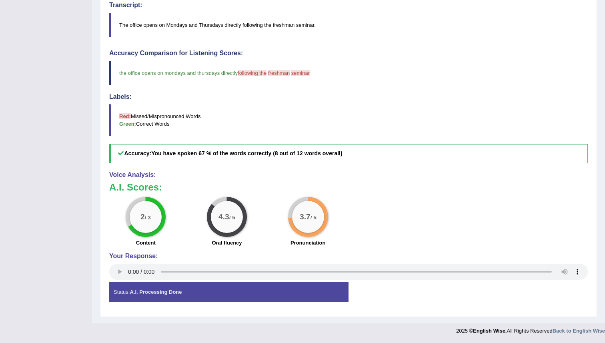
click at [459, 125] on blockquote "Red: Missed/Mispronounced Words Green: Correct Words" at bounding box center [348, 120] width 478 height 32
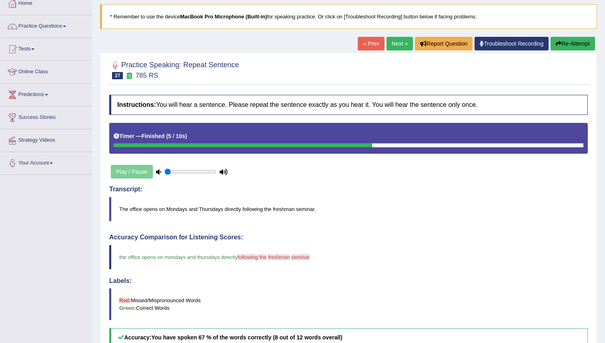
scroll to position [0, 0]
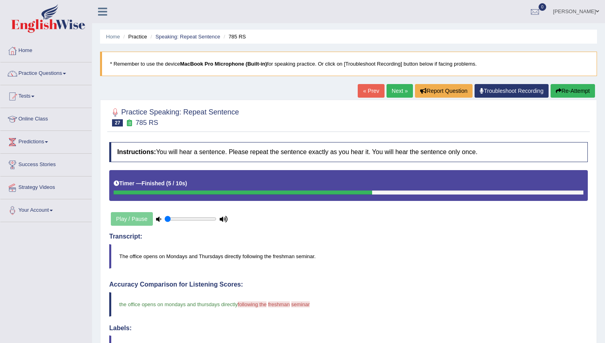
click at [396, 92] on link "Next »" at bounding box center [399, 91] width 26 height 14
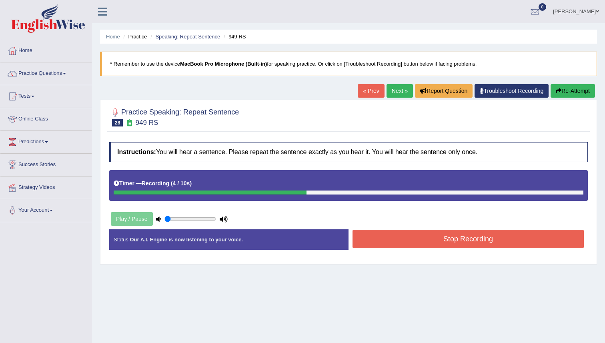
click at [409, 234] on button "Stop Recording" at bounding box center [467, 239] width 231 height 18
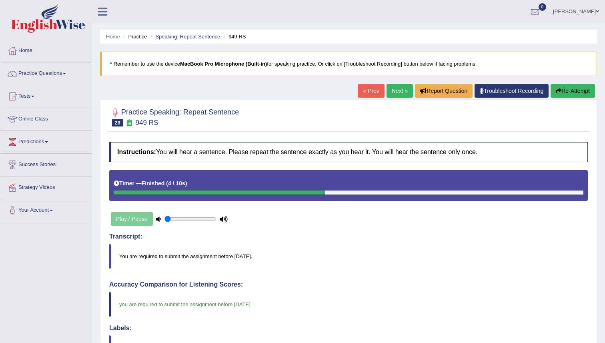
click at [394, 91] on link "Next »" at bounding box center [399, 91] width 26 height 14
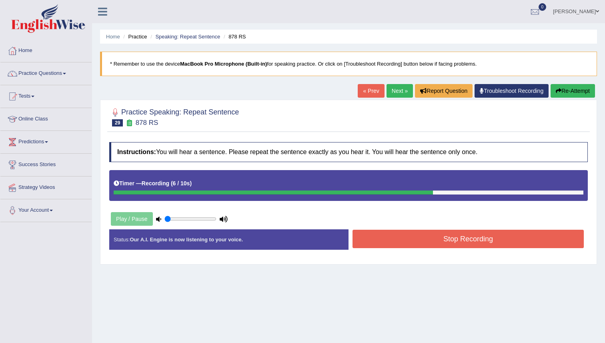
click at [438, 246] on button "Stop Recording" at bounding box center [467, 239] width 231 height 18
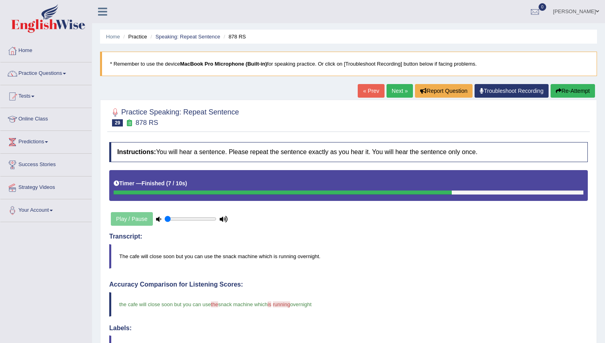
click at [398, 95] on link "Next »" at bounding box center [399, 91] width 26 height 14
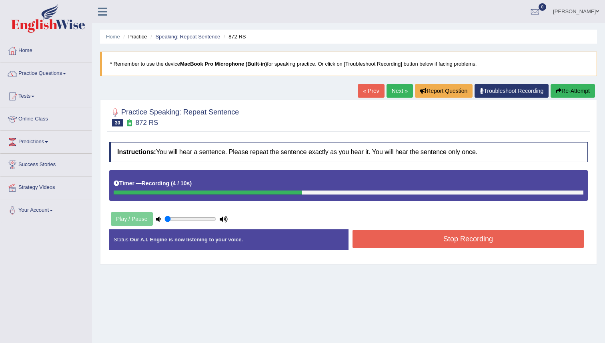
click at [457, 238] on button "Stop Recording" at bounding box center [467, 239] width 231 height 18
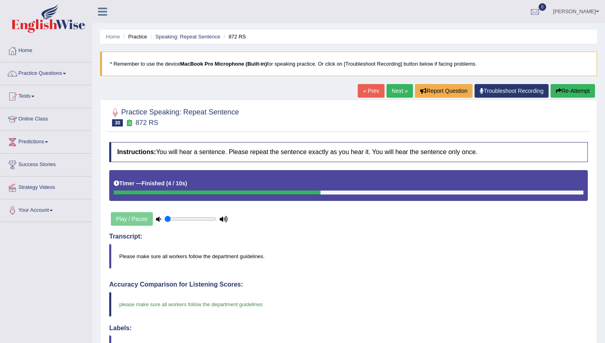
click at [400, 86] on link "Next »" at bounding box center [399, 91] width 26 height 14
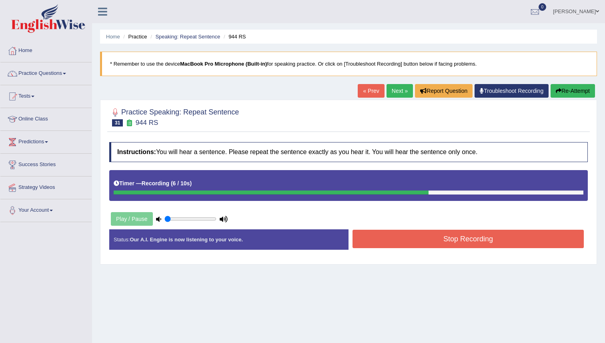
click at [446, 240] on button "Stop Recording" at bounding box center [467, 239] width 231 height 18
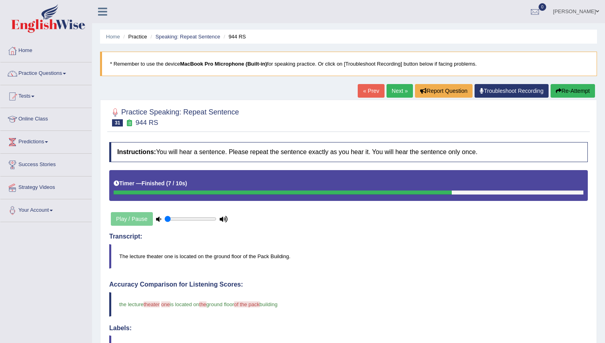
click at [395, 84] on div "Home Practice Speaking: Repeat Sentence 944 RS * Remember to use the device Mac…" at bounding box center [348, 277] width 513 height 554
click at [396, 104] on div "Practice Speaking: Repeat Sentence 31 944 RS Instructions: You will hear a sent…" at bounding box center [348, 324] width 497 height 448
click at [396, 87] on link "Next »" at bounding box center [399, 91] width 26 height 14
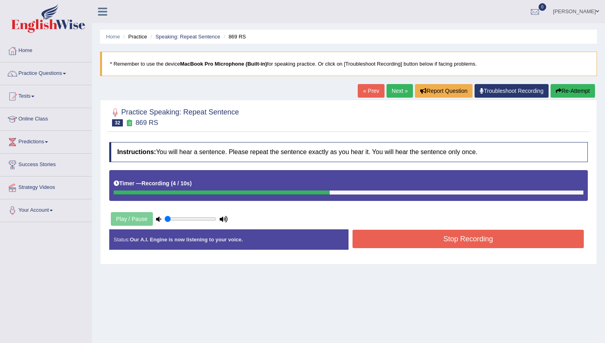
click at [500, 231] on button "Stop Recording" at bounding box center [467, 239] width 231 height 18
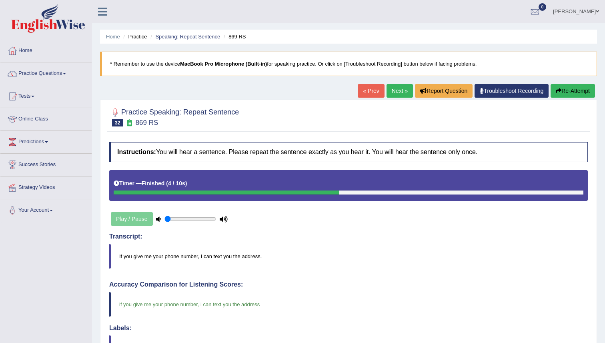
click at [392, 93] on link "Next »" at bounding box center [399, 91] width 26 height 14
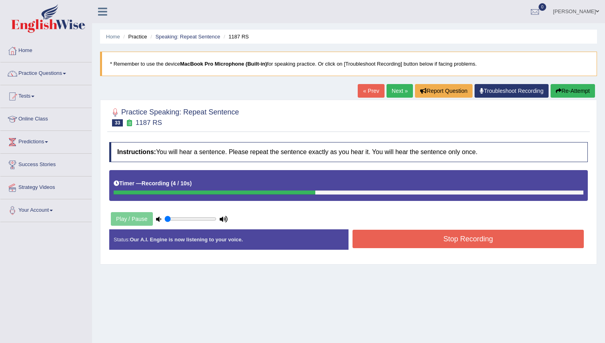
click at [486, 245] on button "Stop Recording" at bounding box center [467, 239] width 231 height 18
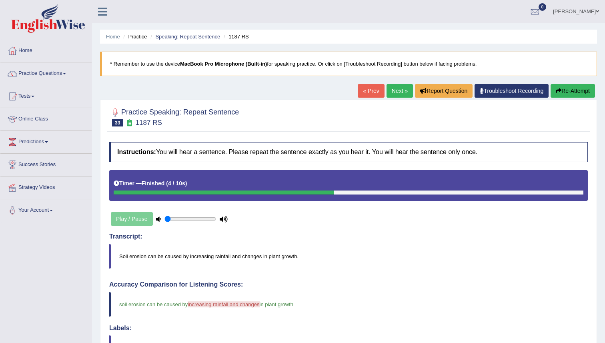
click at [402, 96] on link "Next »" at bounding box center [399, 91] width 26 height 14
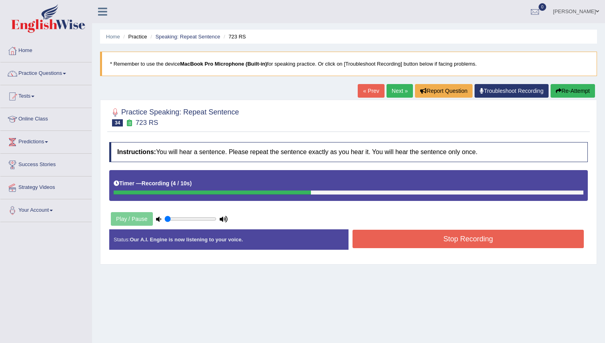
click at [471, 235] on button "Stop Recording" at bounding box center [467, 239] width 231 height 18
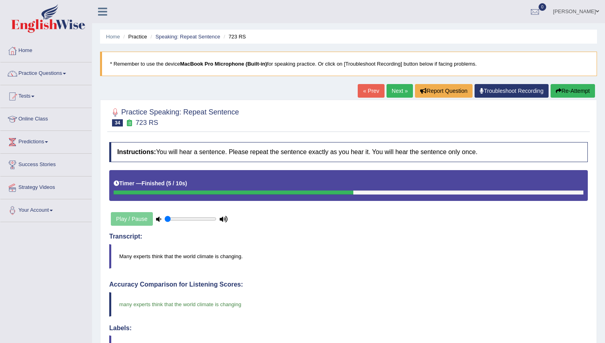
click at [471, 236] on body "Toggle navigation Home Practice Questions Speaking Practice Read Aloud Repeat S…" at bounding box center [302, 171] width 605 height 343
click at [471, 236] on h4 "Transcript:" at bounding box center [348, 236] width 478 height 7
click at [395, 94] on link "Next »" at bounding box center [399, 91] width 26 height 14
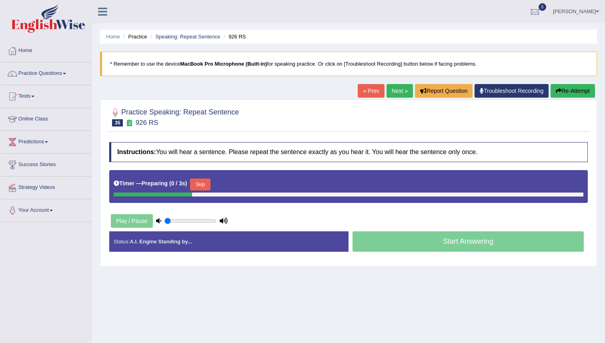
click at [448, 262] on div "Practice Speaking: Repeat Sentence 35 926 RS Instructions: You will hear a sent…" at bounding box center [348, 183] width 497 height 167
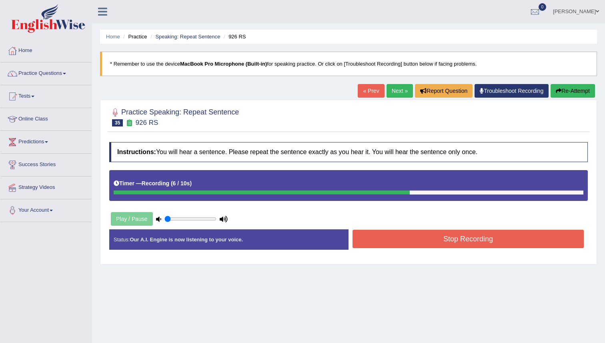
click at [459, 244] on button "Stop Recording" at bounding box center [467, 239] width 231 height 18
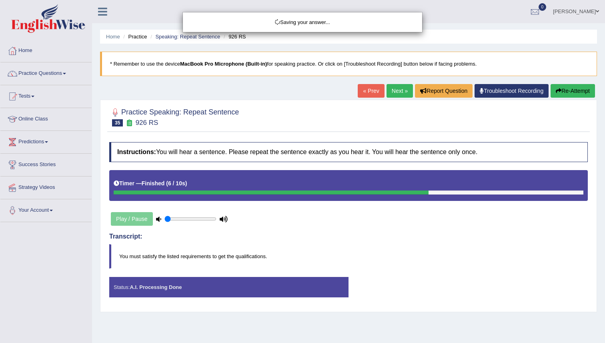
click at [433, 258] on div "Saving your answer..." at bounding box center [302, 171] width 605 height 343
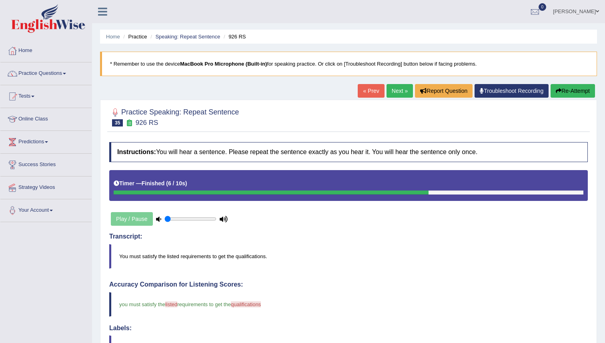
scroll to position [4, 0]
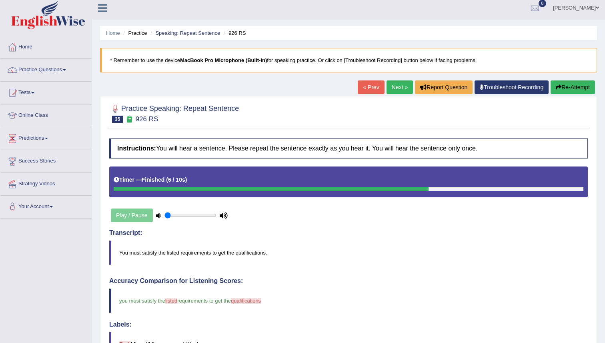
click at [392, 90] on link "Next »" at bounding box center [399, 87] width 26 height 14
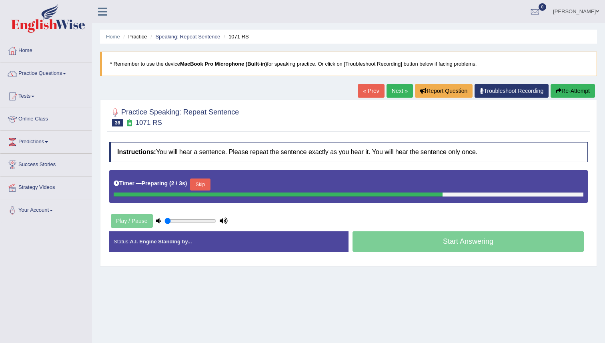
click at [444, 265] on div "Practice Speaking: Repeat Sentence 36 1071 RS Instructions: You will hear a sen…" at bounding box center [348, 183] width 497 height 167
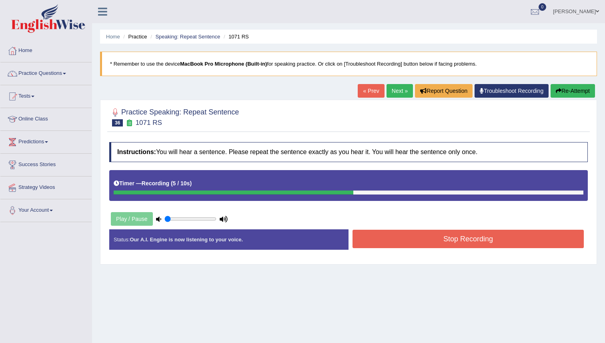
click at [467, 244] on button "Stop Recording" at bounding box center [467, 239] width 231 height 18
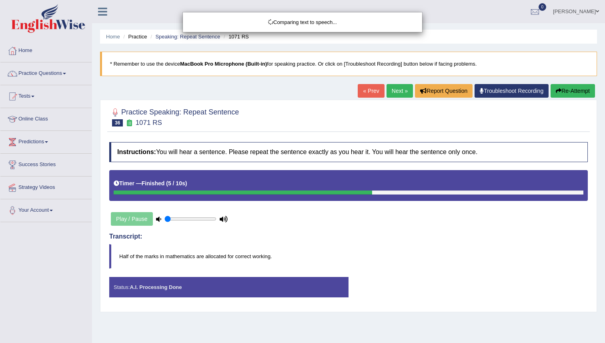
click at [395, 244] on div "Comparing text to speech..." at bounding box center [302, 171] width 605 height 343
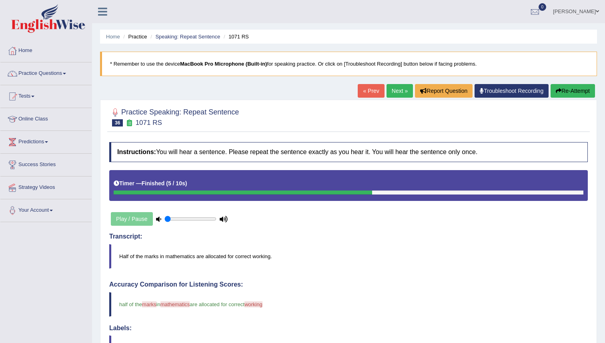
click at [398, 95] on link "Next »" at bounding box center [399, 91] width 26 height 14
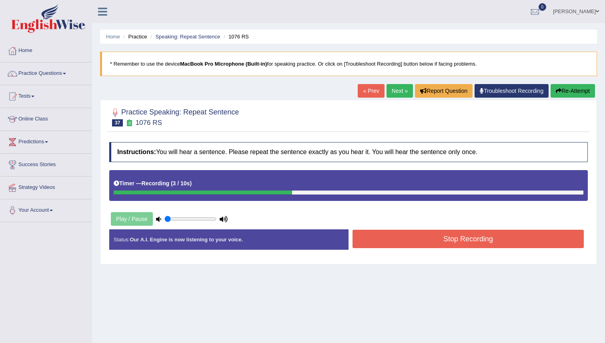
click at [386, 246] on button "Stop Recording" at bounding box center [467, 239] width 231 height 18
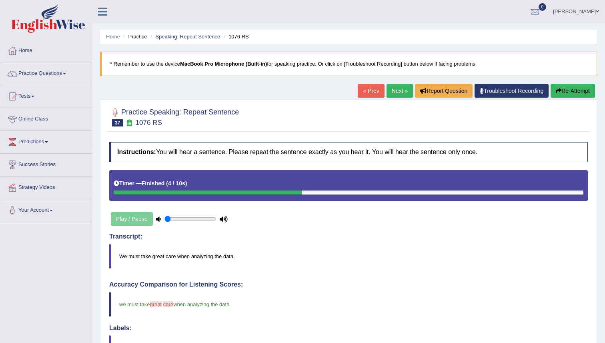
click at [397, 93] on link "Next »" at bounding box center [399, 91] width 26 height 14
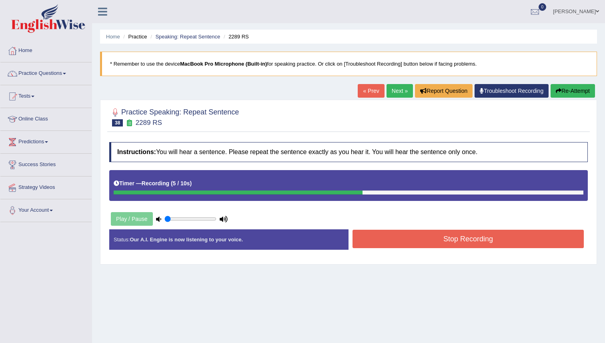
click at [472, 239] on button "Stop Recording" at bounding box center [467, 239] width 231 height 18
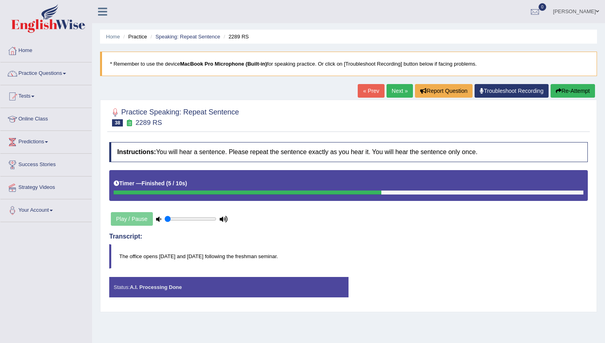
click at [438, 233] on div "Saving your answer..." at bounding box center [302, 171] width 605 height 343
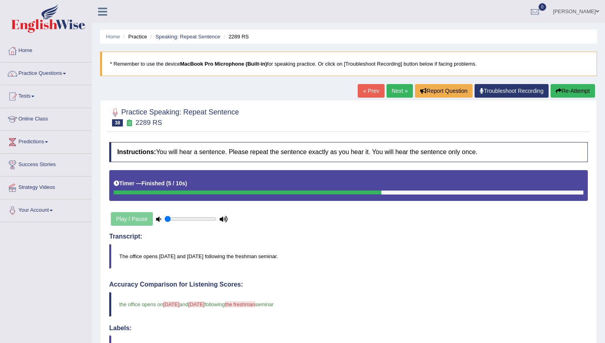
click at [438, 233] on div "Our A.I. Engine is working on your speech analysis! Please be patient. It may t…" at bounding box center [302, 171] width 605 height 343
click at [438, 233] on h4 "Transcript:" at bounding box center [348, 236] width 478 height 7
click at [398, 92] on link "Next »" at bounding box center [399, 91] width 26 height 14
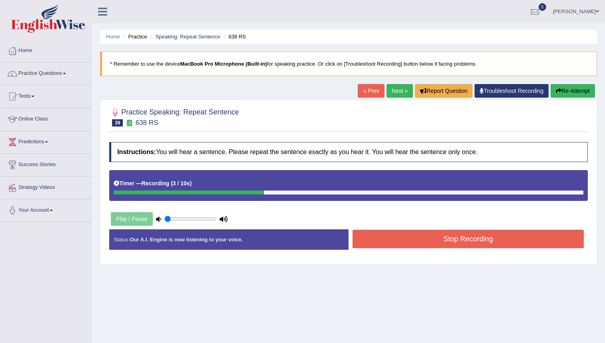
click at [450, 238] on button "Stop Recording" at bounding box center [467, 239] width 231 height 18
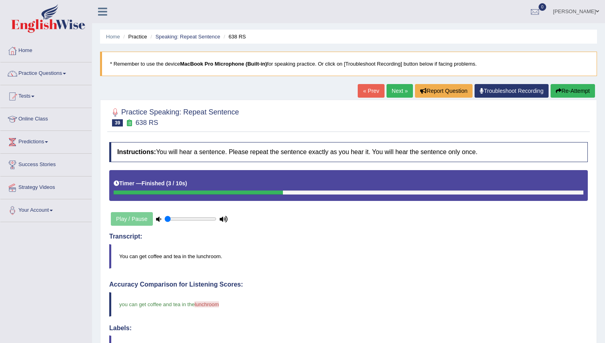
click at [392, 94] on link "Next »" at bounding box center [399, 91] width 26 height 14
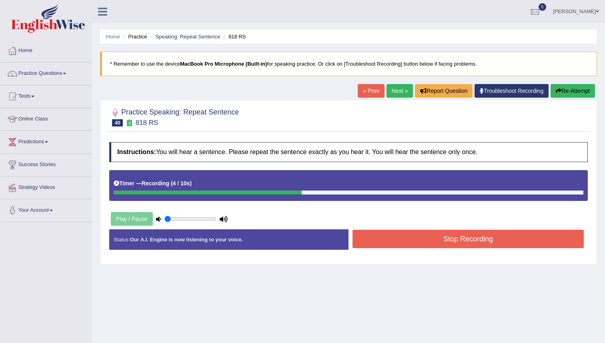
click at [398, 241] on button "Stop Recording" at bounding box center [467, 239] width 231 height 18
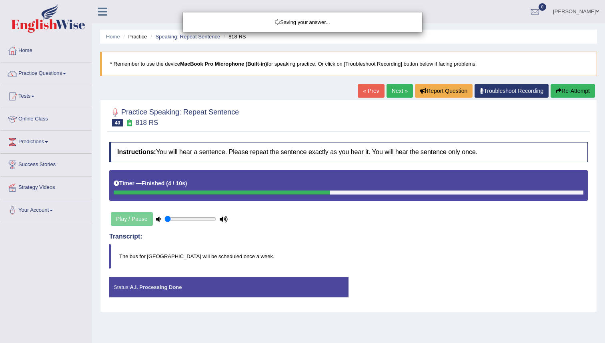
click at [398, 241] on div "Saving your answer..." at bounding box center [302, 171] width 605 height 343
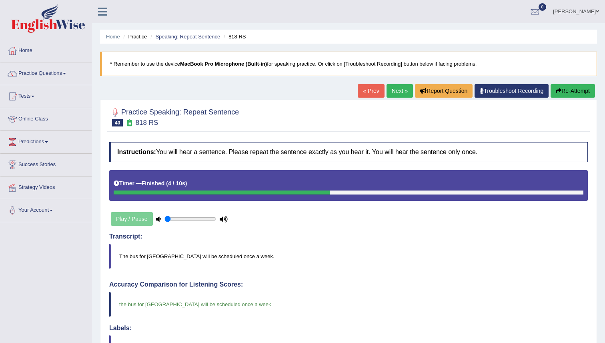
click at [392, 92] on link "Next »" at bounding box center [399, 91] width 26 height 14
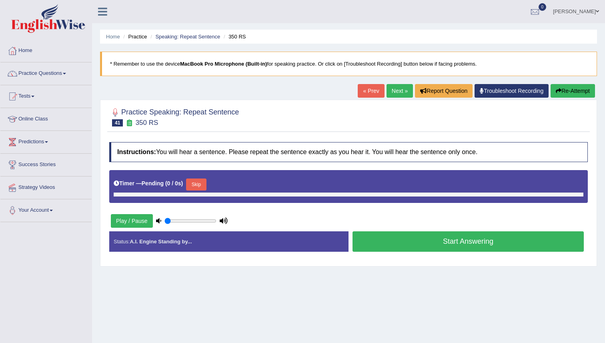
click at [289, 261] on div "Instructions: You will hear a sentence. Please repeat the sentence exactly as y…" at bounding box center [348, 200] width 482 height 124
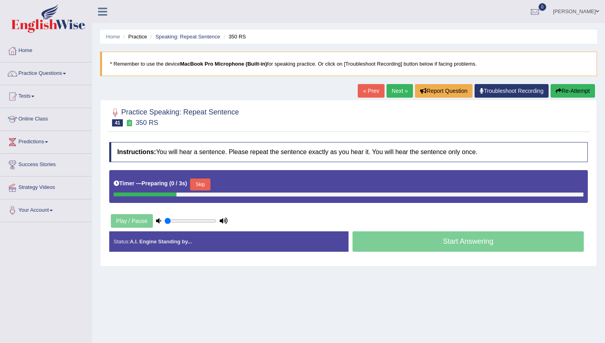
click at [289, 261] on div "Instructions: You will hear a sentence. Please repeat the sentence exactly as y…" at bounding box center [348, 200] width 482 height 124
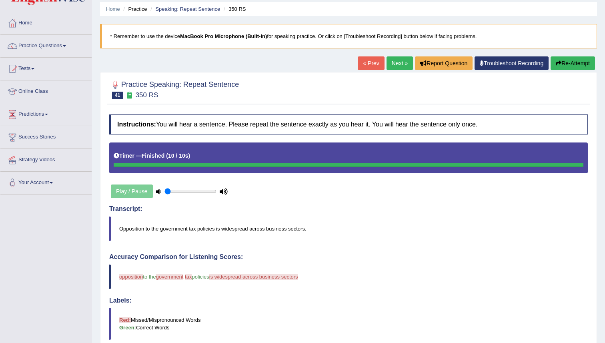
scroll to position [24, 0]
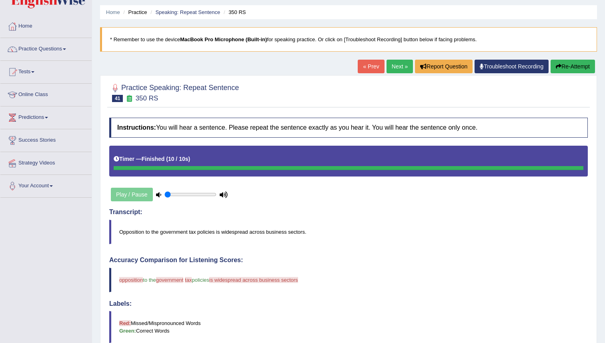
click at [577, 67] on button "Re-Attempt" at bounding box center [572, 67] width 44 height 14
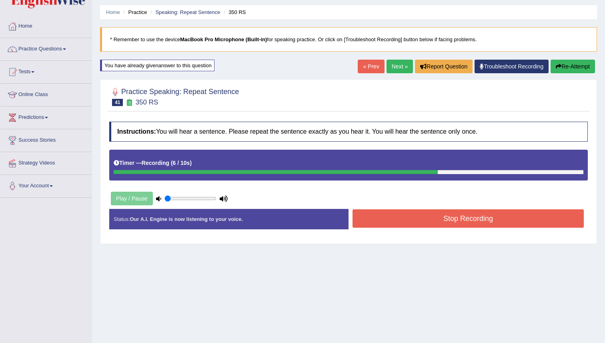
click at [507, 223] on button "Stop Recording" at bounding box center [467, 218] width 231 height 18
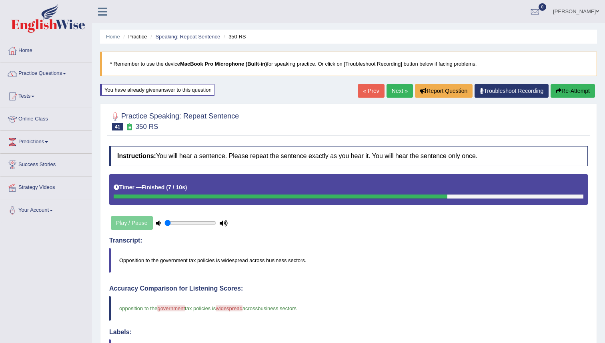
click at [574, 95] on button "Re-Attempt" at bounding box center [572, 91] width 44 height 14
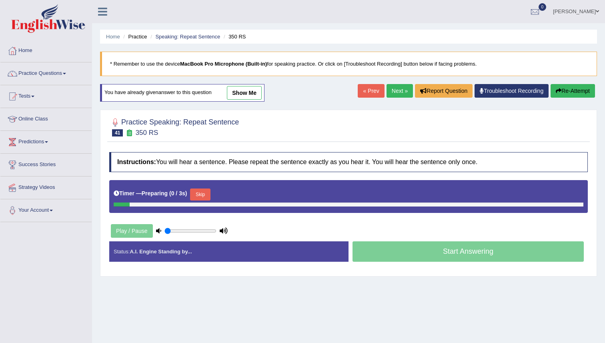
click at [394, 92] on link "Next »" at bounding box center [399, 91] width 26 height 14
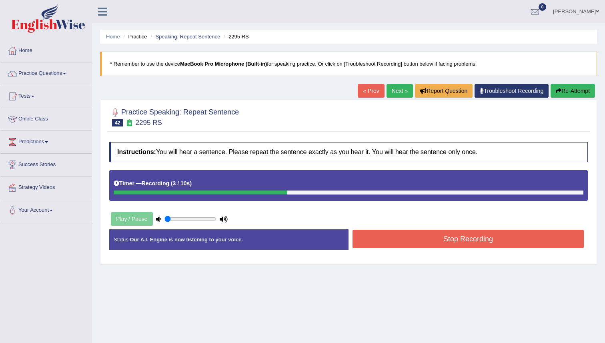
click at [450, 242] on button "Stop Recording" at bounding box center [467, 239] width 231 height 18
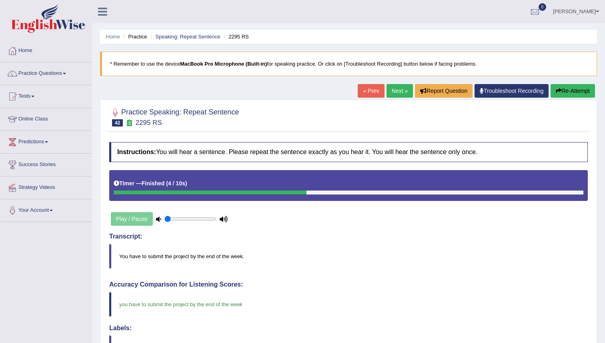
click at [386, 90] on link "Next »" at bounding box center [399, 91] width 26 height 14
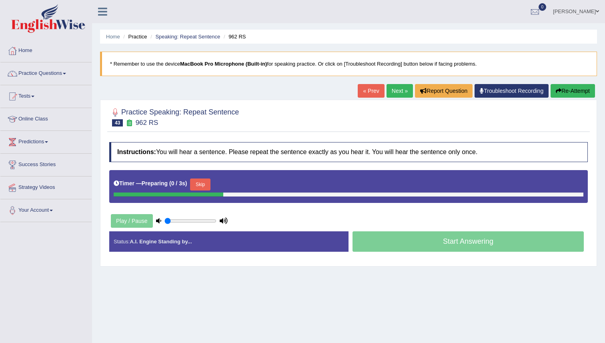
click at [321, 118] on div at bounding box center [348, 116] width 478 height 24
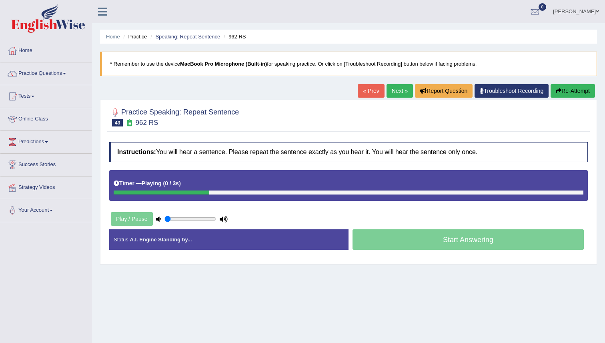
click at [321, 118] on div at bounding box center [348, 116] width 478 height 24
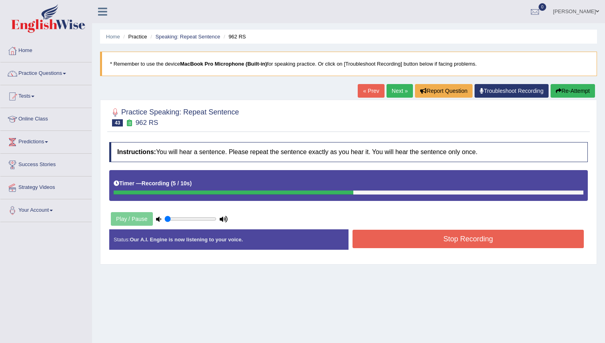
click at [484, 231] on button "Stop Recording" at bounding box center [467, 239] width 231 height 18
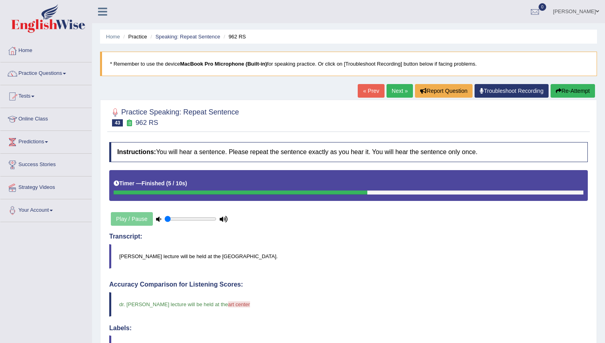
click at [397, 94] on link "Next »" at bounding box center [399, 91] width 26 height 14
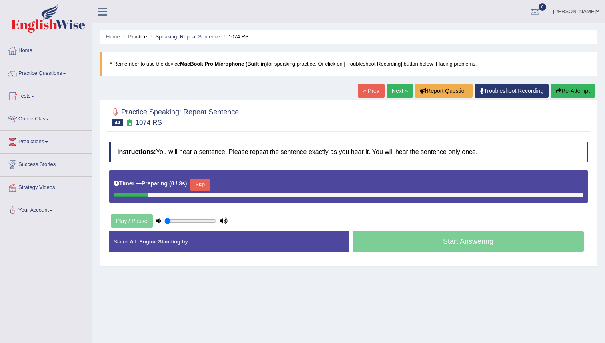
click at [400, 132] on div "Practice Speaking: Repeat Sentence 44 1074 RS" at bounding box center [348, 118] width 482 height 28
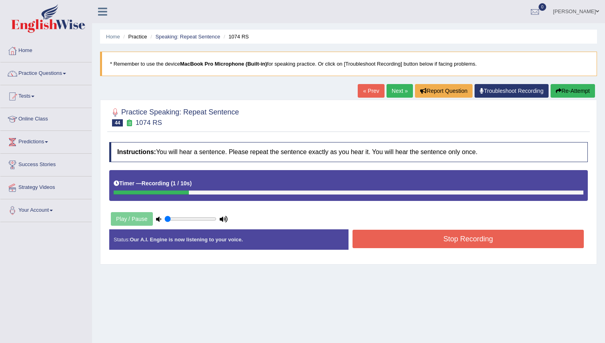
click at [582, 81] on div "Home Practice Speaking: Repeat Sentence 1074 RS * Remember to use the device Ma…" at bounding box center [348, 200] width 513 height 400
click at [582, 86] on button "Re-Attempt" at bounding box center [572, 91] width 44 height 14
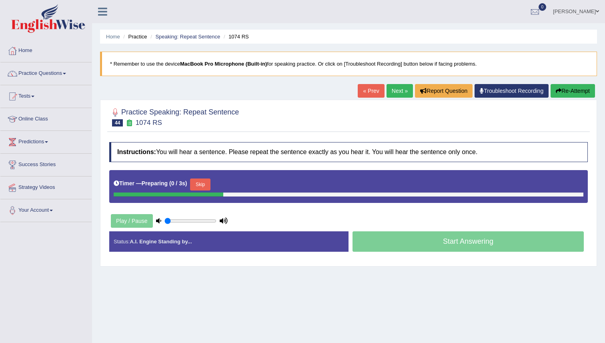
click at [562, 117] on div at bounding box center [348, 116] width 478 height 24
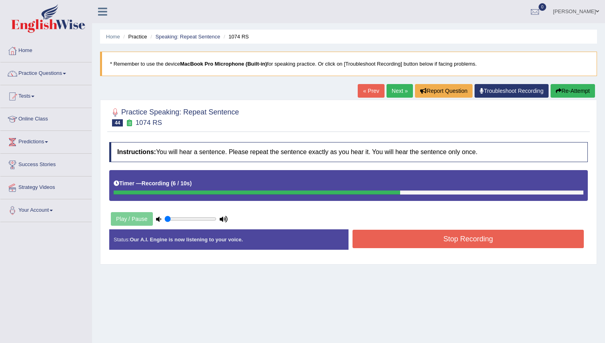
click at [524, 236] on button "Stop Recording" at bounding box center [467, 239] width 231 height 18
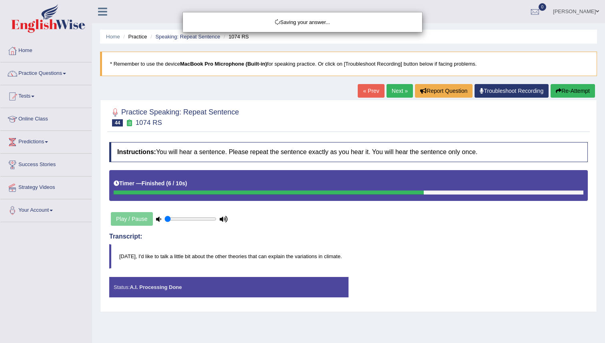
click at [524, 236] on div "Saving your answer..." at bounding box center [302, 171] width 605 height 343
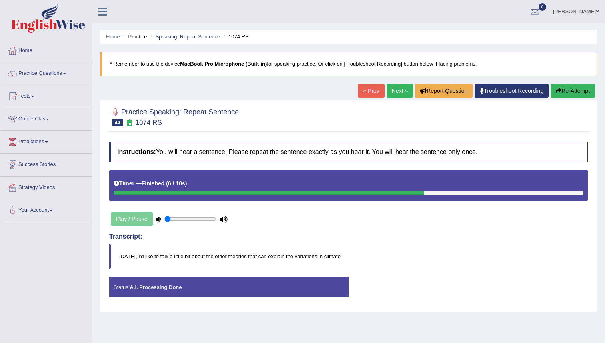
click at [0, 0] on div "Comparing text to speech..." at bounding box center [0, 0] width 0 height 0
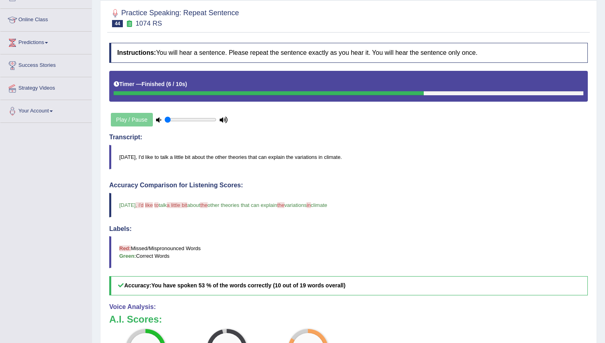
scroll to position [100, 0]
click at [524, 236] on blockquote "Red: Missed/Mispronounced Words Green: Correct Words" at bounding box center [348, 252] width 478 height 32
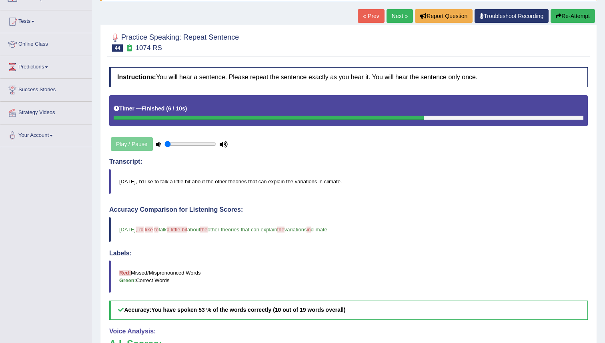
scroll to position [14, 0]
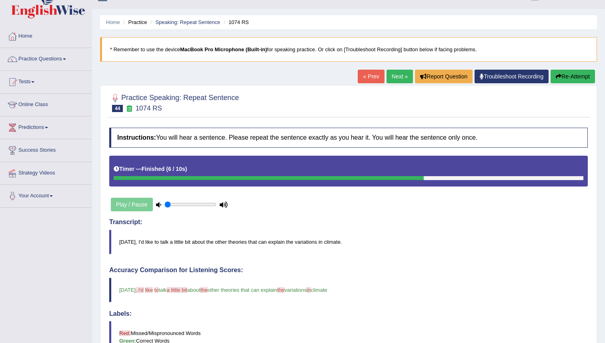
click at [401, 73] on link "Next »" at bounding box center [399, 77] width 26 height 14
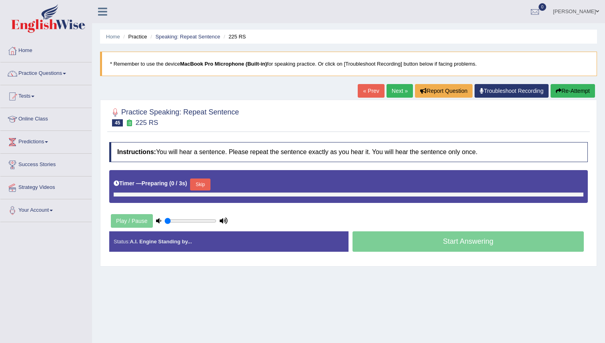
click at [354, 125] on div at bounding box center [348, 116] width 478 height 24
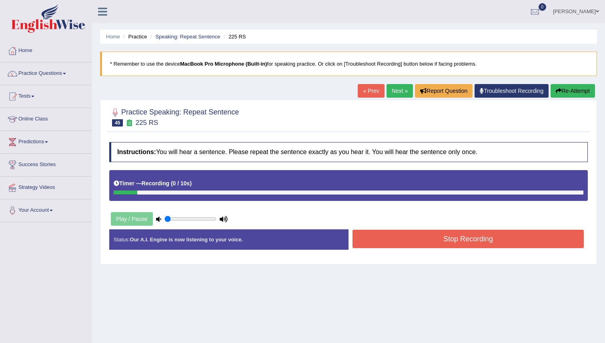
click at [587, 92] on button "Re-Attempt" at bounding box center [572, 91] width 44 height 14
click at [504, 237] on button "Stop Recording" at bounding box center [467, 239] width 231 height 18
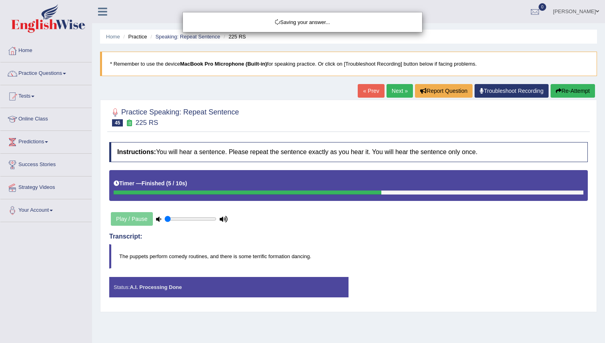
click at [487, 210] on div "Saving your answer..." at bounding box center [302, 171] width 605 height 343
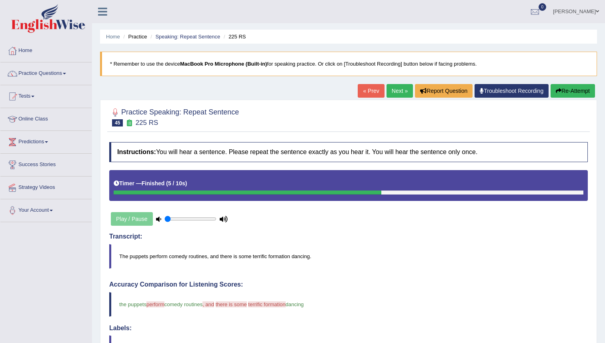
click at [393, 94] on link "Next »" at bounding box center [399, 91] width 26 height 14
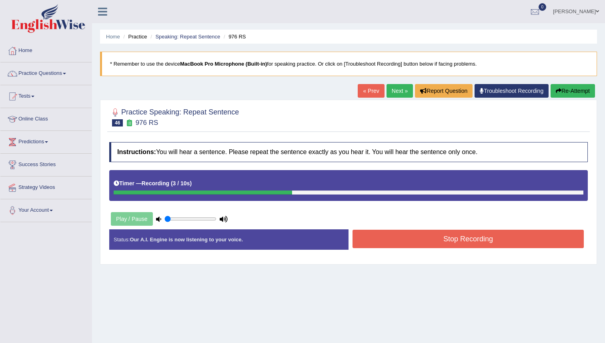
click at [438, 251] on div "Status: Our A.I. Engine is now listening to your voice. Start Answering Stop Re…" at bounding box center [348, 243] width 478 height 28
click at [437, 236] on button "Stop Recording" at bounding box center [467, 239] width 231 height 18
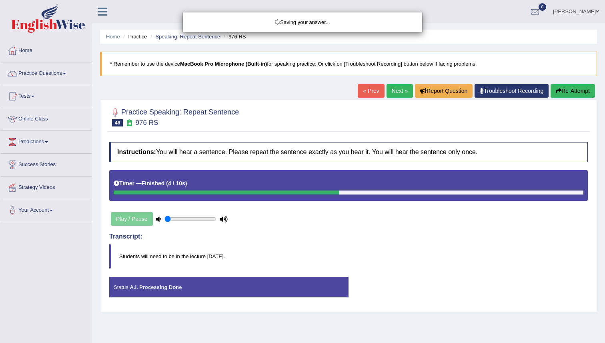
click at [418, 199] on div "Saving your answer..." at bounding box center [302, 171] width 605 height 343
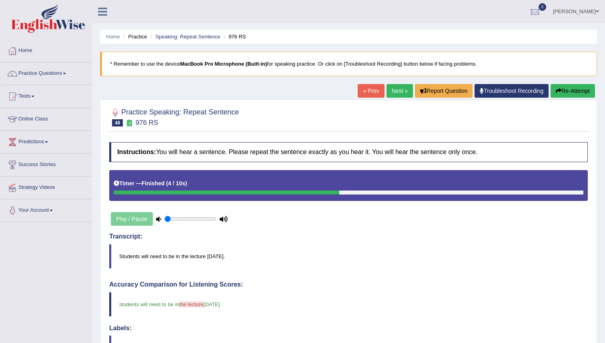
click at [394, 95] on link "Next »" at bounding box center [399, 91] width 26 height 14
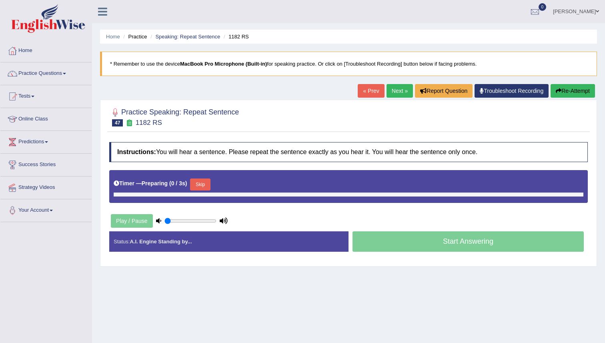
click at [375, 215] on div "Instructions: You will hear a sentence. Please repeat the sentence exactly as y…" at bounding box center [348, 200] width 482 height 124
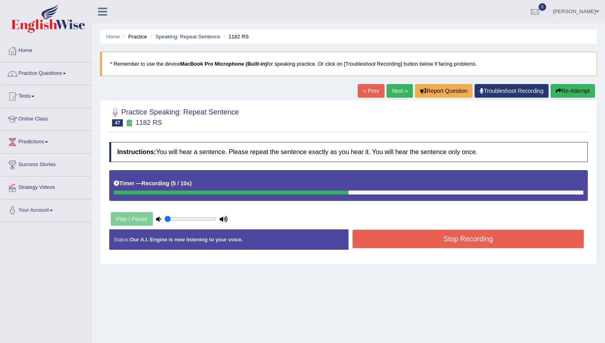
click at [400, 246] on button "Stop Recording" at bounding box center [467, 239] width 231 height 18
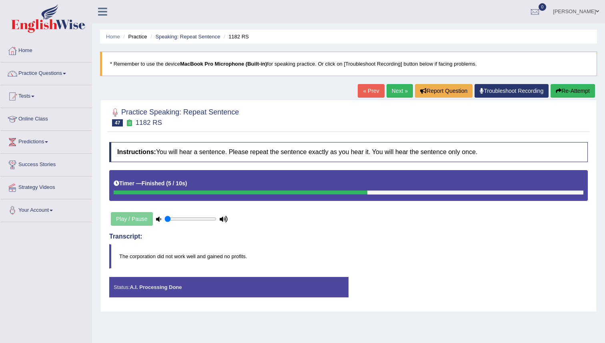
click at [396, 236] on body "Toggle navigation Home Practice Questions Speaking Practice Read Aloud Repeat S…" at bounding box center [302, 171] width 605 height 343
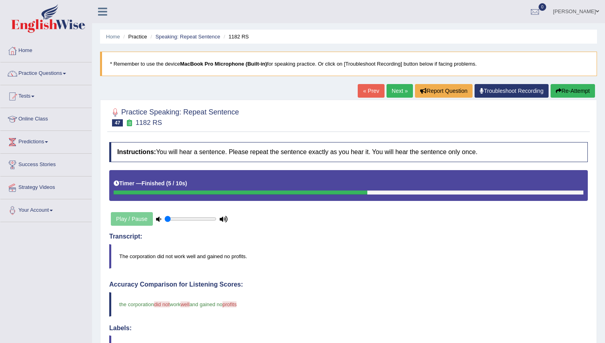
click at [394, 93] on link "Next »" at bounding box center [399, 91] width 26 height 14
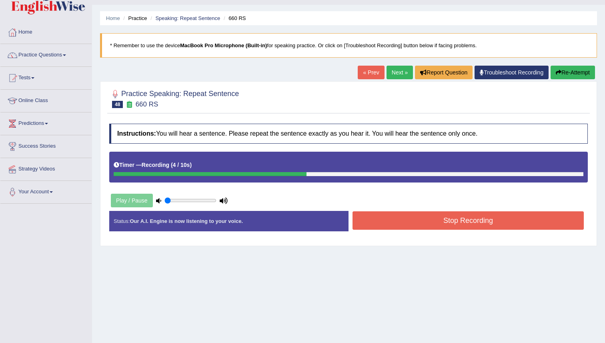
click at [394, 224] on button "Stop Recording" at bounding box center [467, 220] width 231 height 18
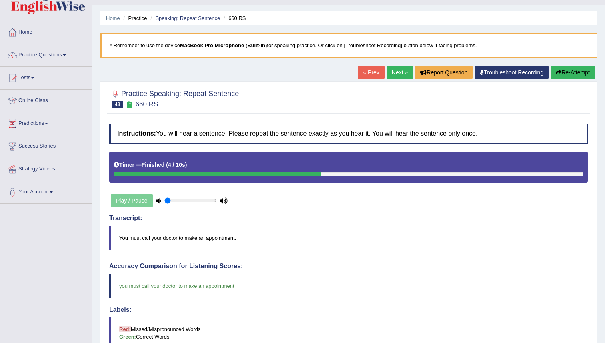
click at [394, 224] on body "Toggle navigation Home Practice Questions Speaking Practice Read Aloud Repeat S…" at bounding box center [302, 153] width 605 height 343
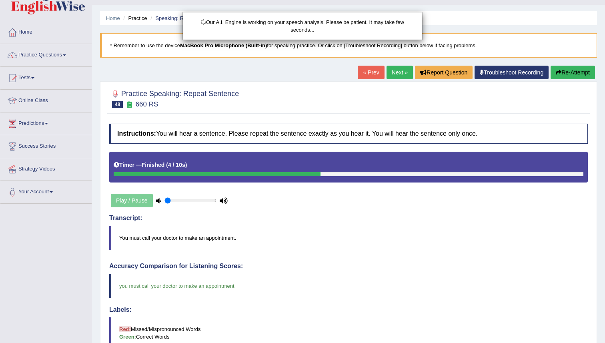
click at [394, 224] on div "Our A.I. Engine is working on your speech analysis! Please be patient. It may t…" at bounding box center [302, 171] width 605 height 343
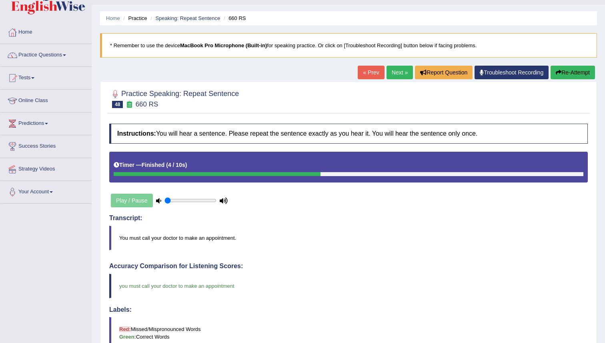
click at [394, 224] on body "Toggle navigation Home Practice Questions Speaking Practice Read Aloud Repeat S…" at bounding box center [302, 153] width 605 height 343
click at [50, 58] on link "Practice Questions" at bounding box center [45, 54] width 91 height 20
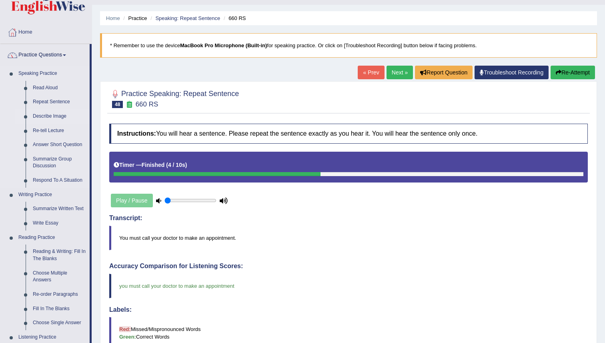
click at [60, 114] on link "Describe Image" at bounding box center [59, 116] width 60 height 14
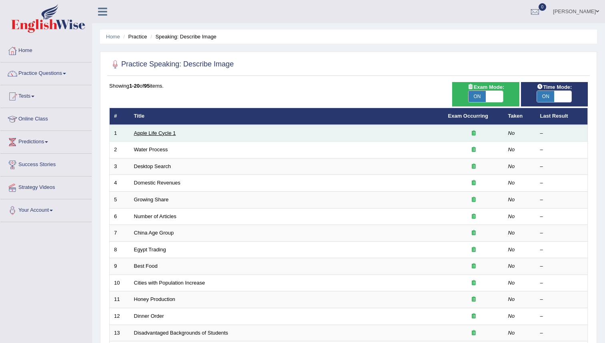
click at [166, 134] on link "Apple Life Cycle 1" at bounding box center [155, 133] width 42 height 6
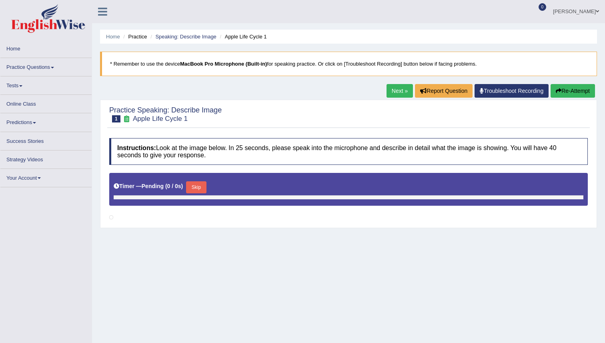
click at [276, 98] on div "Home Practice Speaking: Describe Image Apple Life Cycle 1 * Remember to use the…" at bounding box center [348, 200] width 513 height 400
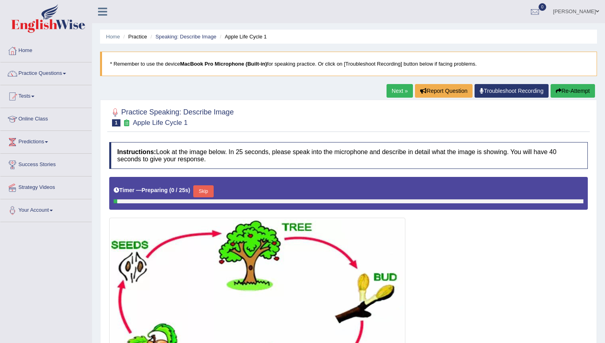
click at [276, 98] on div "Home Practice Speaking: Describe Image Apple Life Cycle 1 * Remember to use the…" at bounding box center [348, 222] width 513 height 444
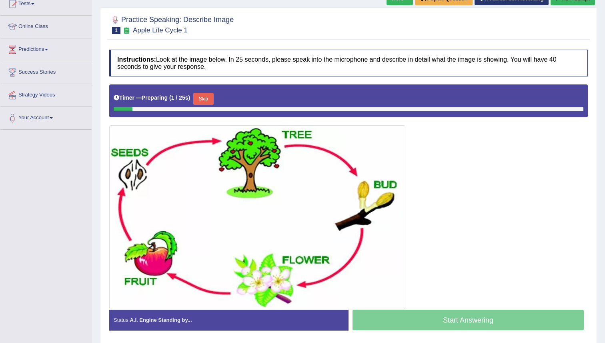
scroll to position [121, 0]
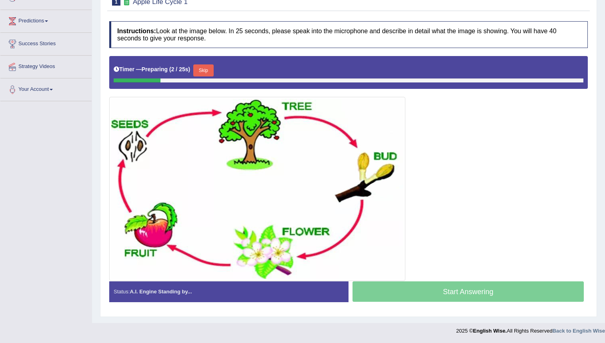
click at [284, 28] on h4 "Instructions: Look at the image below. In 25 seconds, please speak into the mic…" at bounding box center [348, 34] width 478 height 27
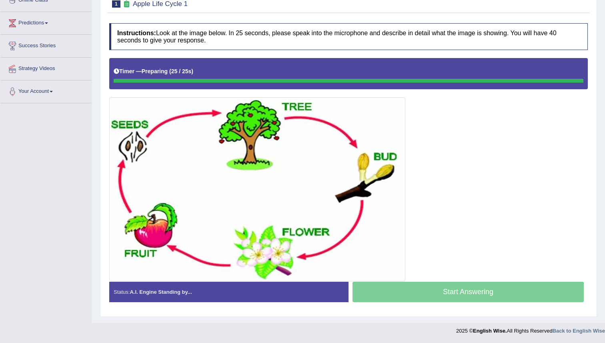
scroll to position [119, 0]
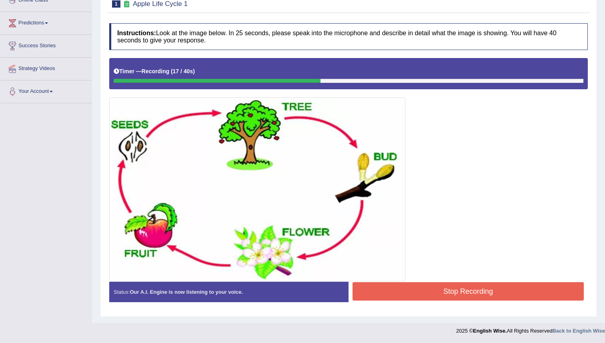
click at [400, 284] on button "Stop Recording" at bounding box center [467, 291] width 231 height 18
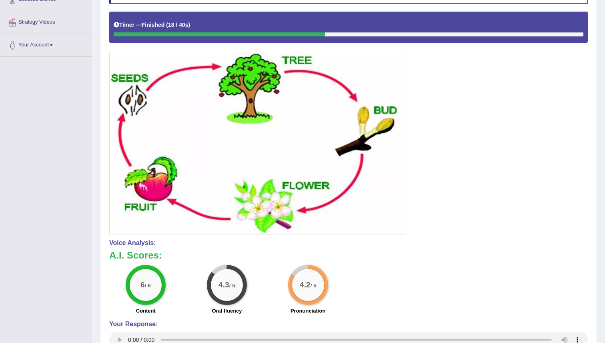
scroll to position [0, 0]
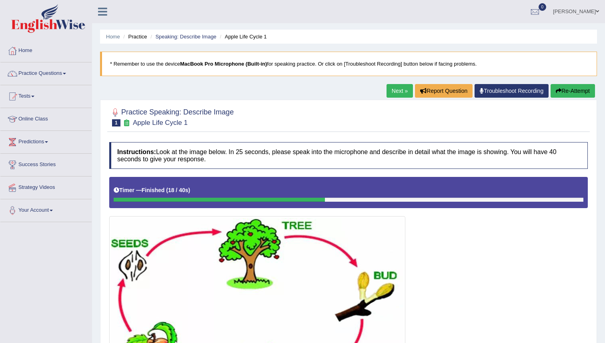
click at [564, 92] on button "Re-Attempt" at bounding box center [572, 91] width 44 height 14
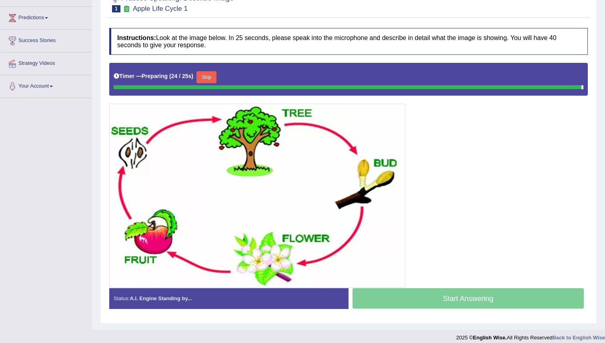
scroll to position [123, 0]
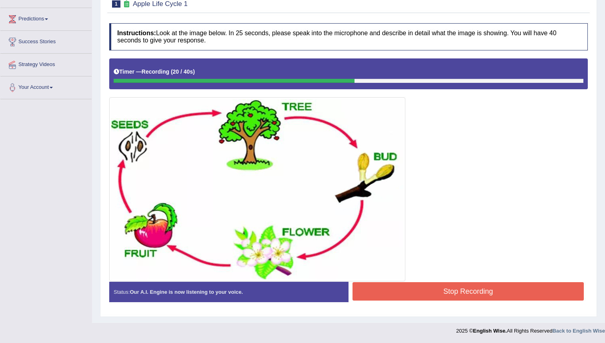
click at [450, 295] on button "Stop Recording" at bounding box center [467, 291] width 231 height 18
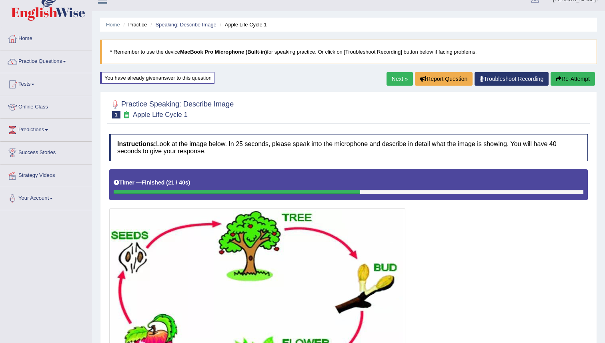
scroll to position [14, 0]
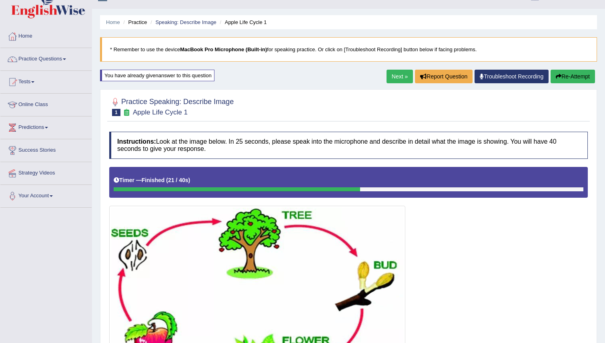
click at [392, 80] on link "Next »" at bounding box center [399, 77] width 26 height 14
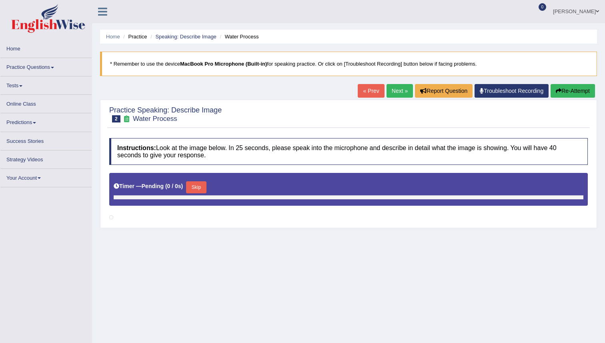
click at [350, 138] on div "Instructions: Look at the image below. In 25 seconds, please speak into the mic…" at bounding box center [348, 179] width 482 height 90
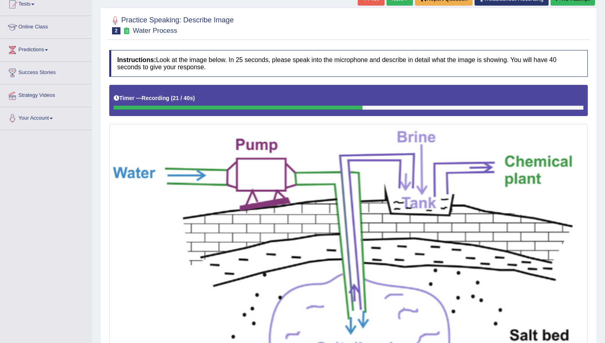
scroll to position [259, 0]
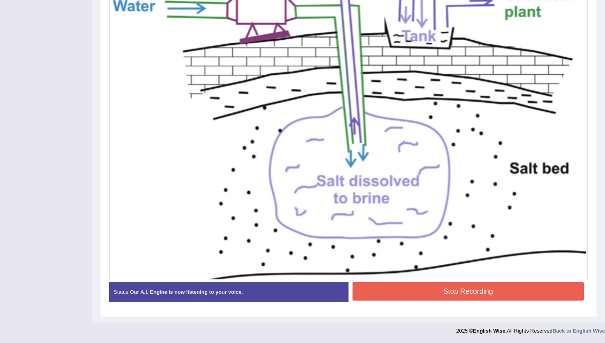
click at [486, 292] on button "Stop Recording" at bounding box center [467, 291] width 231 height 18
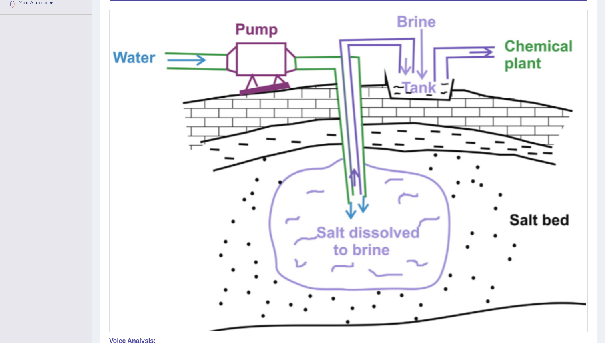
scroll to position [0, 0]
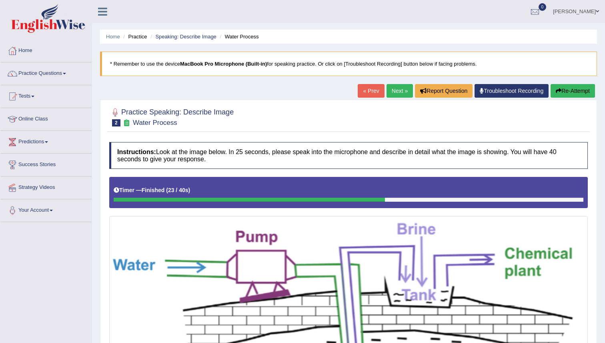
click at [576, 92] on button "Re-Attempt" at bounding box center [572, 91] width 44 height 14
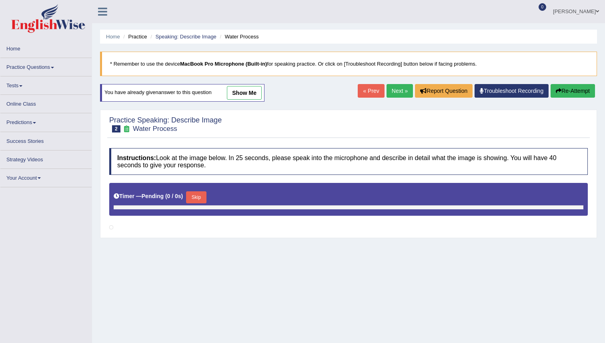
click at [352, 170] on h4 "Instructions: Look at the image below. In 25 seconds, please speak into the mic…" at bounding box center [348, 161] width 478 height 27
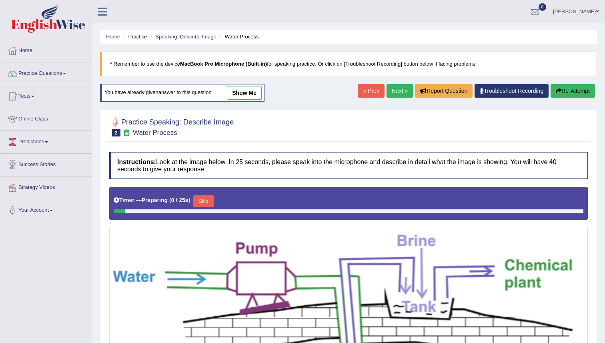
click at [203, 200] on button "Skip" at bounding box center [203, 201] width 20 height 12
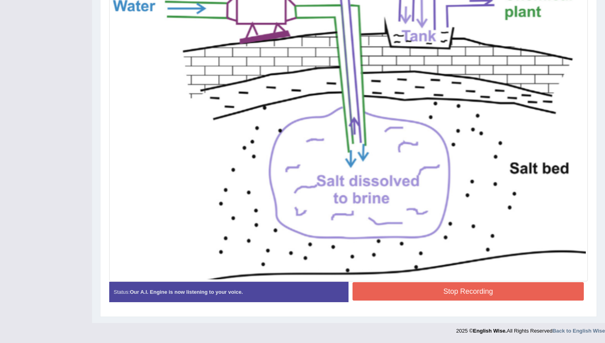
scroll to position [263, 0]
click at [469, 289] on button "Stop Recording" at bounding box center [467, 291] width 231 height 18
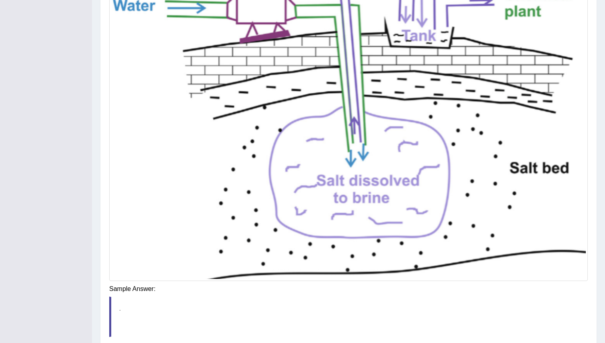
click at [0, 0] on div "Saving your answer..." at bounding box center [0, 0] width 0 height 0
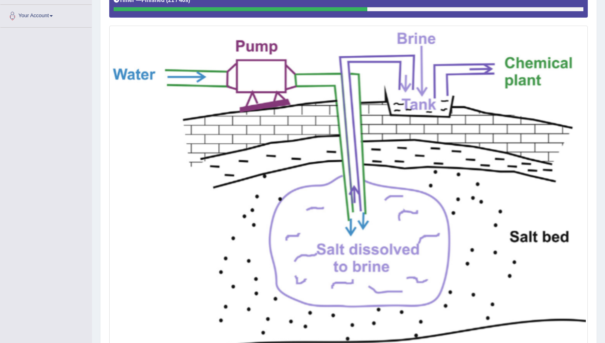
scroll to position [0, 0]
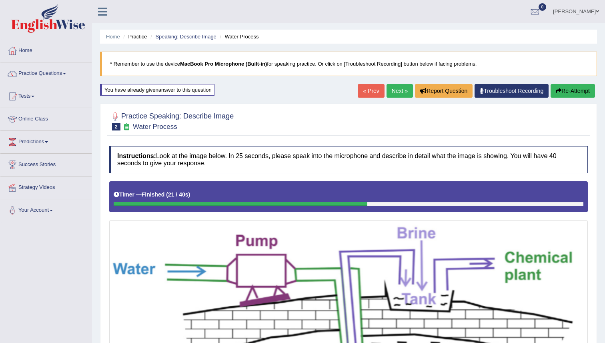
click at [563, 91] on button "Re-Attempt" at bounding box center [572, 91] width 44 height 14
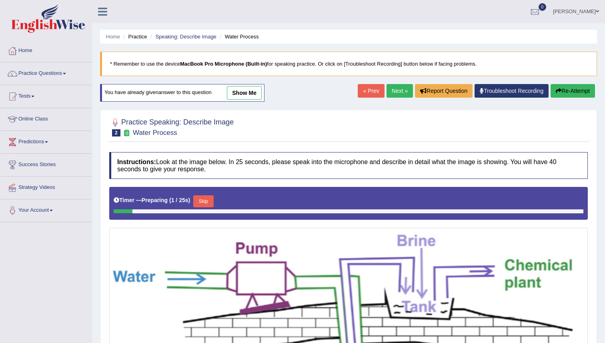
click at [204, 196] on button "Skip" at bounding box center [203, 201] width 20 height 12
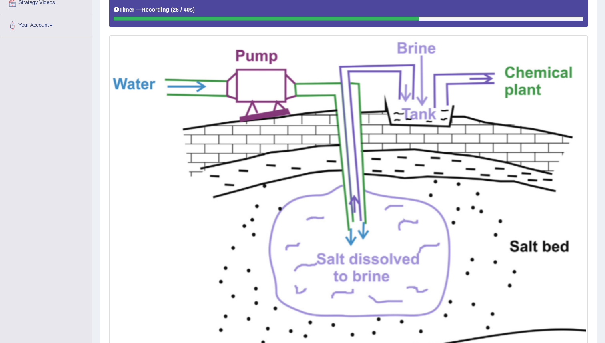
scroll to position [263, 0]
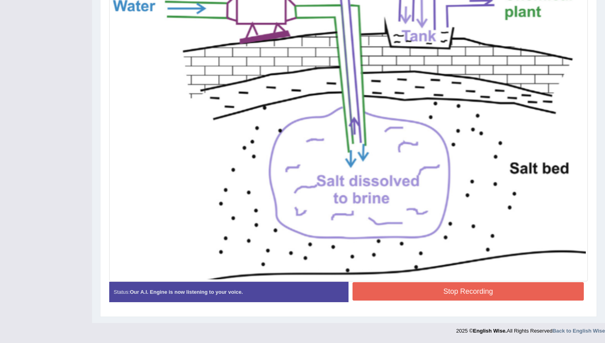
click at [477, 294] on button "Stop Recording" at bounding box center [467, 291] width 231 height 18
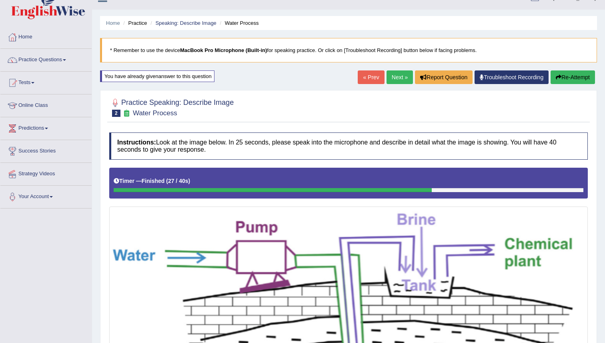
scroll to position [0, 0]
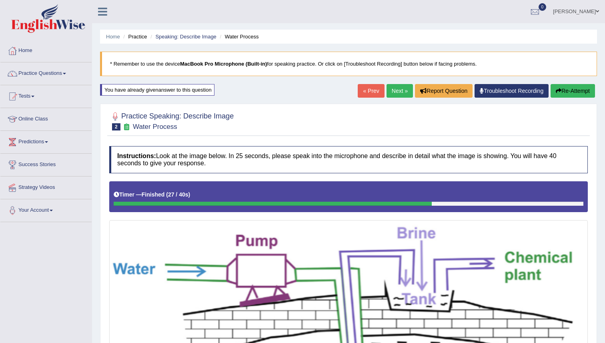
click at [572, 94] on button "Re-Attempt" at bounding box center [572, 91] width 44 height 14
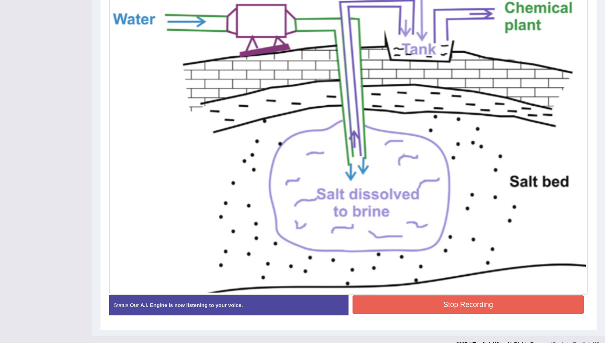
scroll to position [263, 0]
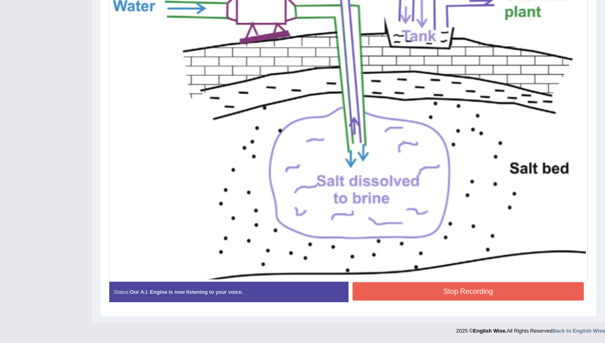
click at [474, 287] on button "Stop Recording" at bounding box center [467, 291] width 231 height 18
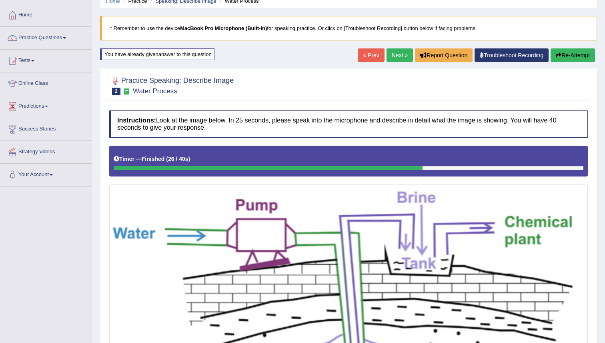
scroll to position [0, 0]
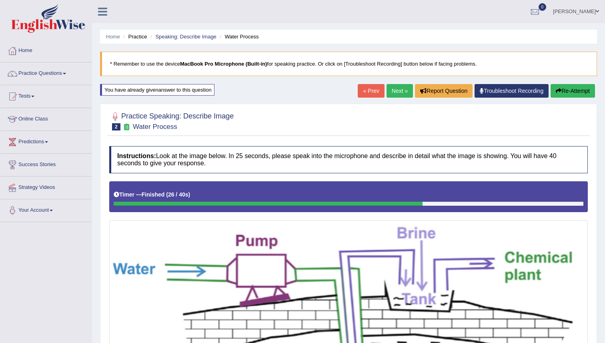
click at [571, 87] on button "Re-Attempt" at bounding box center [572, 91] width 44 height 14
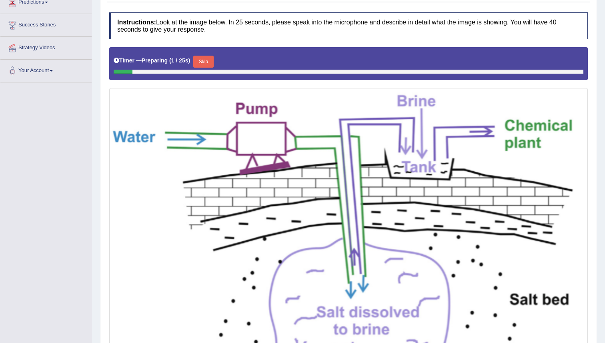
scroll to position [149, 0]
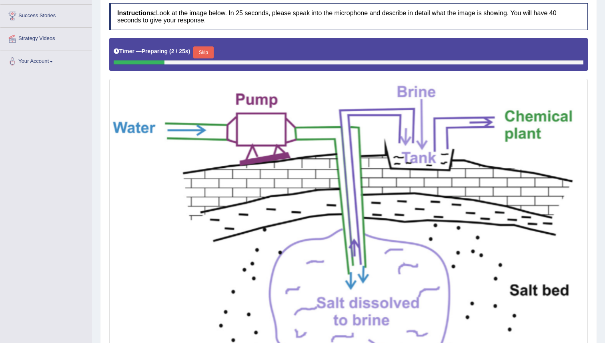
click at [206, 52] on button "Skip" at bounding box center [203, 52] width 20 height 12
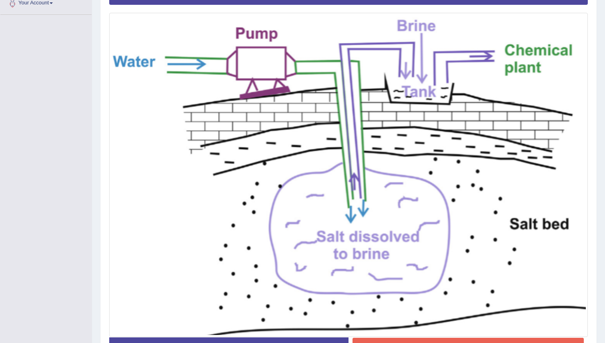
scroll to position [263, 0]
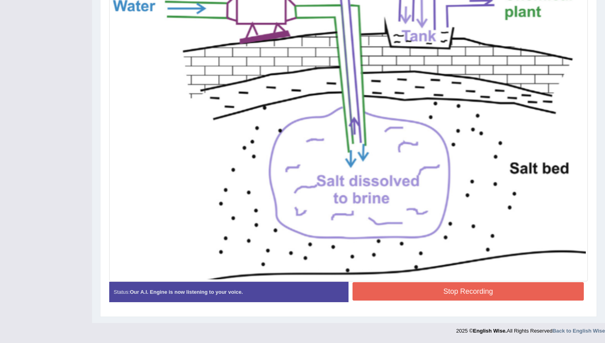
click at [449, 298] on button "Stop Recording" at bounding box center [467, 291] width 231 height 18
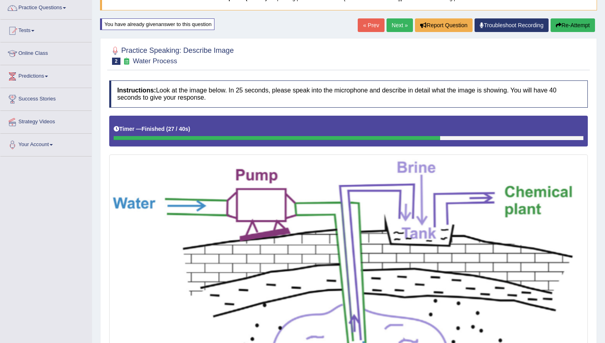
scroll to position [0, 0]
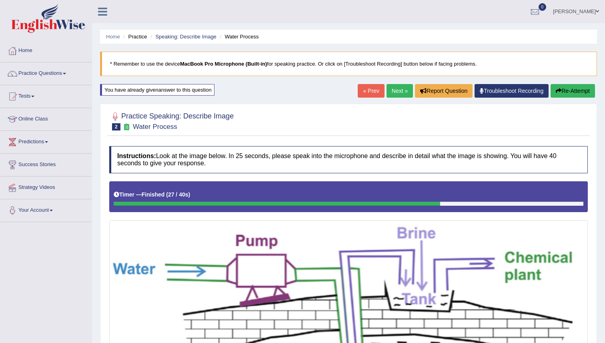
click at [569, 90] on button "Re-Attempt" at bounding box center [572, 91] width 44 height 14
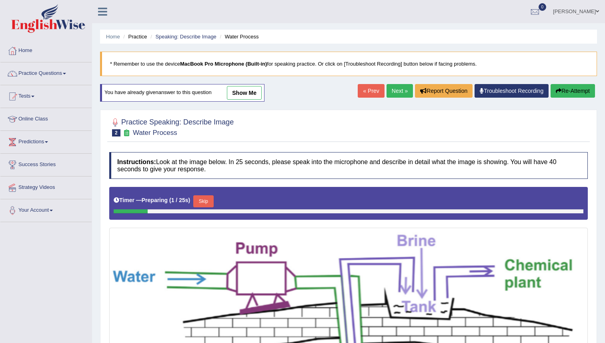
click at [267, 140] on div "Practice Speaking: Describe Image 2 Water Process" at bounding box center [348, 128] width 482 height 28
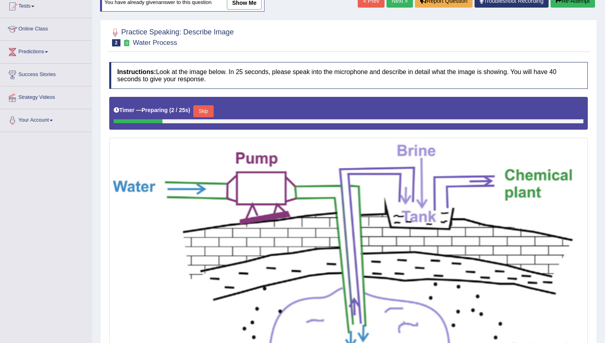
scroll to position [178, 0]
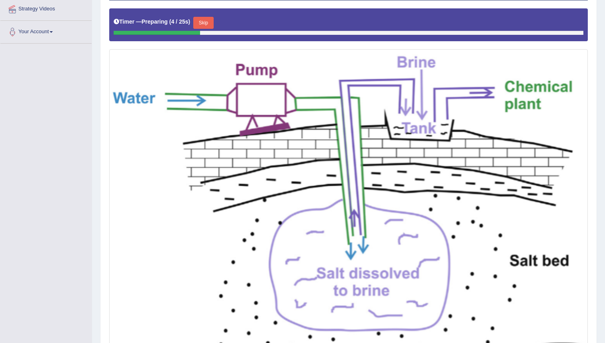
click at [225, 76] on img at bounding box center [348, 211] width 474 height 320
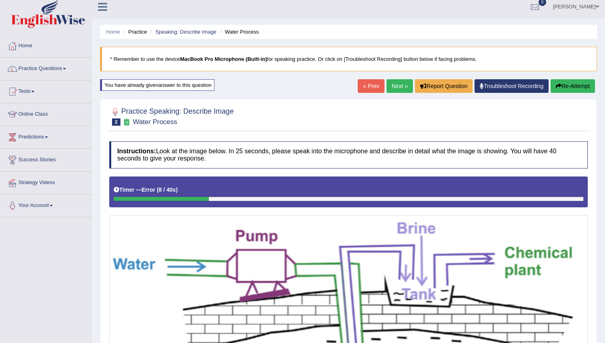
scroll to position [0, 0]
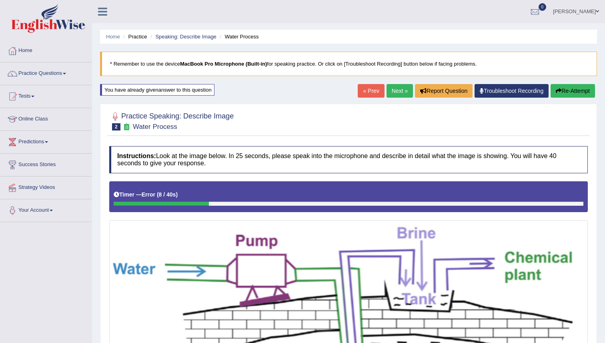
click at [564, 86] on button "Re-Attempt" at bounding box center [572, 91] width 44 height 14
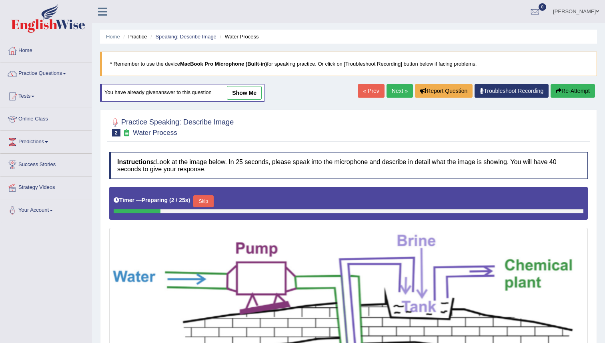
click at [208, 198] on button "Skip" at bounding box center [203, 201] width 20 height 12
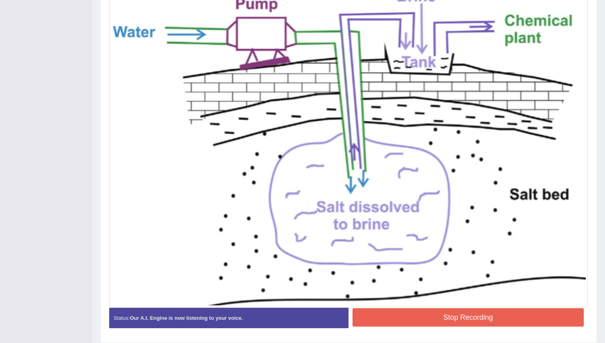
scroll to position [263, 0]
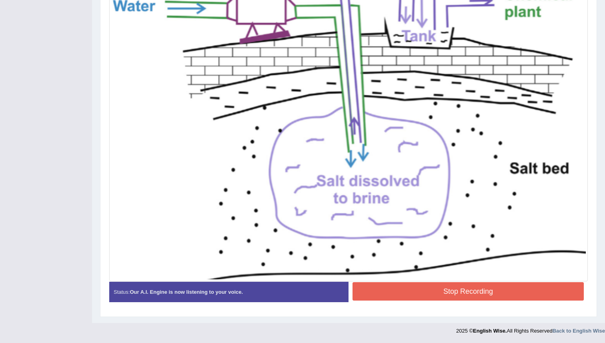
click at [491, 291] on button "Stop Recording" at bounding box center [467, 291] width 231 height 18
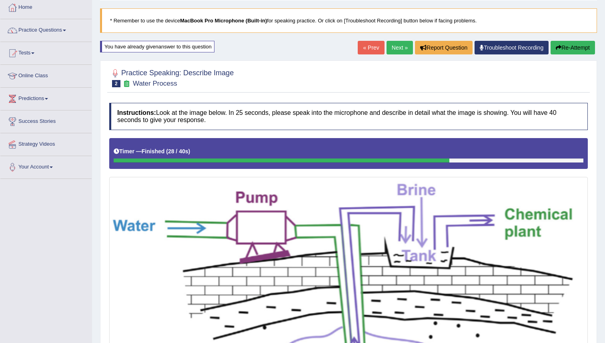
scroll to position [0, 0]
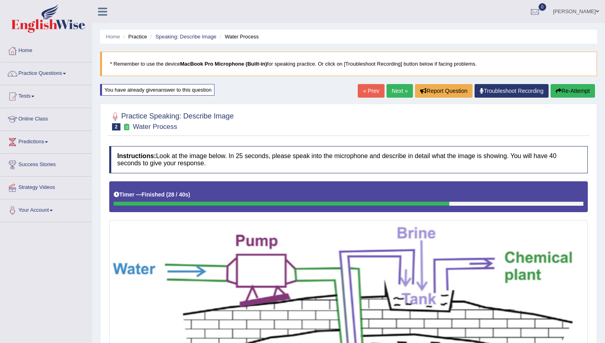
click at [568, 96] on button "Re-Attempt" at bounding box center [572, 91] width 44 height 14
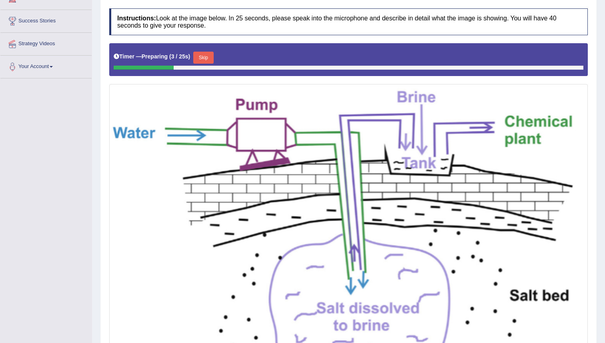
scroll to position [144, 0]
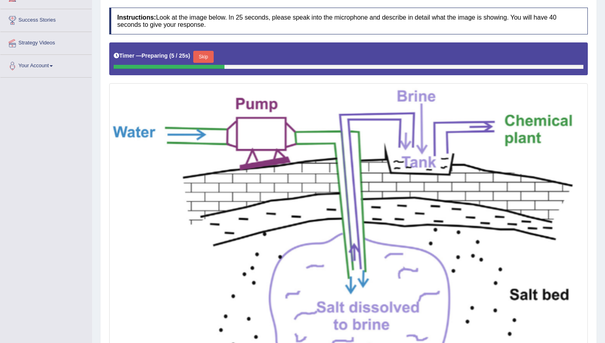
click at [212, 57] on button "Skip" at bounding box center [203, 57] width 20 height 12
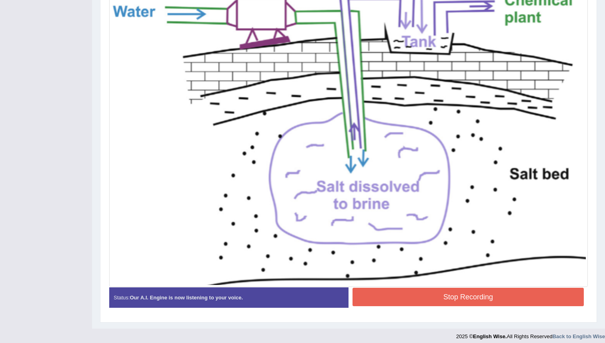
scroll to position [263, 0]
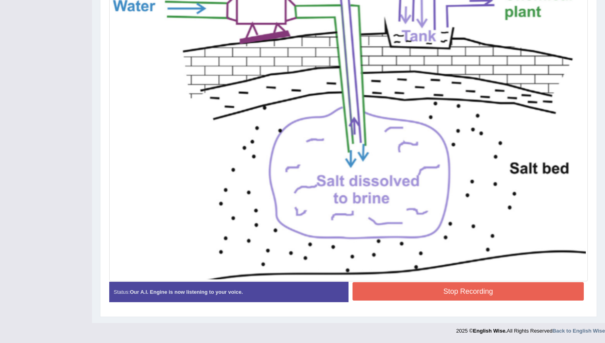
click at [442, 292] on button "Stop Recording" at bounding box center [467, 291] width 231 height 18
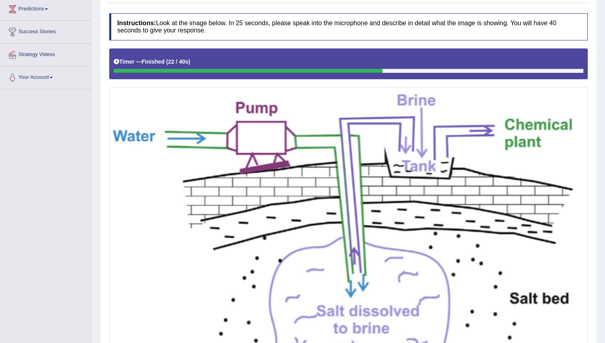
scroll to position [0, 0]
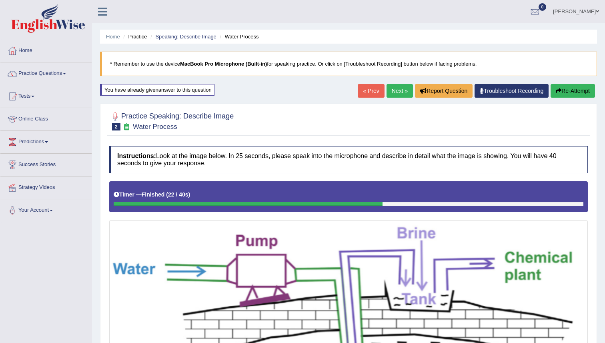
click at [395, 88] on link "Next »" at bounding box center [399, 91] width 26 height 14
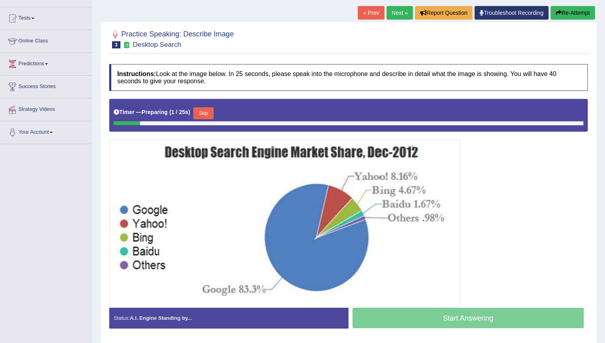
scroll to position [85, 0]
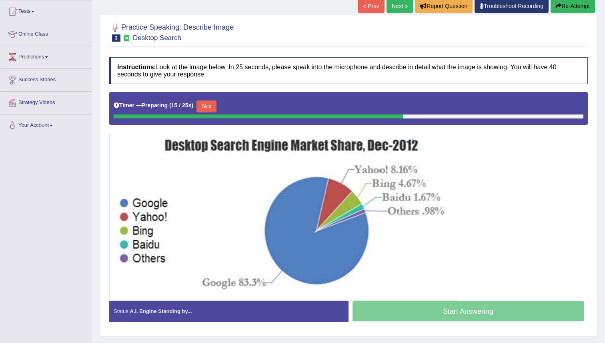
click at [211, 106] on button "Skip" at bounding box center [206, 106] width 20 height 12
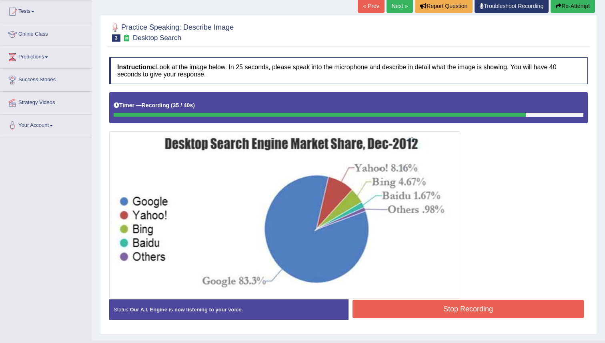
click at [426, 302] on button "Stop Recording" at bounding box center [467, 309] width 231 height 18
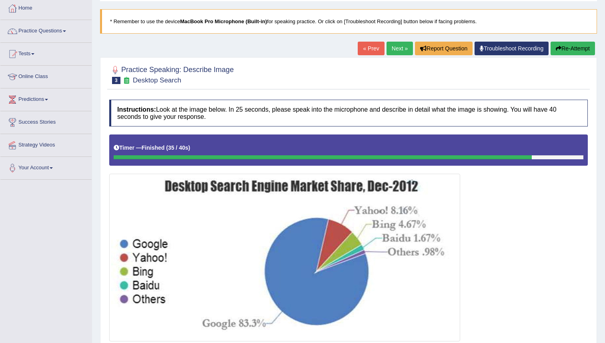
scroll to position [57, 0]
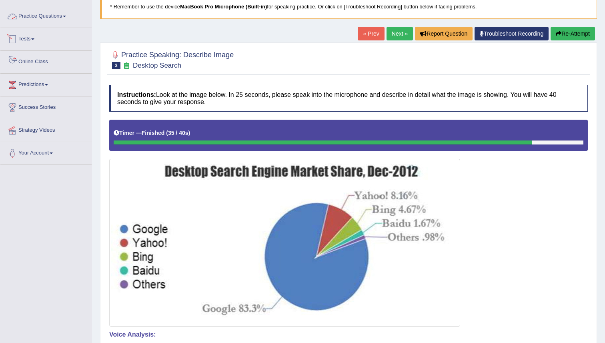
click at [34, 39] on span at bounding box center [32, 39] width 3 height 2
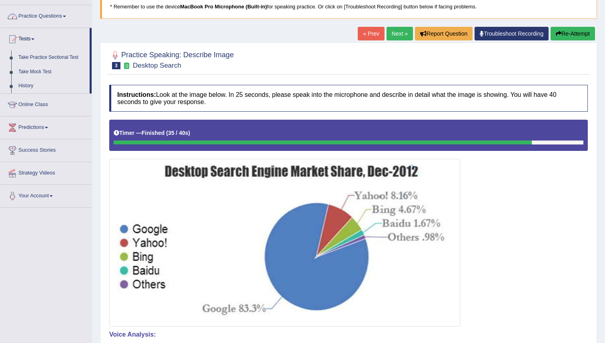
click at [41, 17] on link "Practice Questions" at bounding box center [45, 15] width 91 height 20
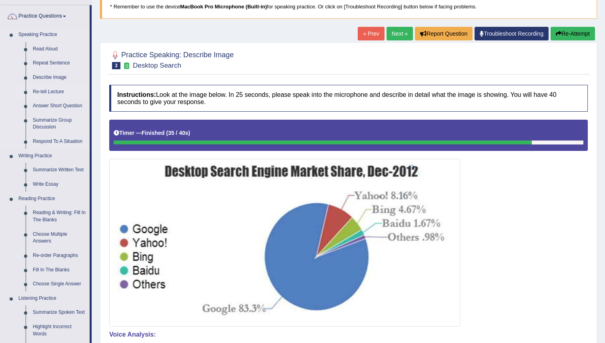
click at [54, 92] on link "Re-tell Lecture" at bounding box center [59, 92] width 60 height 14
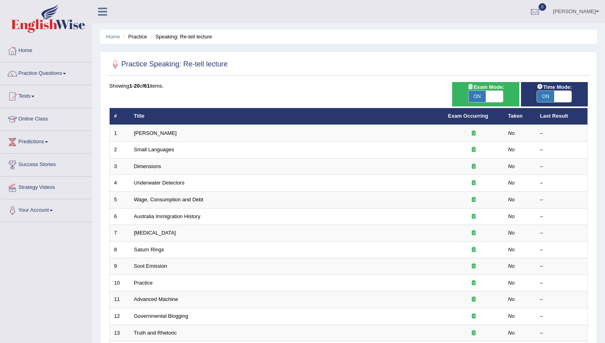
click at [264, 73] on div "Practice Speaking: Re-tell lecture" at bounding box center [348, 66] width 482 height 20
click at [54, 80] on link "Practice Questions" at bounding box center [45, 72] width 91 height 20
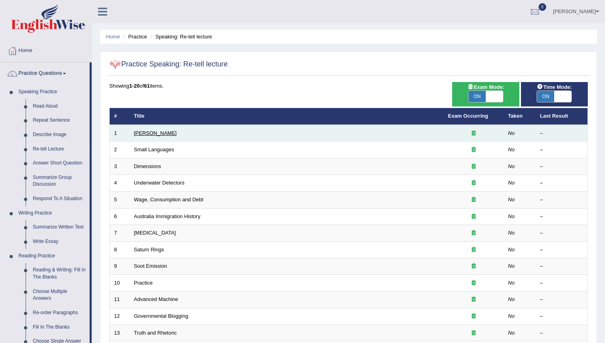
click at [158, 134] on link "[PERSON_NAME]" at bounding box center [155, 133] width 43 height 6
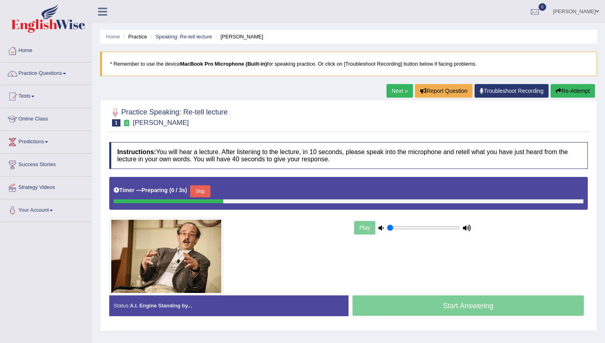
click at [282, 112] on div at bounding box center [348, 116] width 478 height 24
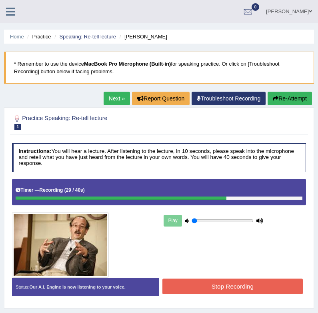
click at [252, 285] on button "Stop Recording" at bounding box center [232, 286] width 140 height 16
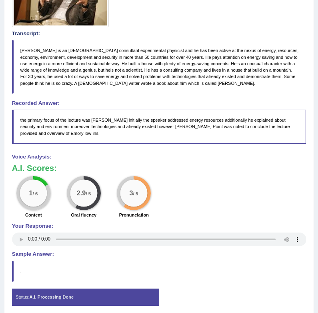
scroll to position [251, 0]
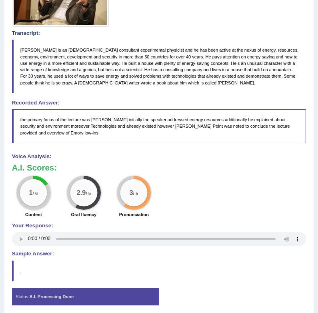
click at [216, 73] on blockquote "Amory Lovins is an American consultant experimental physicist and he has been a…" at bounding box center [159, 66] width 294 height 53
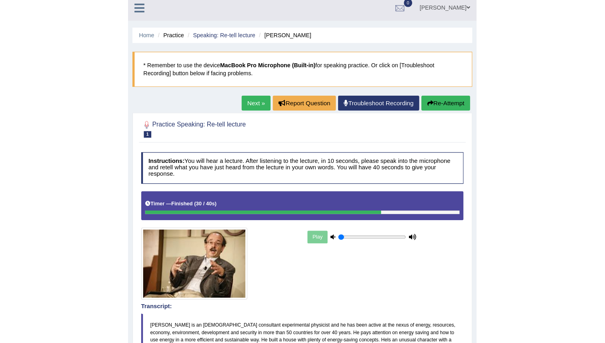
scroll to position [0, 0]
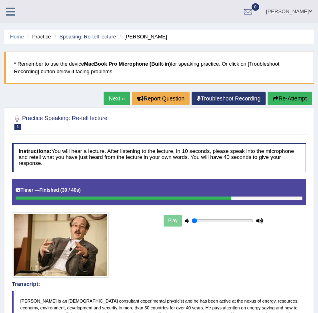
click at [8, 12] on icon at bounding box center [10, 11] width 9 height 10
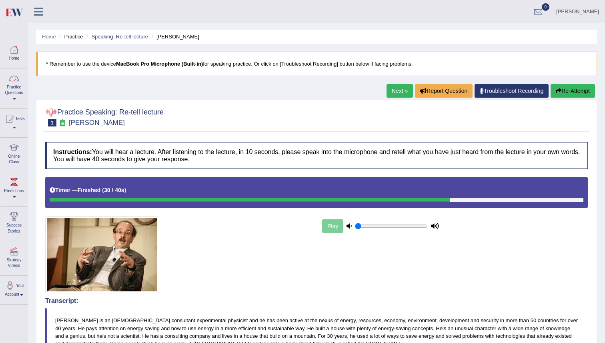
click at [19, 88] on link "Practice Questions" at bounding box center [13, 87] width 27 height 38
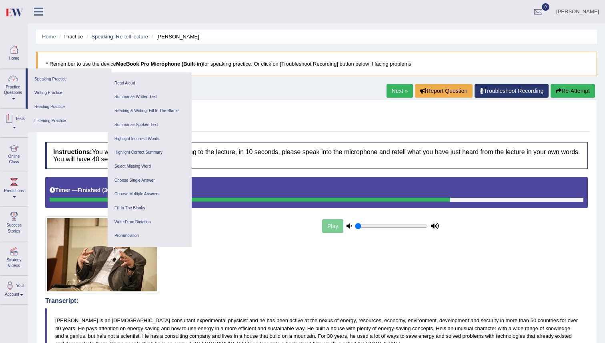
click at [13, 151] on div at bounding box center [14, 148] width 12 height 12
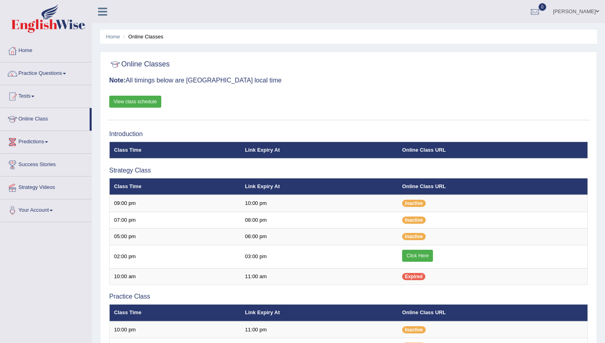
click at [386, 49] on div "Home Online Classes Online Classes Note: All timings below are Melbourne local …" at bounding box center [348, 267] width 513 height 535
click at [324, 96] on div "Online Classes Note: All timings below are Melbourne local time View class sche…" at bounding box center [348, 88] width 482 height 64
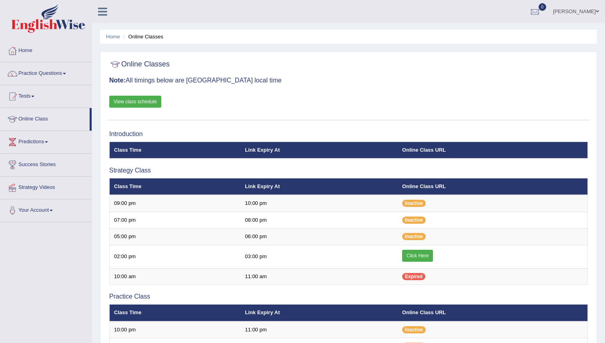
click at [324, 96] on div "Online Classes Note: All timings below are Melbourne local time View class sche…" at bounding box center [348, 88] width 482 height 64
click at [157, 105] on link "View class schedule" at bounding box center [135, 102] width 52 height 12
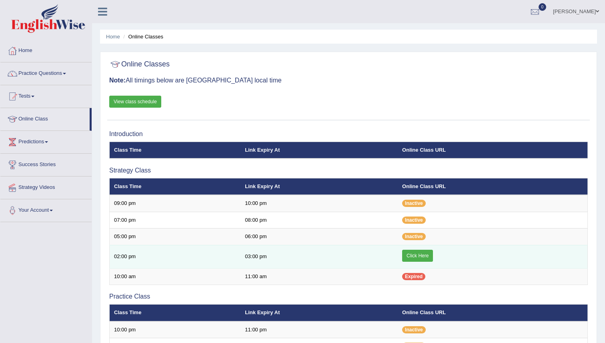
click at [425, 257] on link "Click Here" at bounding box center [417, 256] width 31 height 12
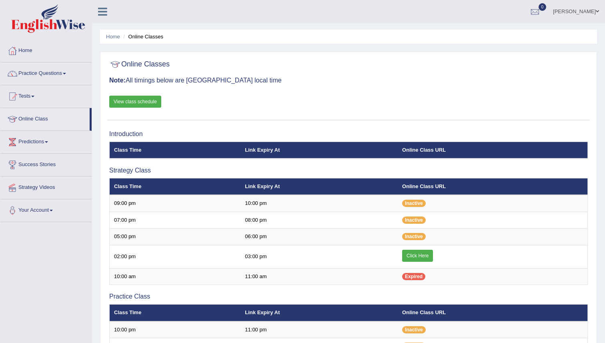
click at [374, 88] on div "Online Classes Note: All timings below are [GEOGRAPHIC_DATA] local time View cl…" at bounding box center [348, 88] width 482 height 64
click at [64, 70] on link "Practice Questions" at bounding box center [45, 72] width 91 height 20
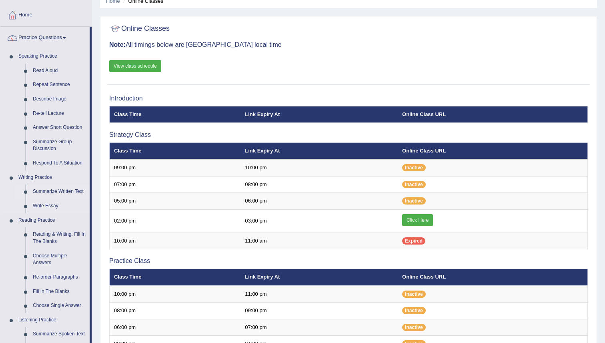
scroll to position [36, 0]
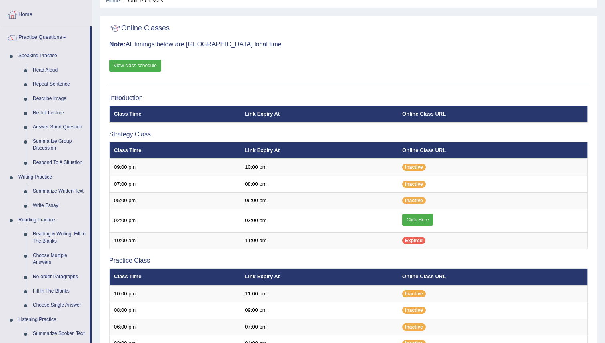
click at [368, 63] on div "Online Classes Note: All timings below are [GEOGRAPHIC_DATA] local time View cl…" at bounding box center [348, 52] width 482 height 64
